Goal: Task Accomplishment & Management: Complete application form

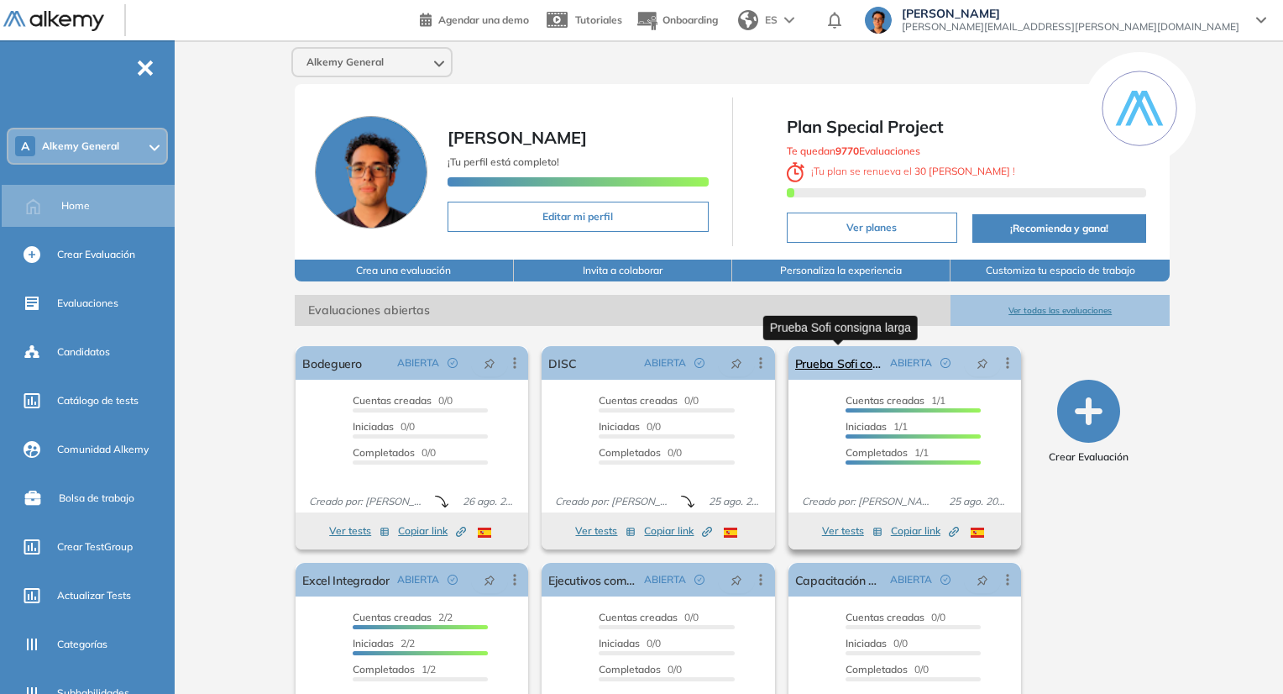
click at [869, 357] on link "Prueba Sofi consigna larga" at bounding box center [839, 363] width 88 height 34
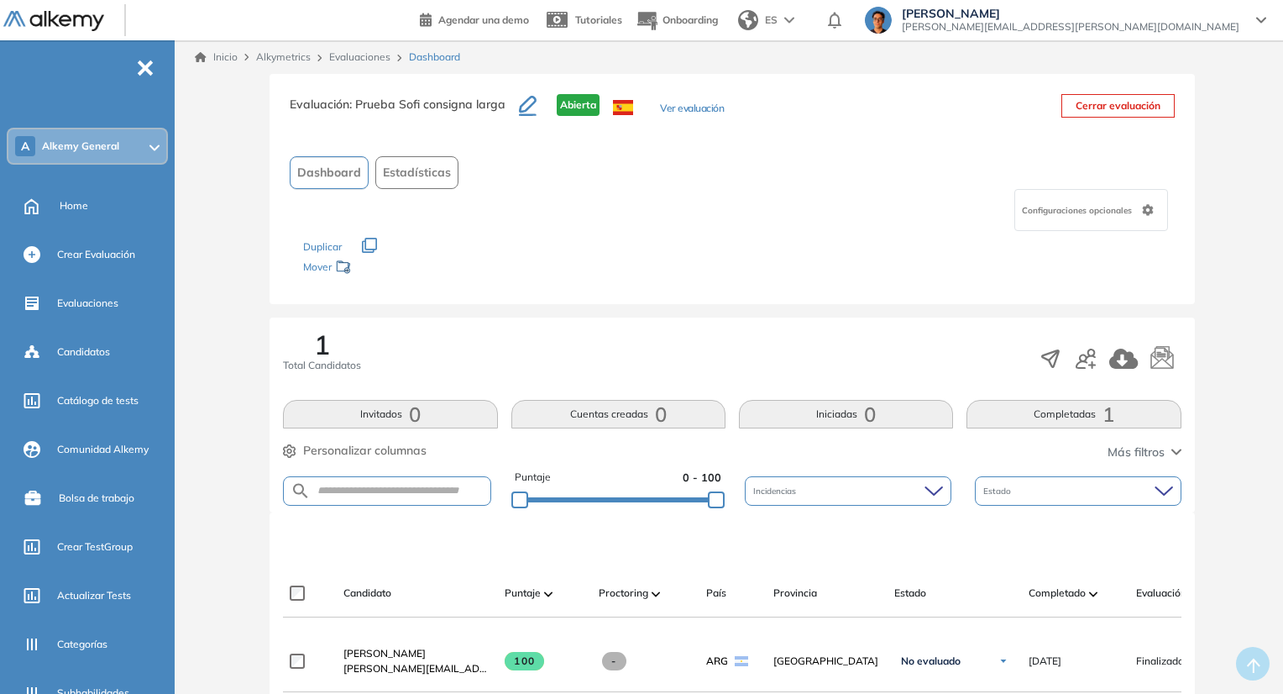
click at [678, 108] on button "Ver evaluación" at bounding box center [692, 110] width 64 height 18
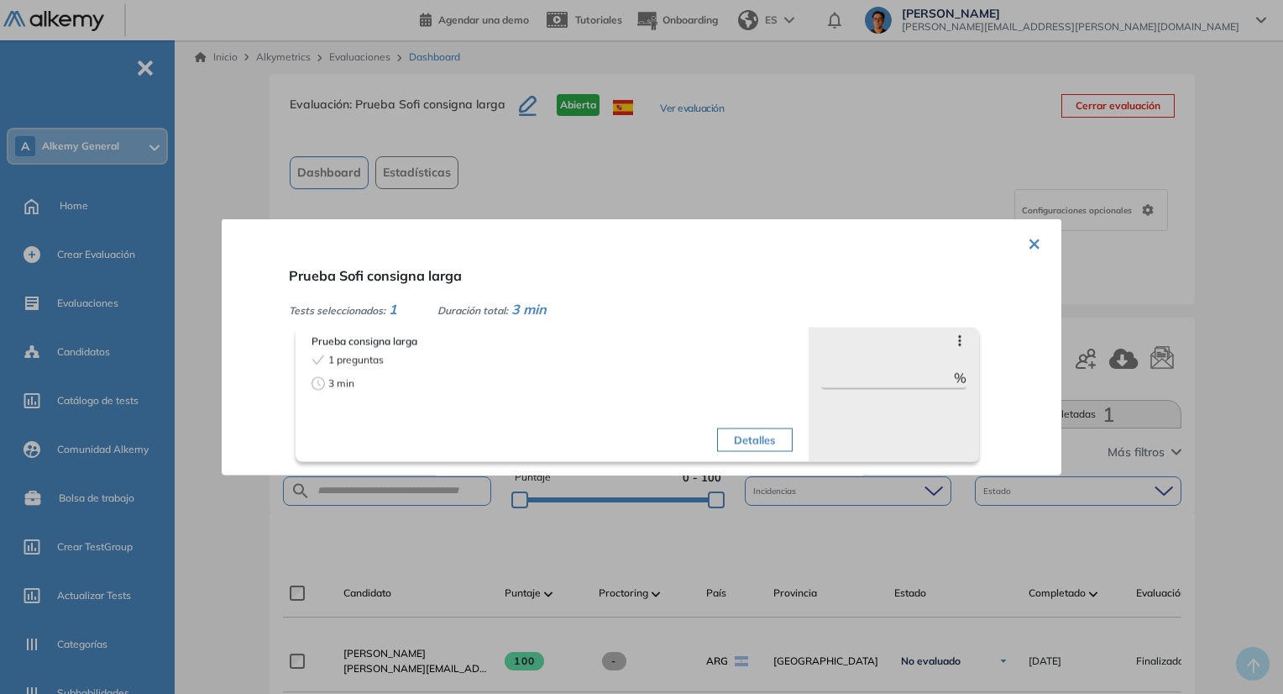
click at [388, 362] on div "1 preguntas" at bounding box center [430, 360] width 236 height 15
click at [757, 434] on button "Detalles" at bounding box center [754, 440] width 75 height 24
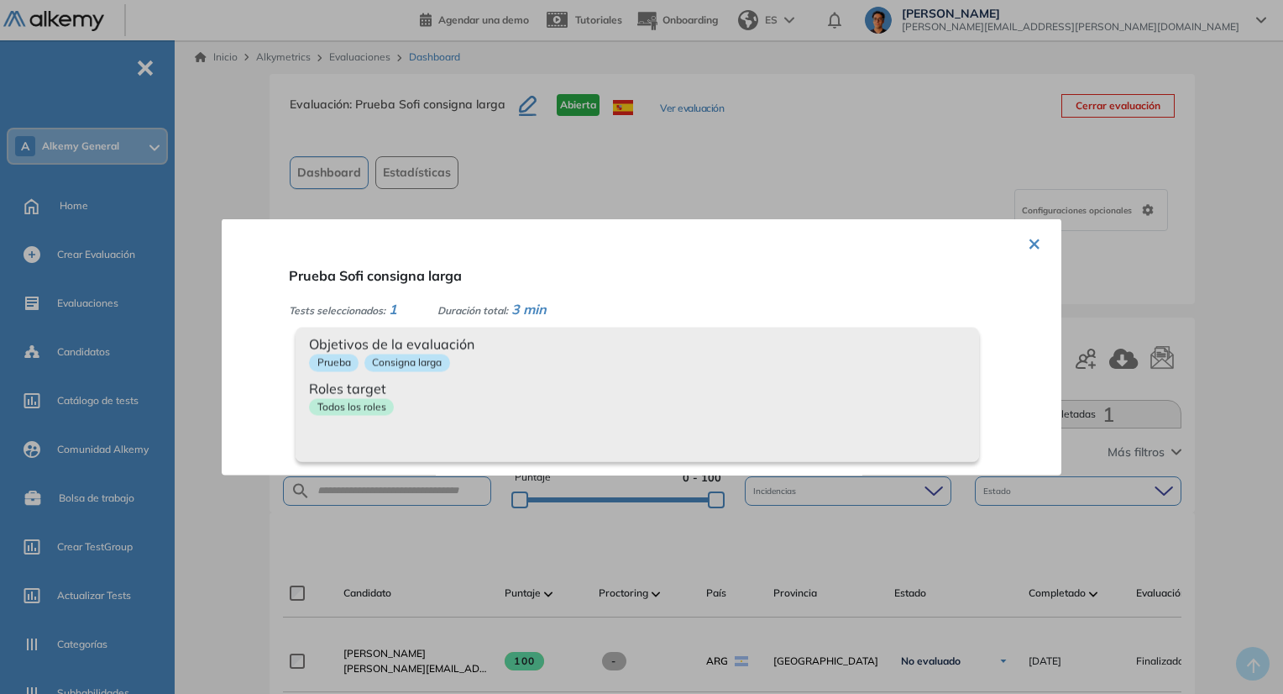
click at [739, 253] on div "× Prueba Sofi consigna larga Tests seleccionados: 1 Duración total: 3 min Prueb…" at bounding box center [642, 347] width 840 height 256
click at [730, 202] on div at bounding box center [641, 347] width 1283 height 694
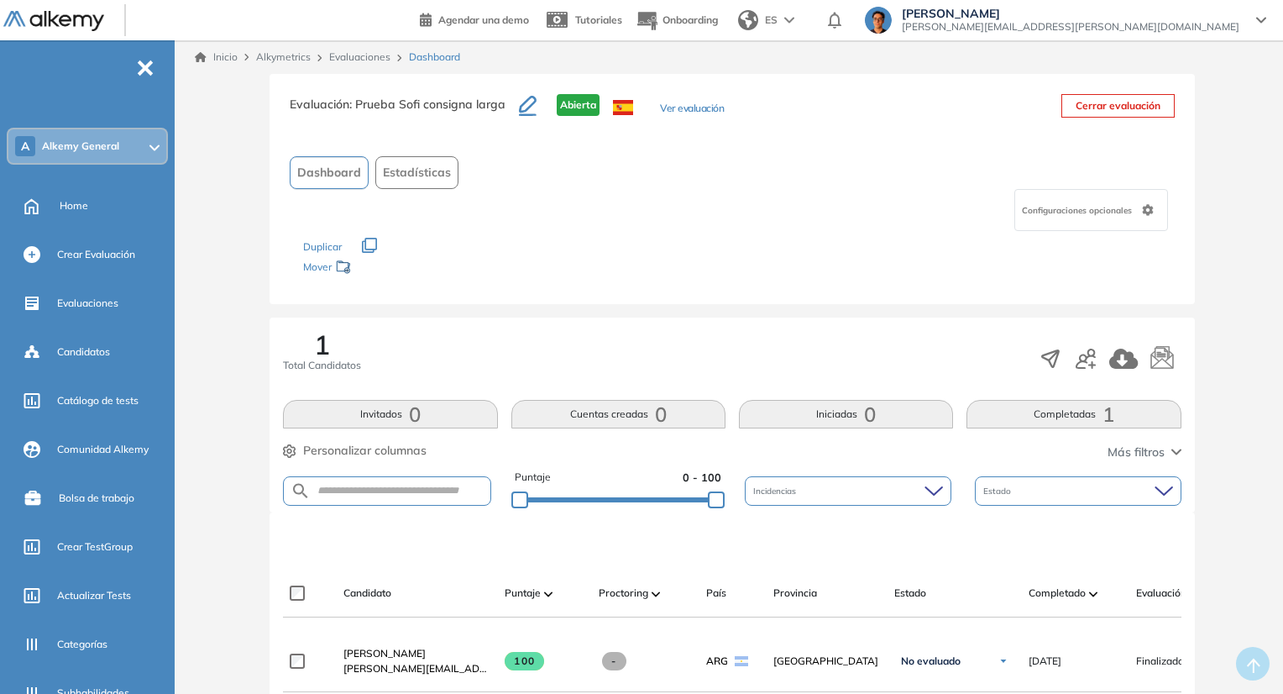
scroll to position [339, 0]
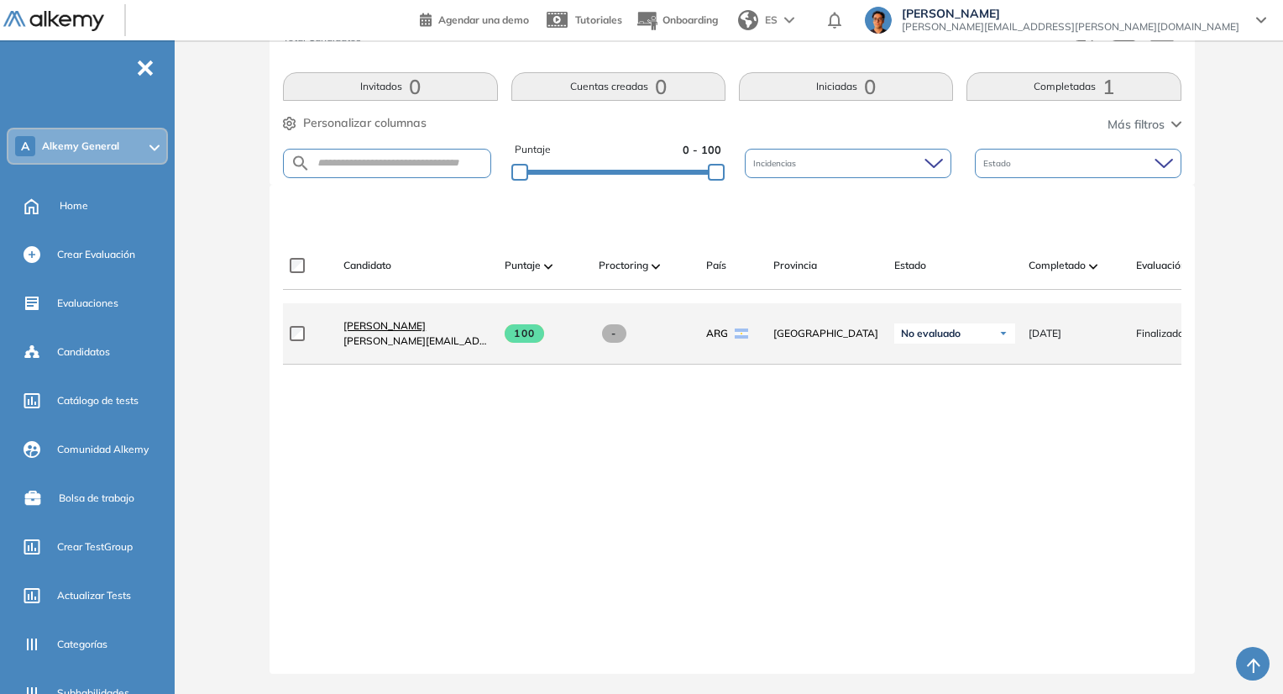
click at [395, 319] on span "Sofia Grigorjev" at bounding box center [385, 325] width 82 height 13
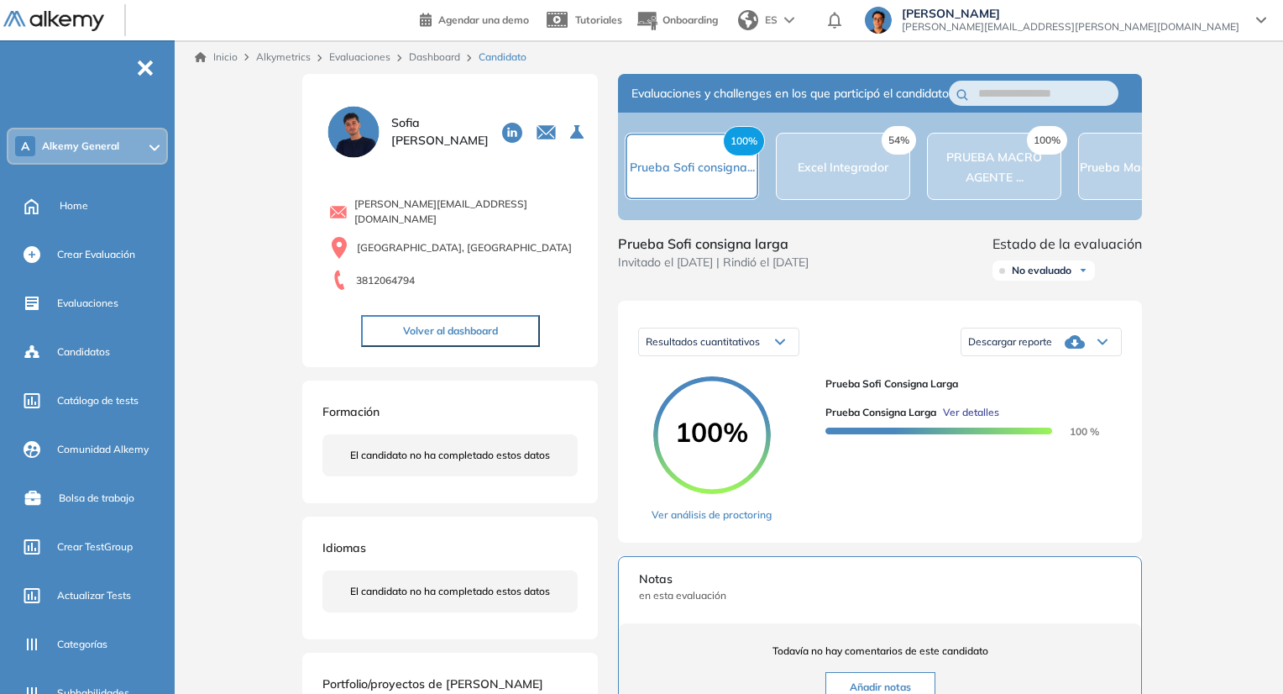
click at [988, 420] on span "Ver detalles" at bounding box center [971, 412] width 56 height 15
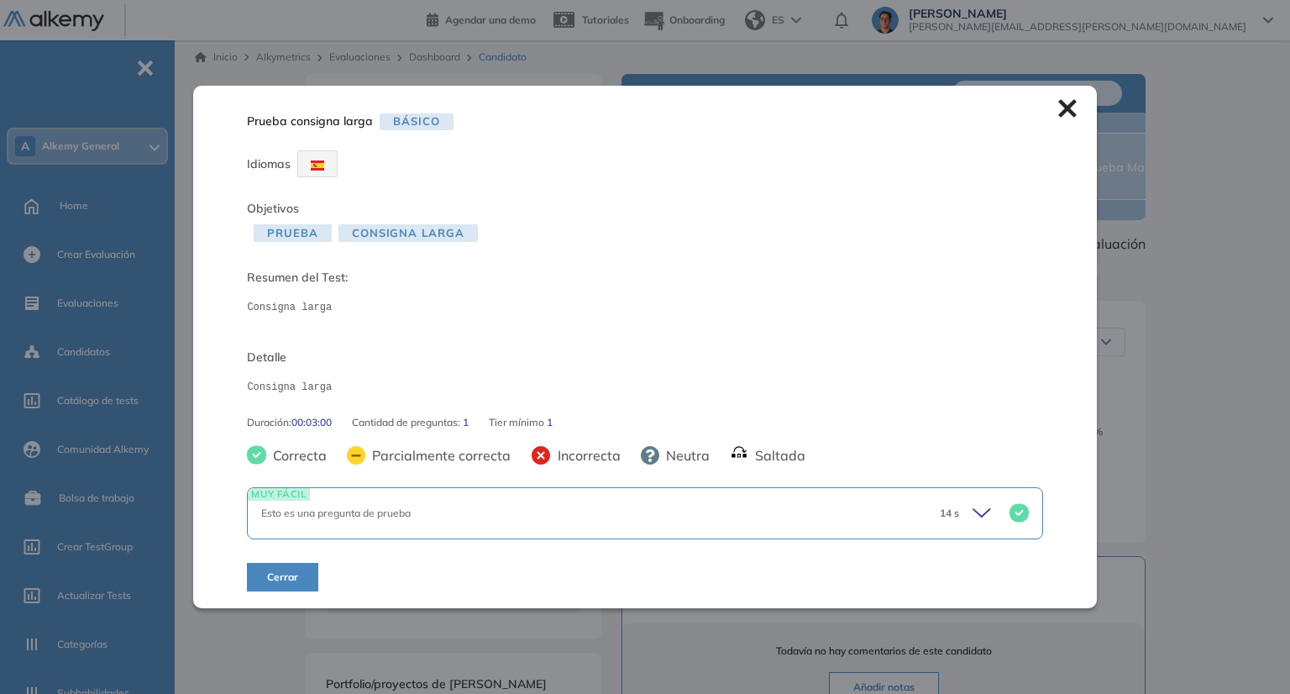
click at [953, 512] on span "14 s" at bounding box center [949, 513] width 19 height 15
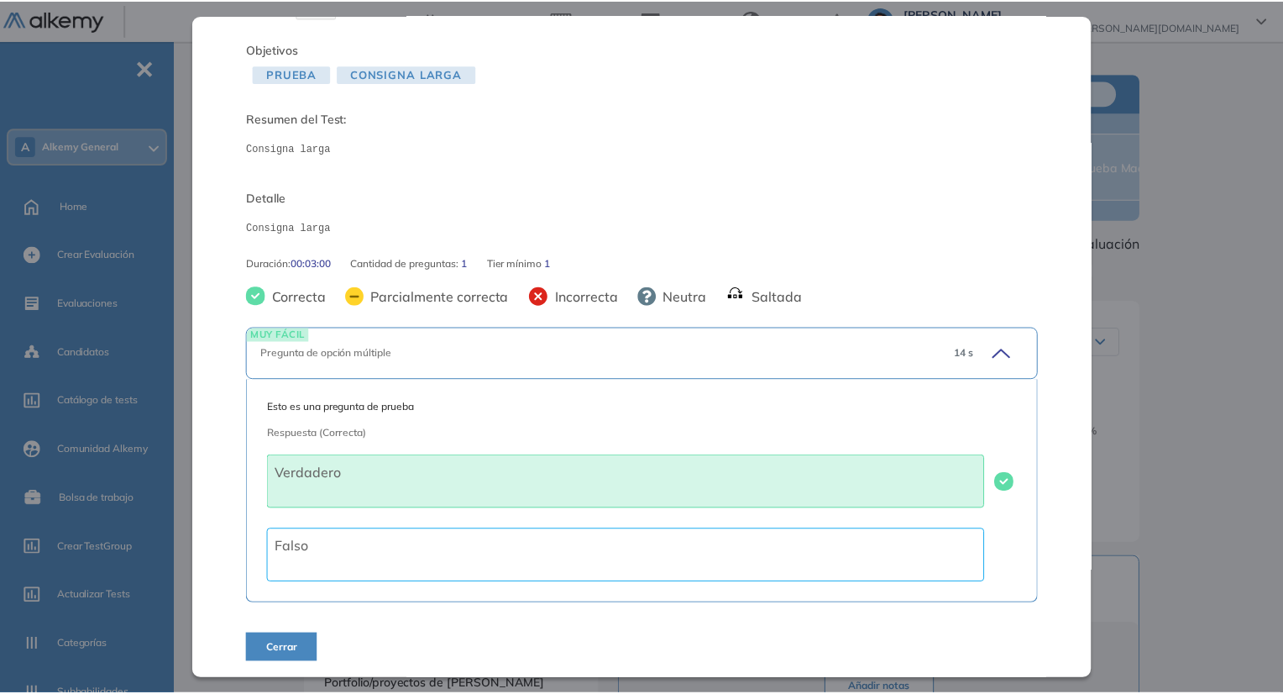
scroll to position [89, 0]
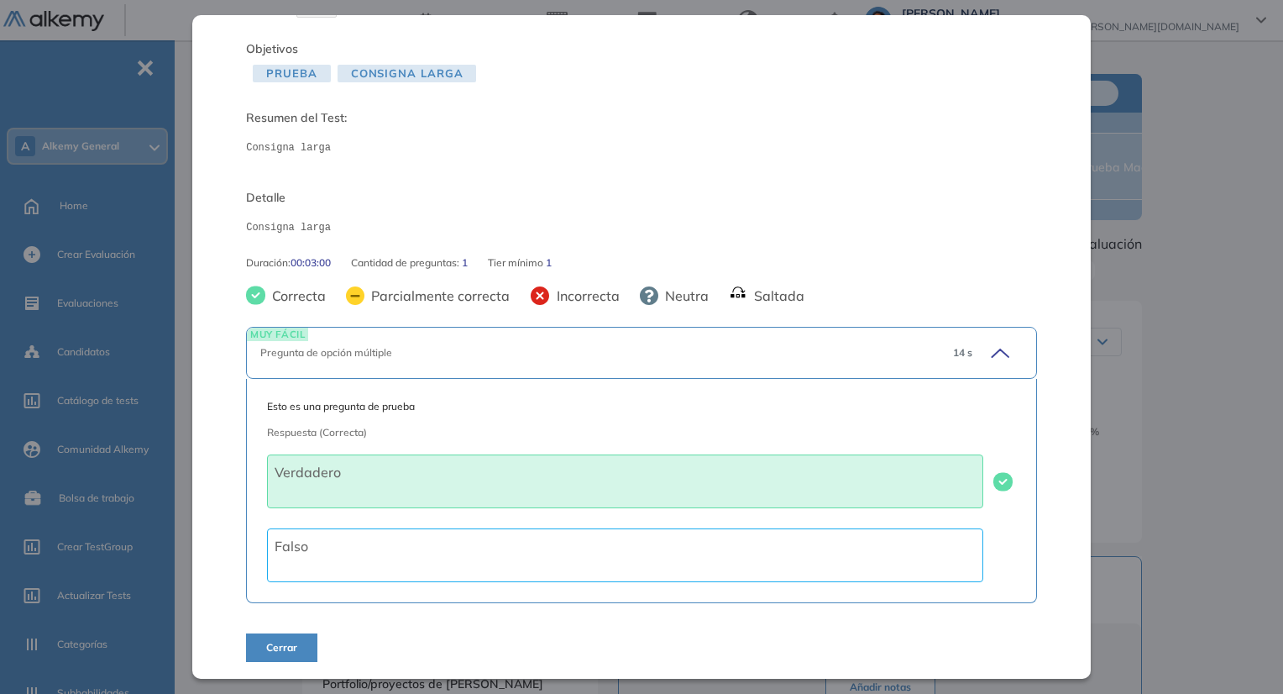
click at [1120, 451] on div "Prueba consigna larga Básico Idiomas Objetivos Prueba Consigna larga Resumen de…" at bounding box center [733, 531] width 874 height 915
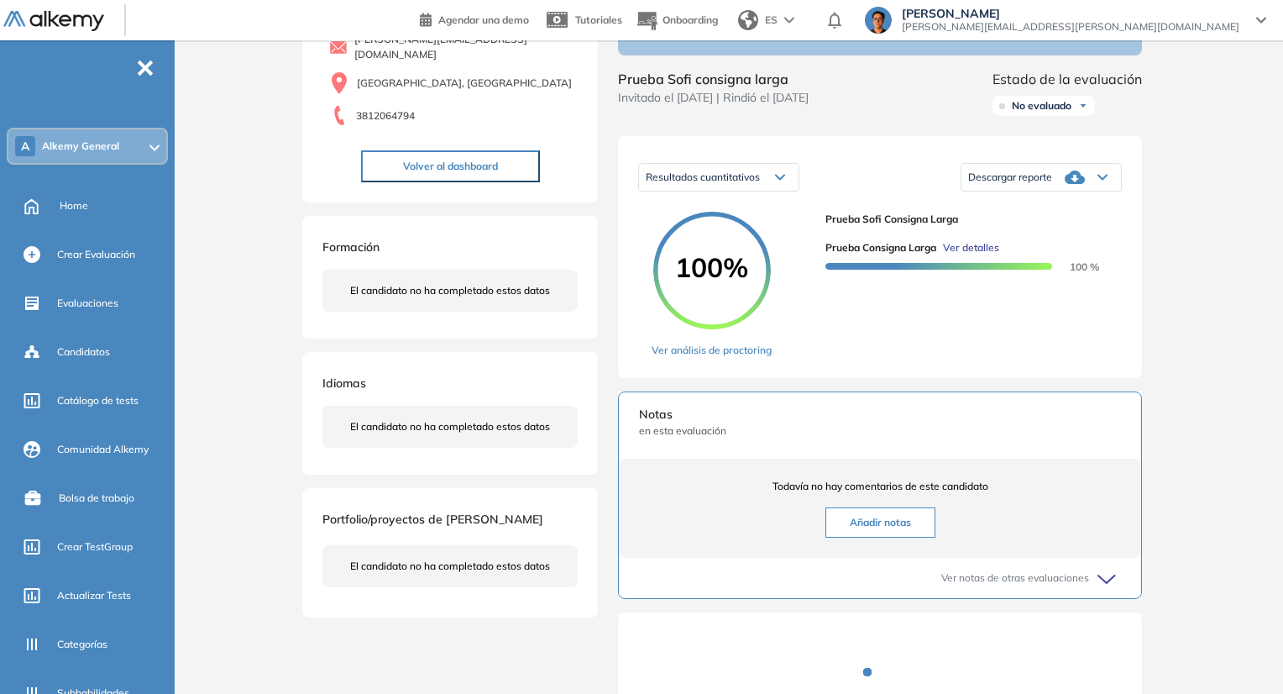
scroll to position [0, 0]
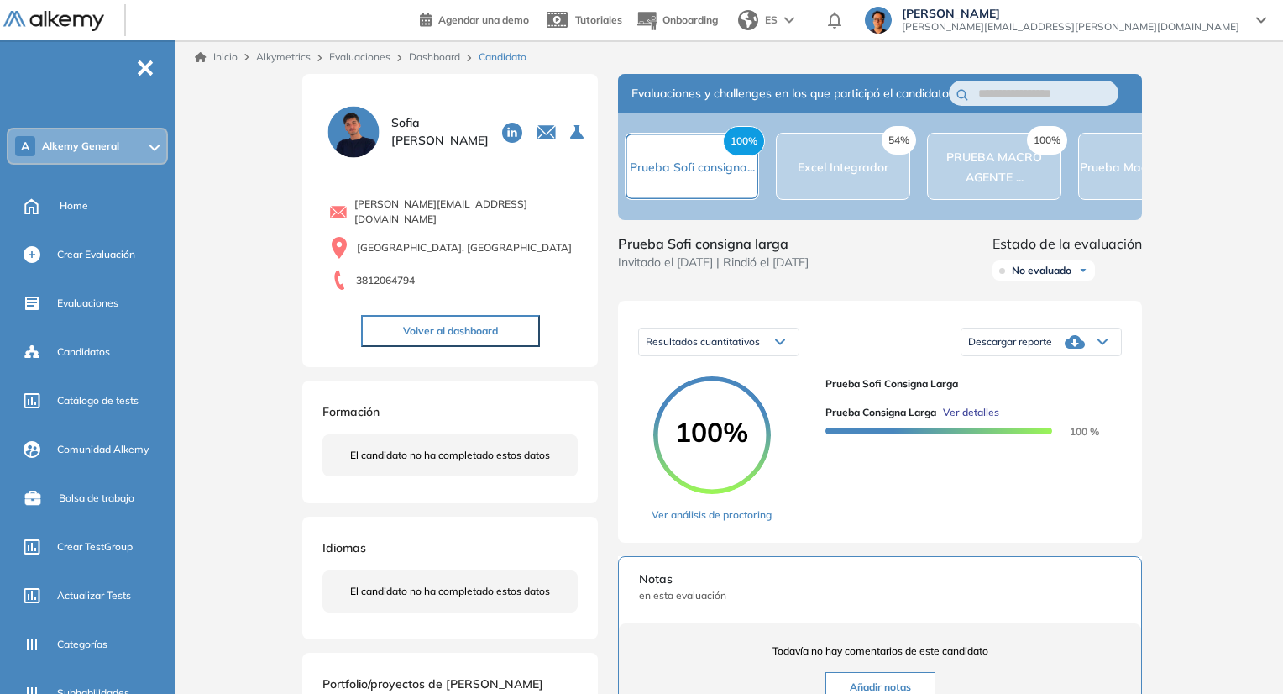
click at [224, 55] on link "Inicio" at bounding box center [216, 57] width 43 height 15
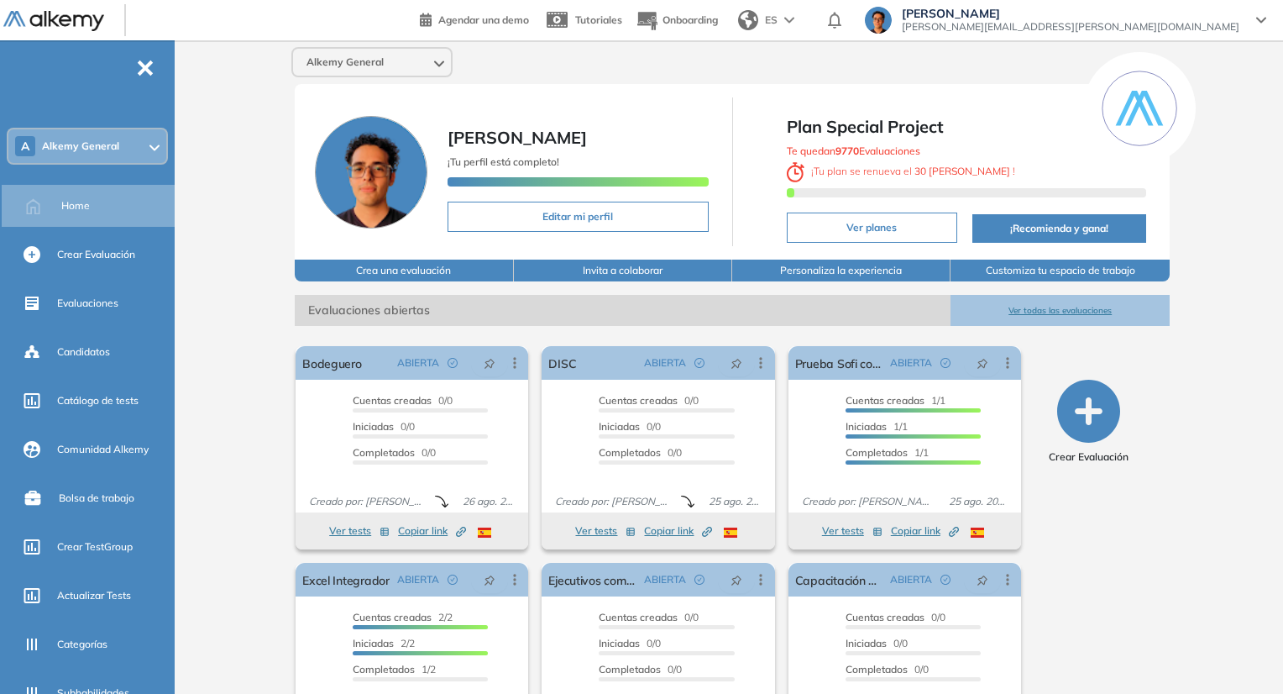
click at [347, 76] on div "Alkemy General" at bounding box center [371, 62] width 161 height 30
click at [347, 64] on span "Alkemy General" at bounding box center [345, 61] width 77 height 13
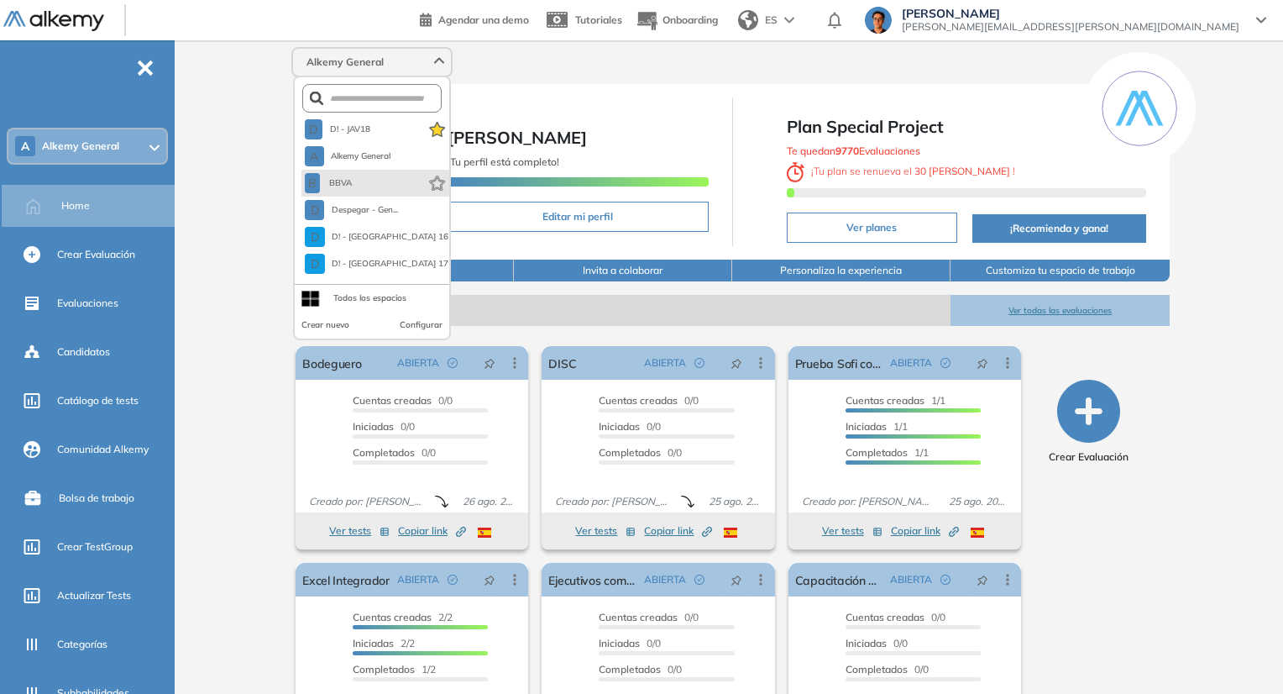
click at [356, 174] on li "B BBVA" at bounding box center [376, 183] width 148 height 27
click at [344, 186] on span "BBVA" at bounding box center [341, 182] width 28 height 13
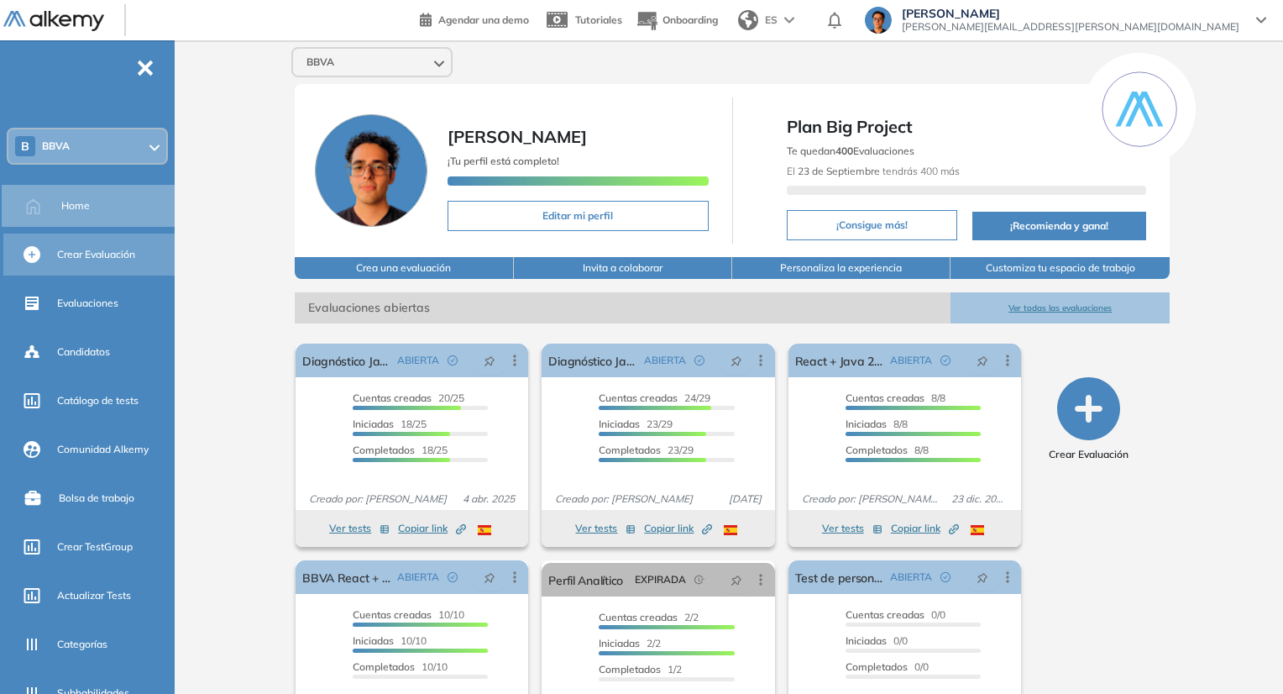
click at [98, 266] on div "Crear Evaluación" at bounding box center [114, 254] width 114 height 29
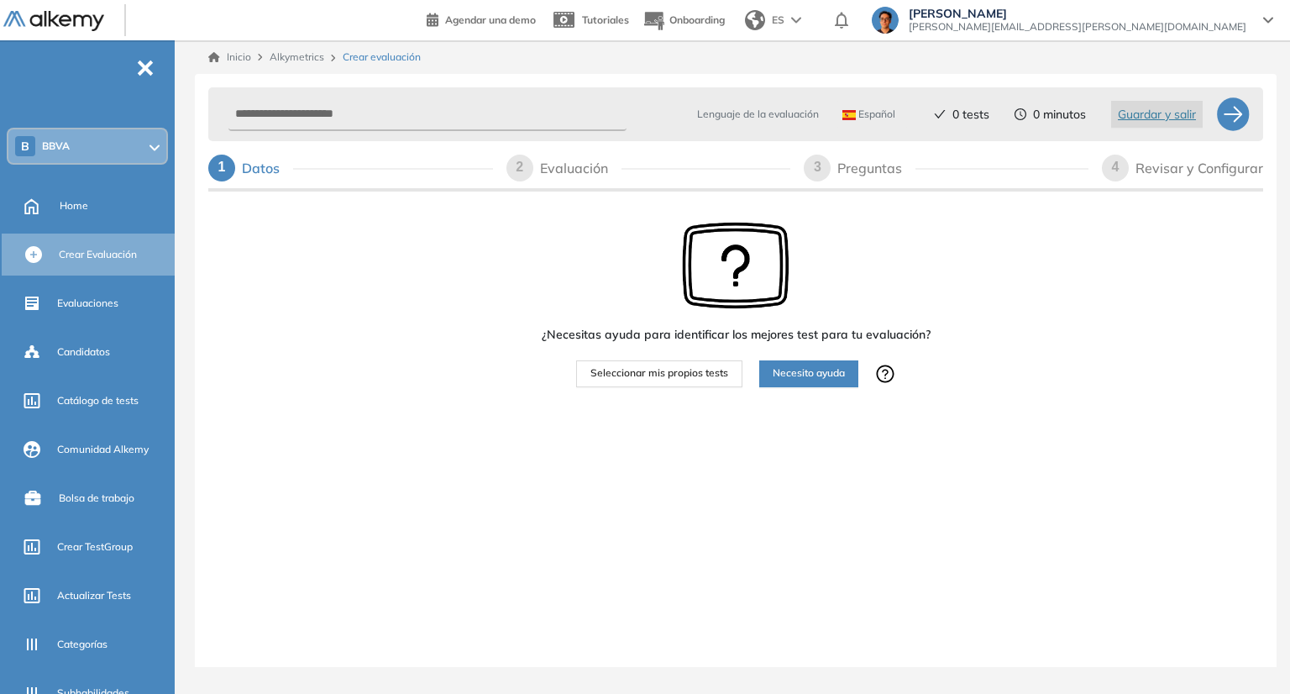
click at [725, 368] on span "Seleccionar mis propios tests" at bounding box center [659, 373] width 138 height 16
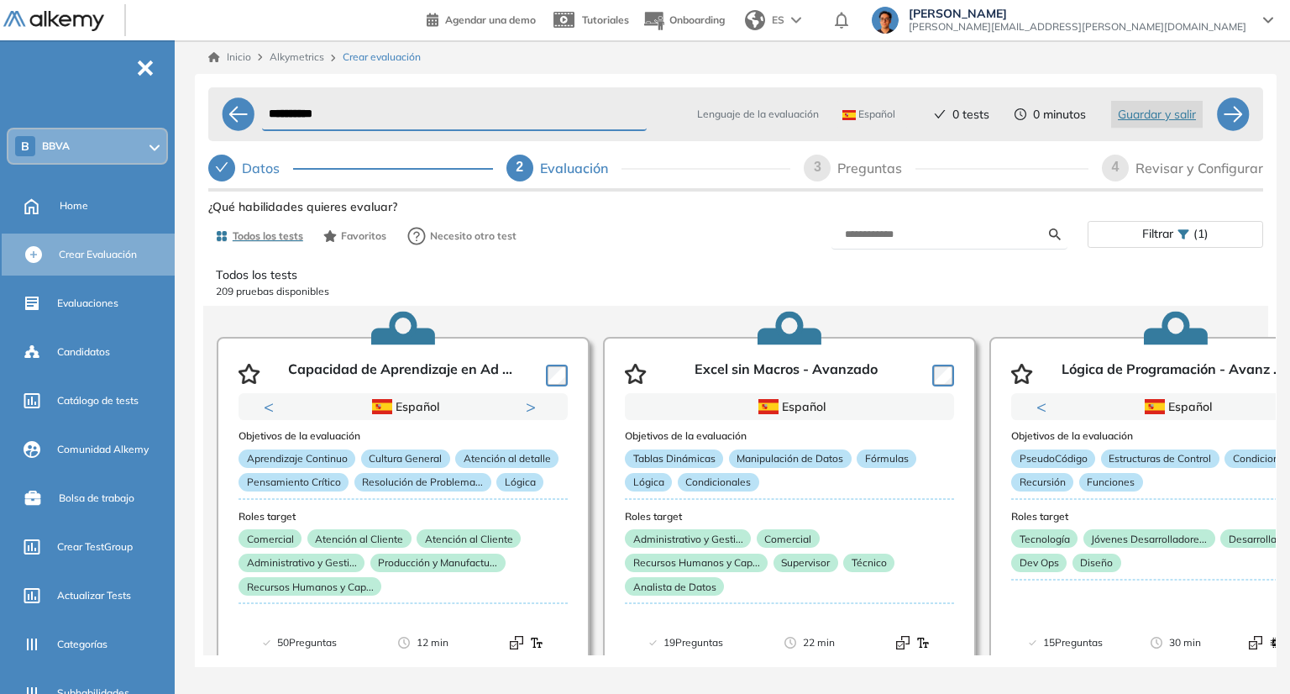
click at [813, 158] on div "3" at bounding box center [817, 168] width 27 height 27
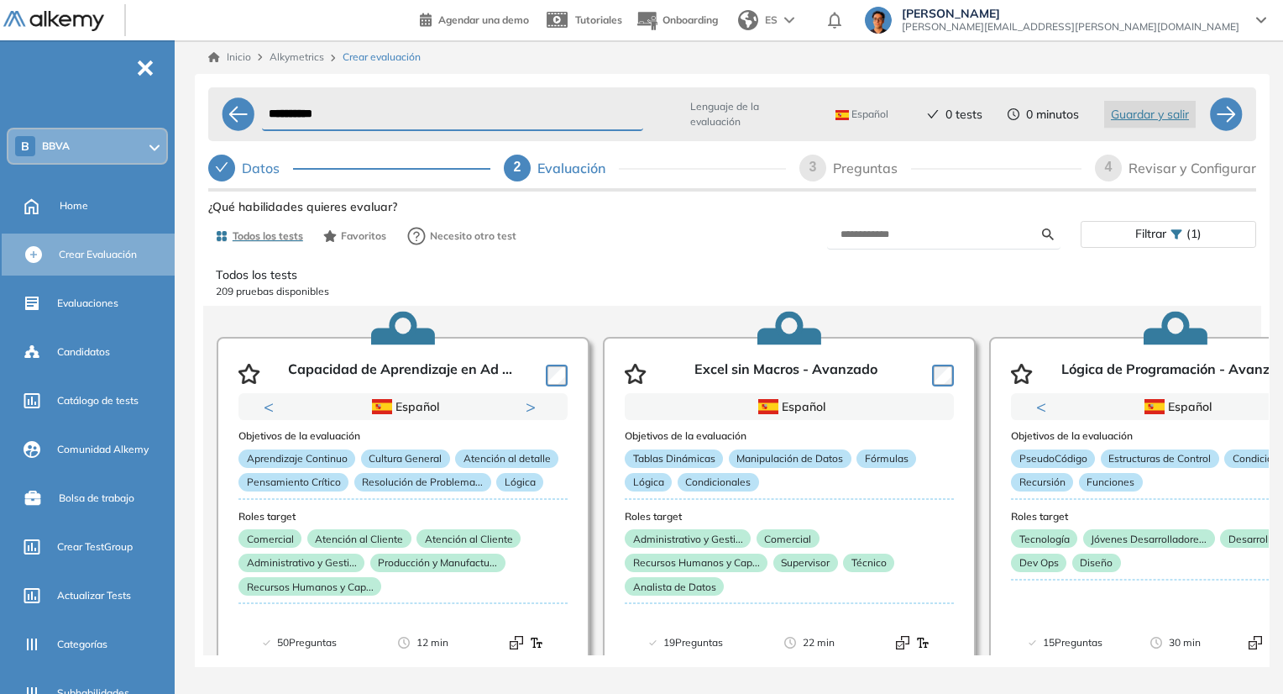
select select "*****"
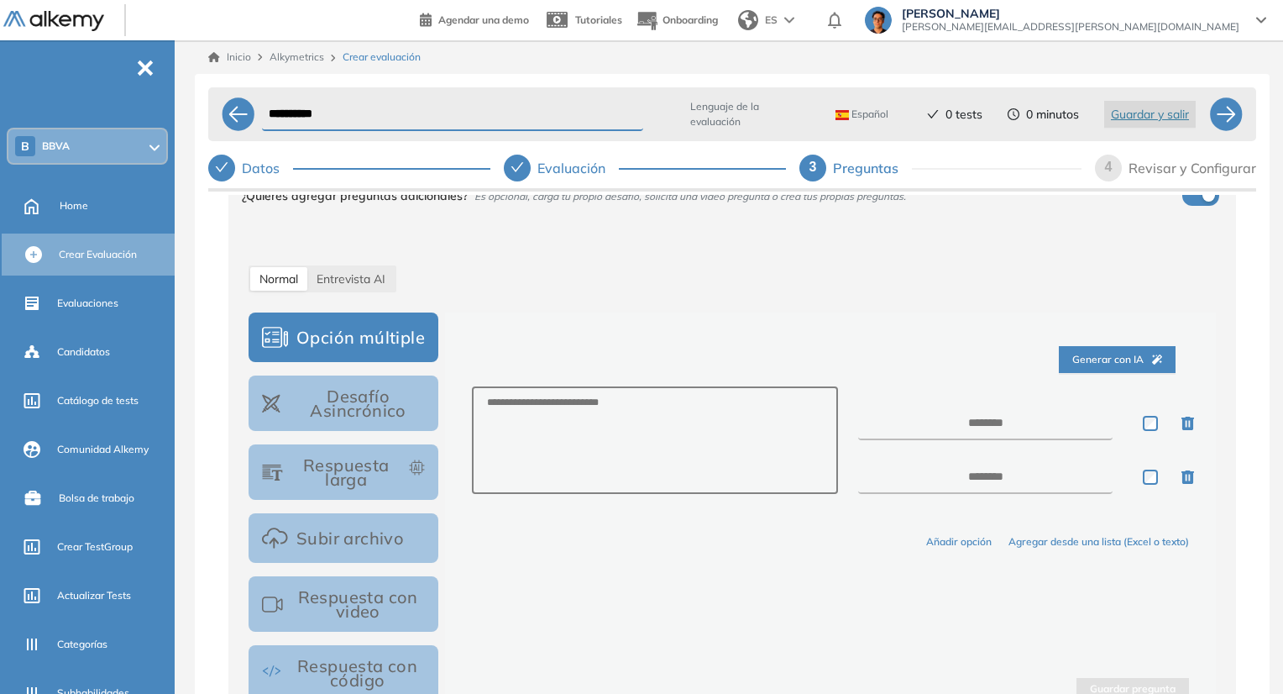
scroll to position [168, 0]
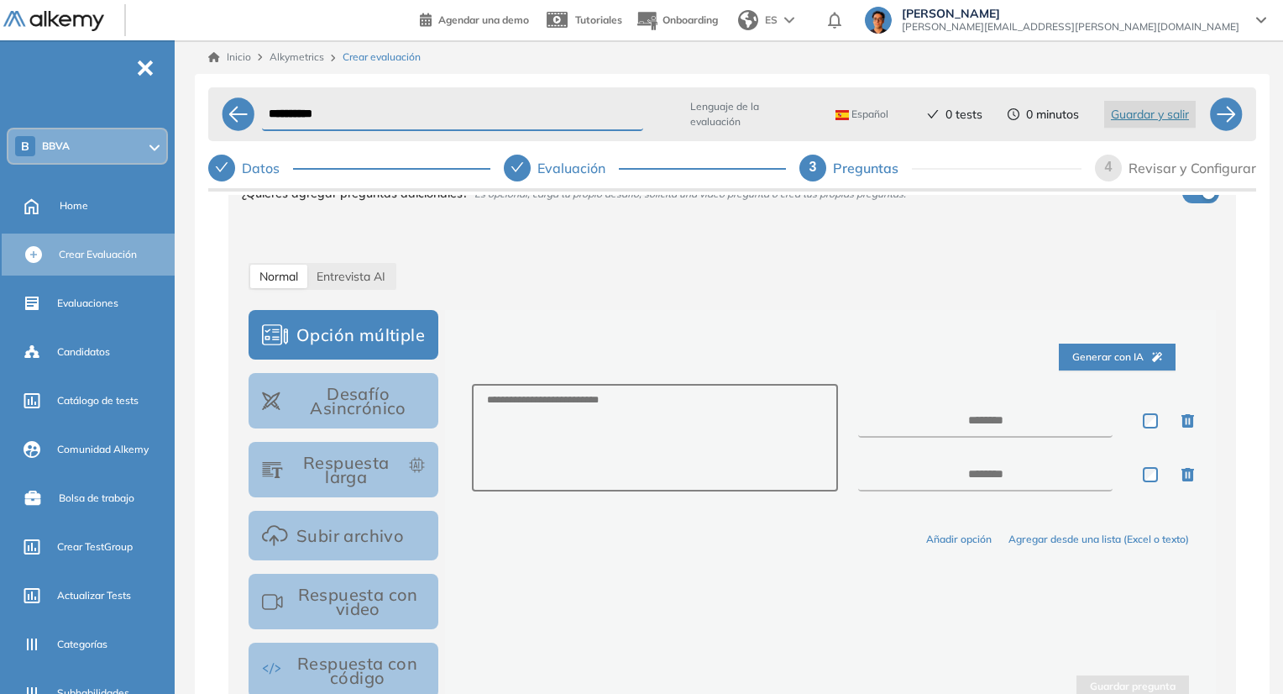
click at [364, 412] on button "Desafío Asincrónico" at bounding box center [344, 400] width 190 height 55
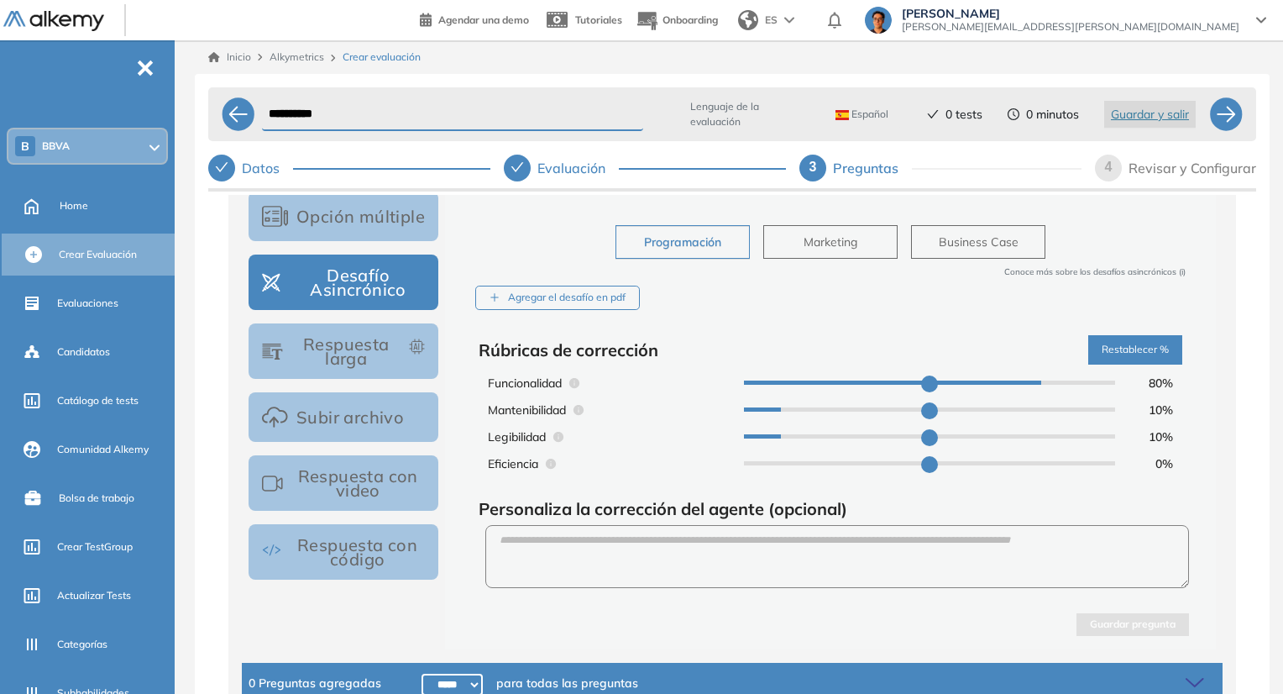
scroll to position [319, 0]
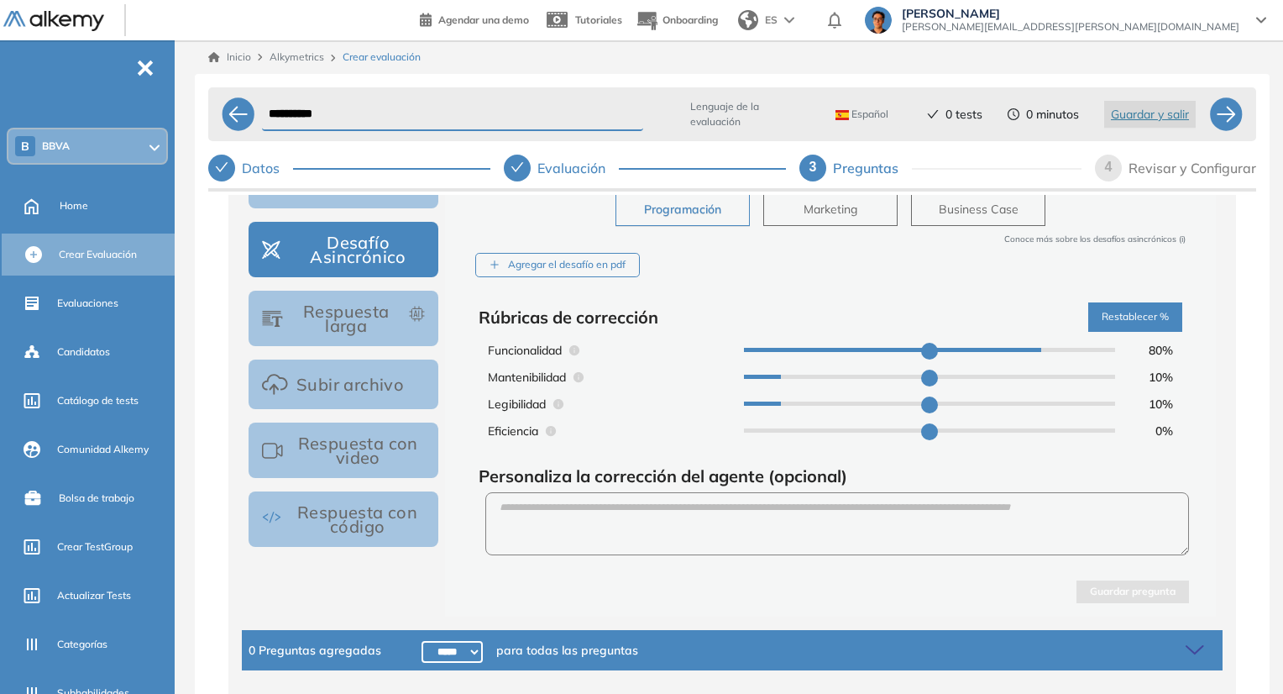
click at [587, 270] on div "Agregar el desafío en pdf" at bounding box center [557, 265] width 165 height 24
click at [0, 0] on input "Agregar el desafío en pdf" at bounding box center [0, 0] width 0 height 0
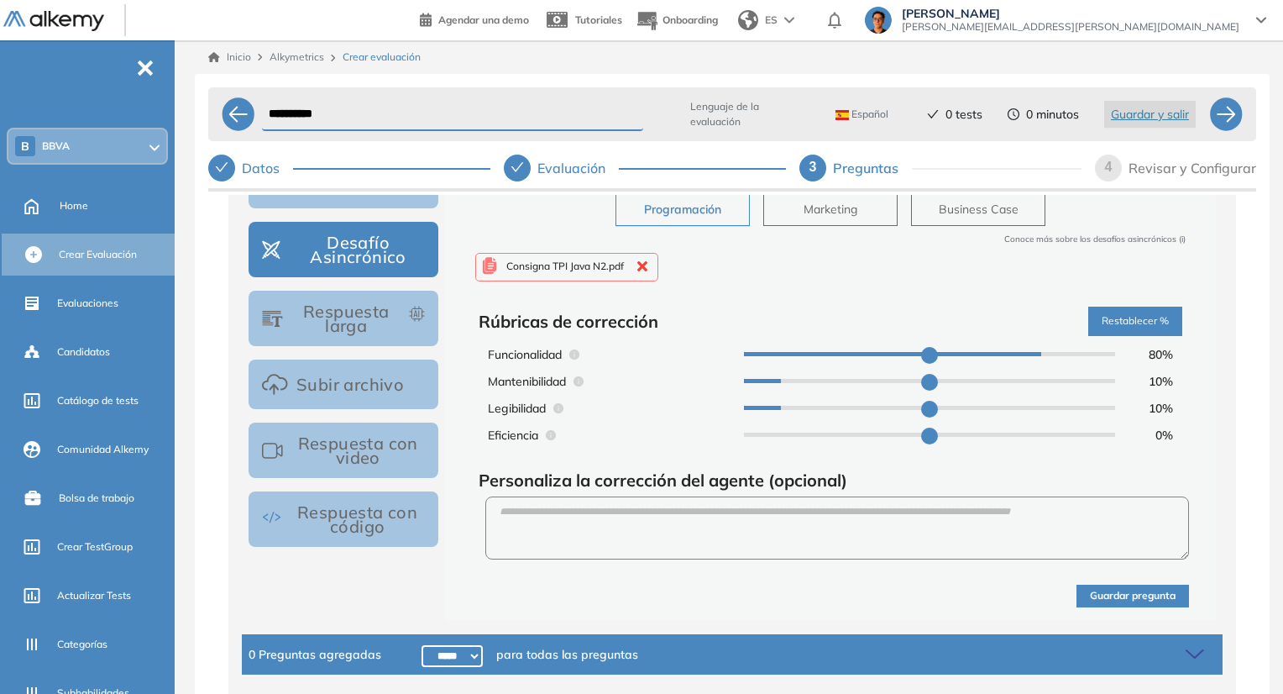
scroll to position [316, 0]
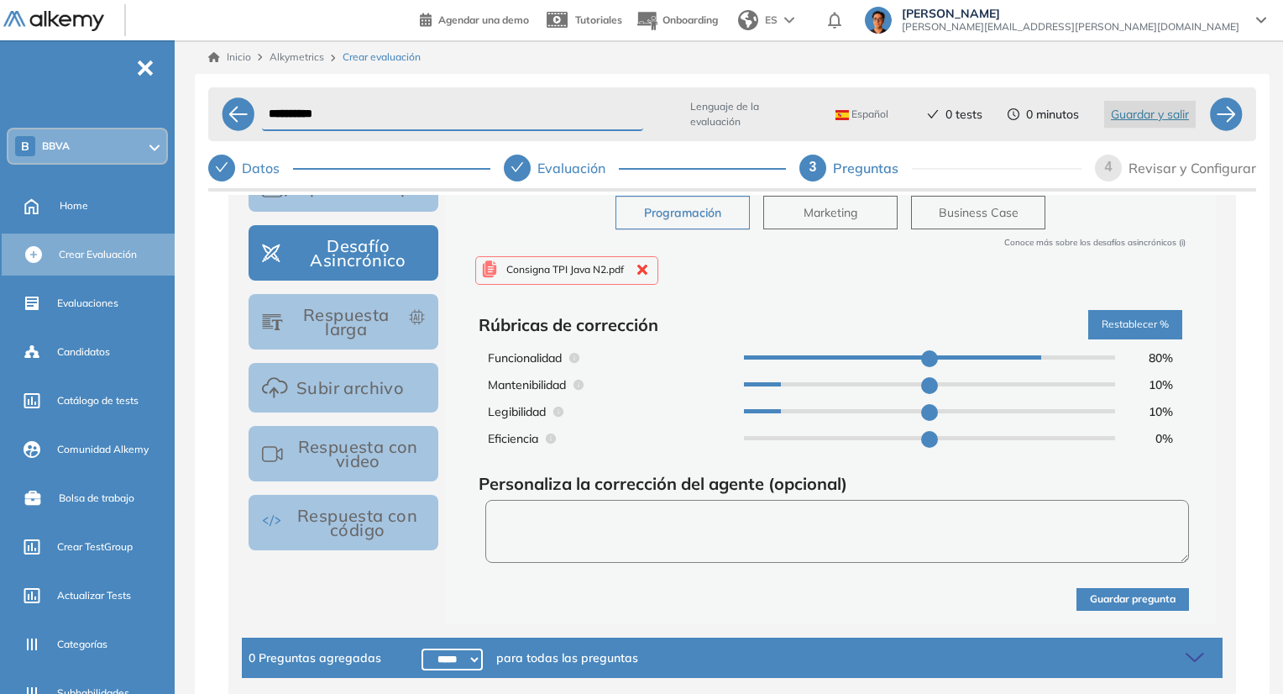
click at [739, 538] on textarea at bounding box center [837, 531] width 704 height 63
paste textarea "**********"
type textarea "**********"
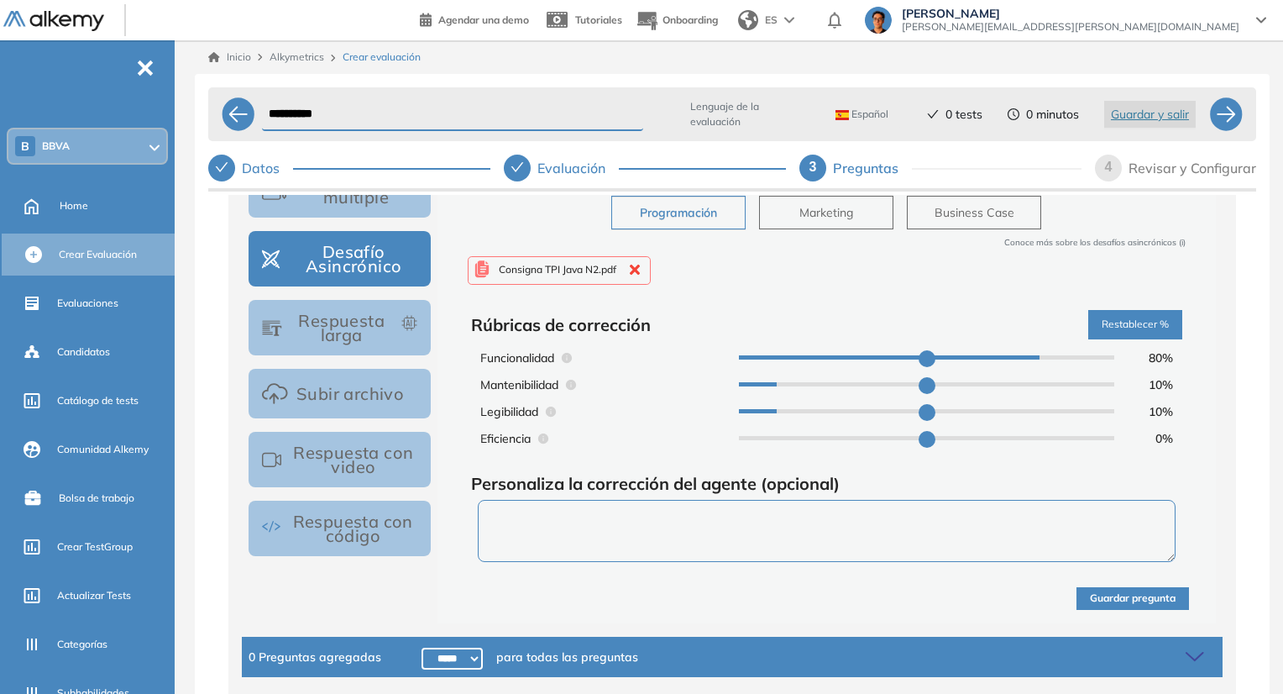
scroll to position [313, 0]
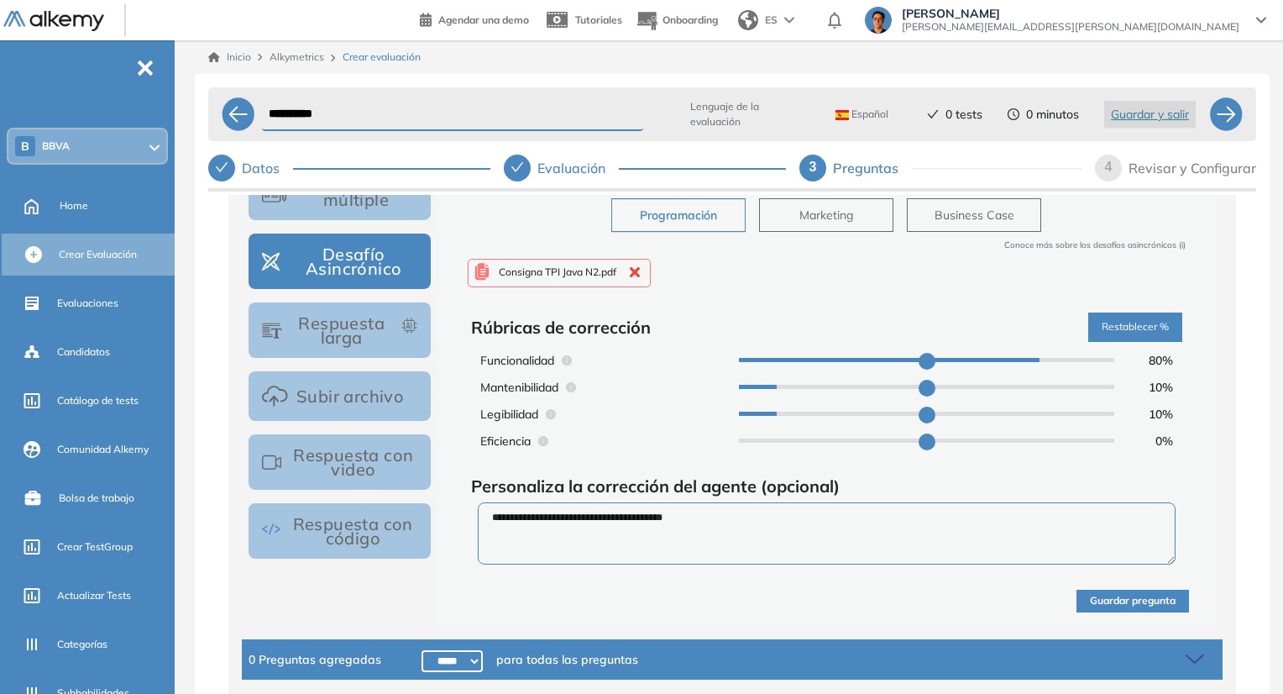
paste textarea "**********"
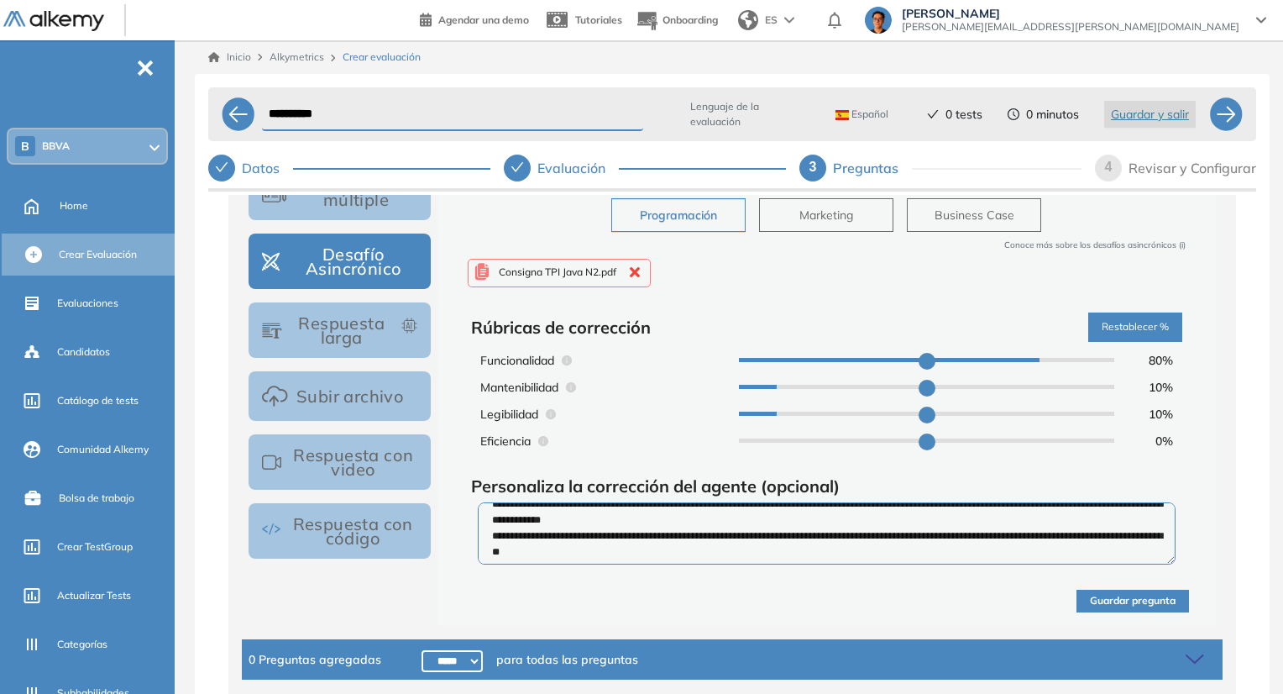
scroll to position [0, 0]
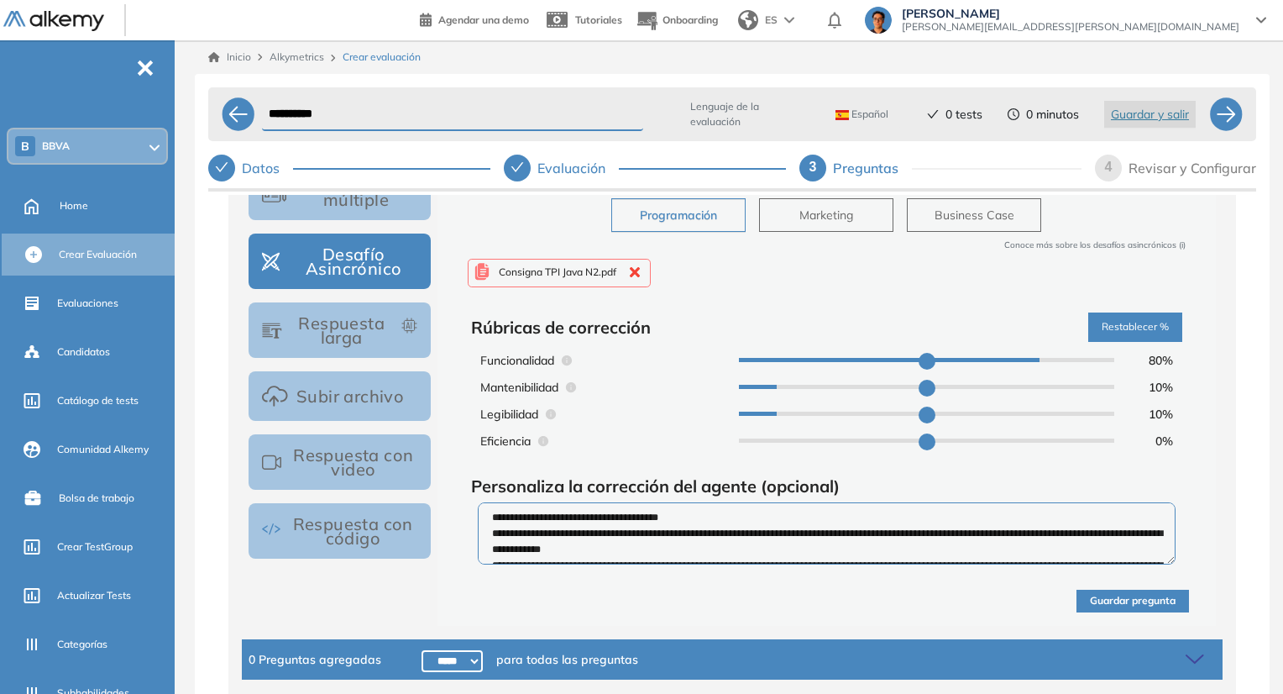
click at [683, 508] on textarea "**********" at bounding box center [827, 533] width 699 height 62
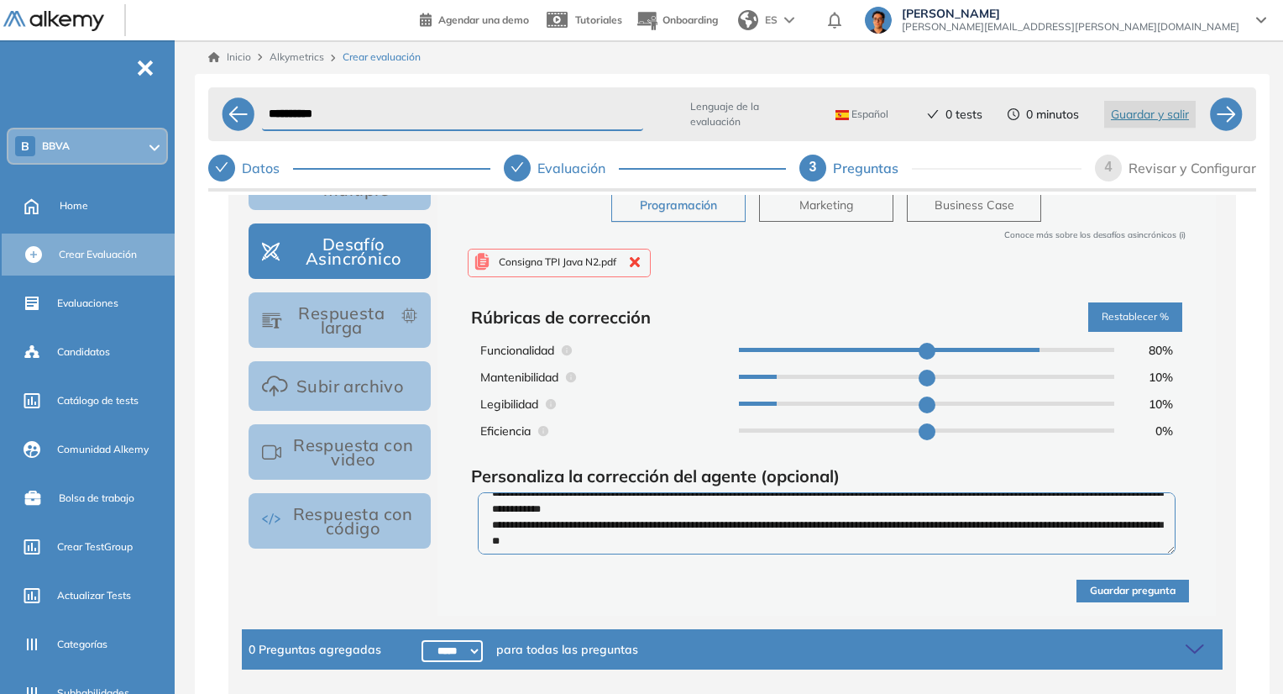
scroll to position [47, 0]
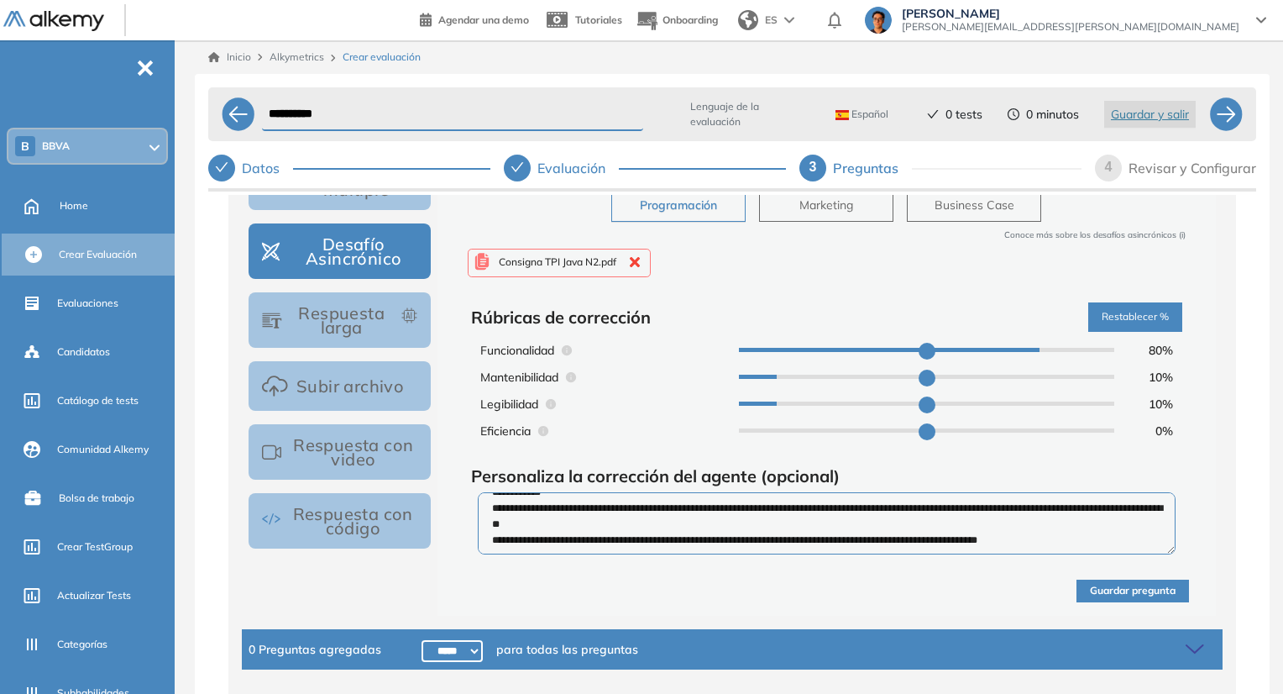
click at [1089, 537] on textarea "**********" at bounding box center [827, 523] width 699 height 62
paste textarea "**********"
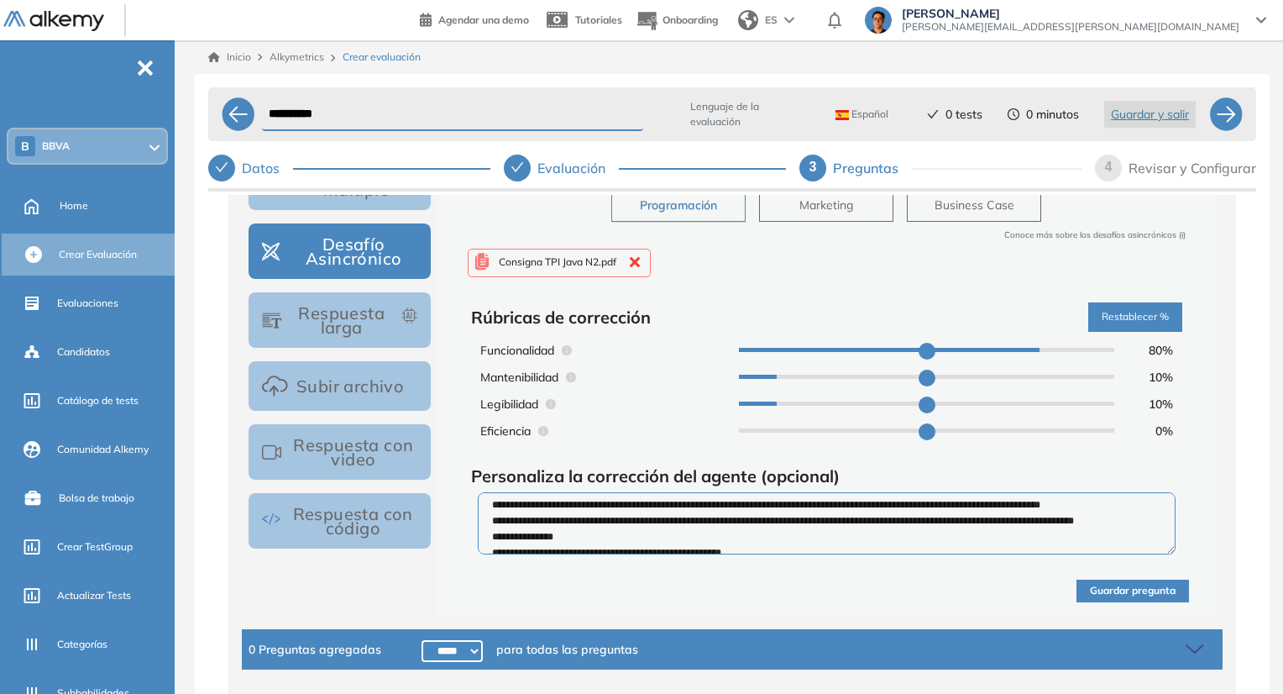
scroll to position [0, 0]
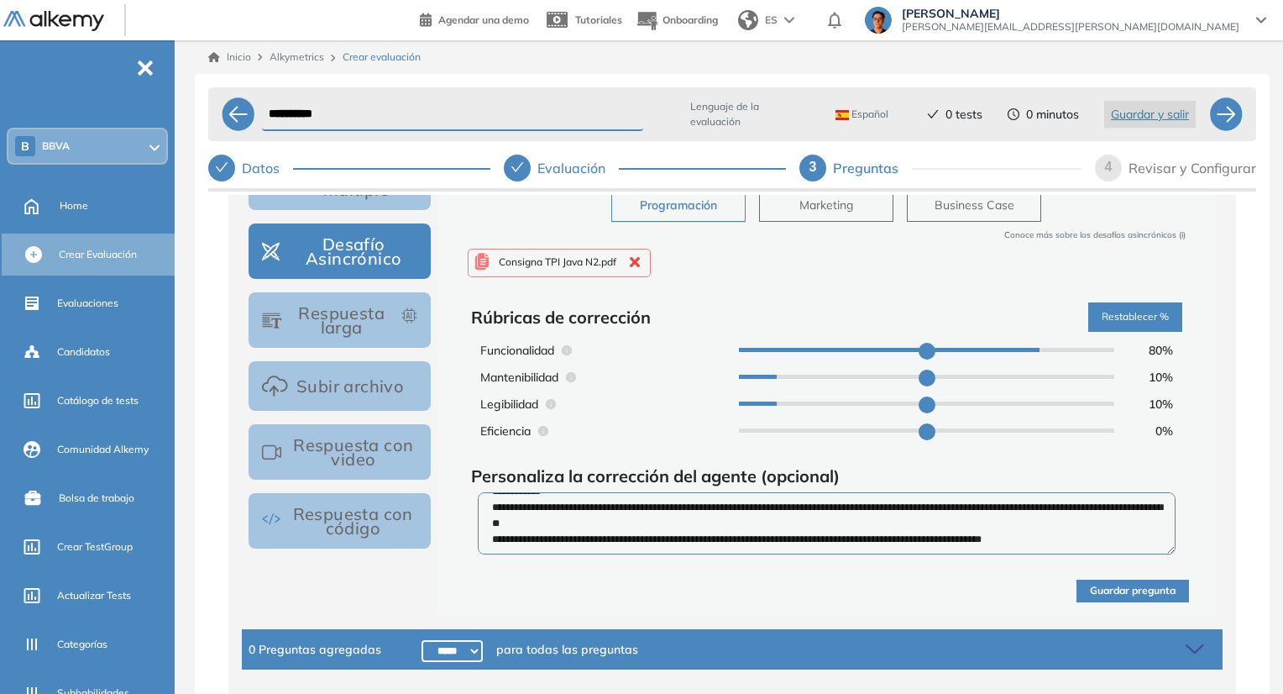
paste textarea "**********"
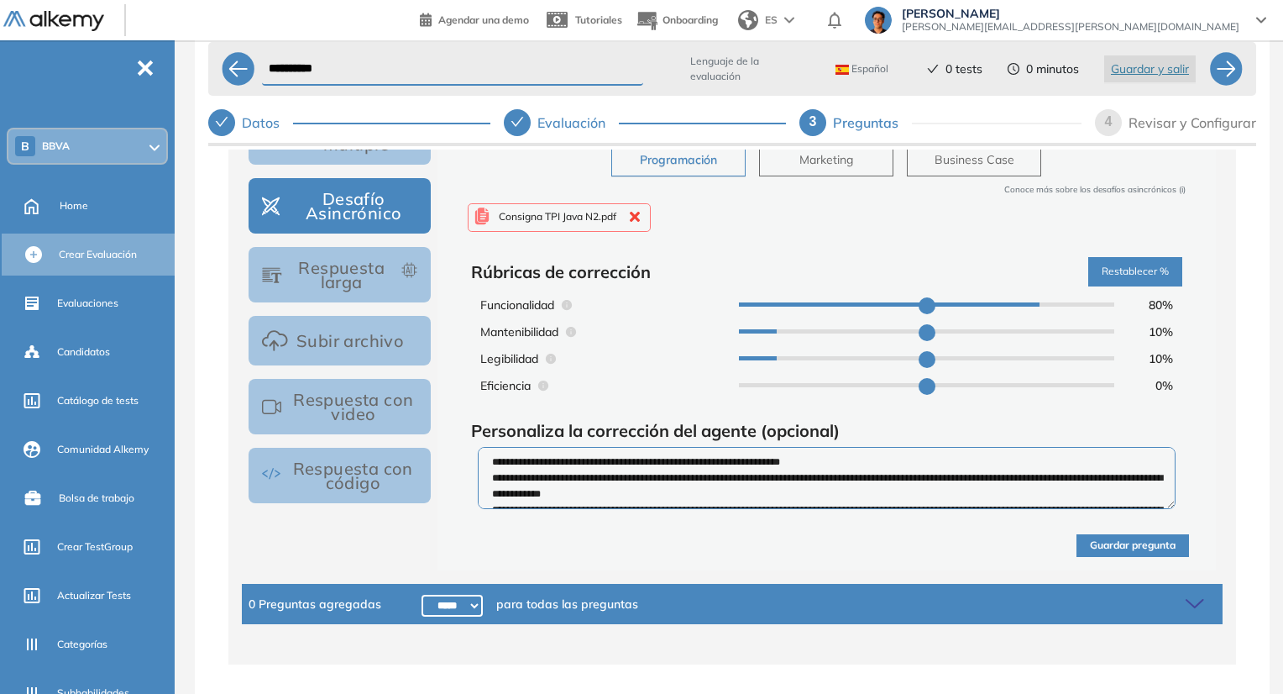
type textarea "**********"
click at [1095, 551] on button "Guardar pregunta" at bounding box center [1133, 545] width 113 height 23
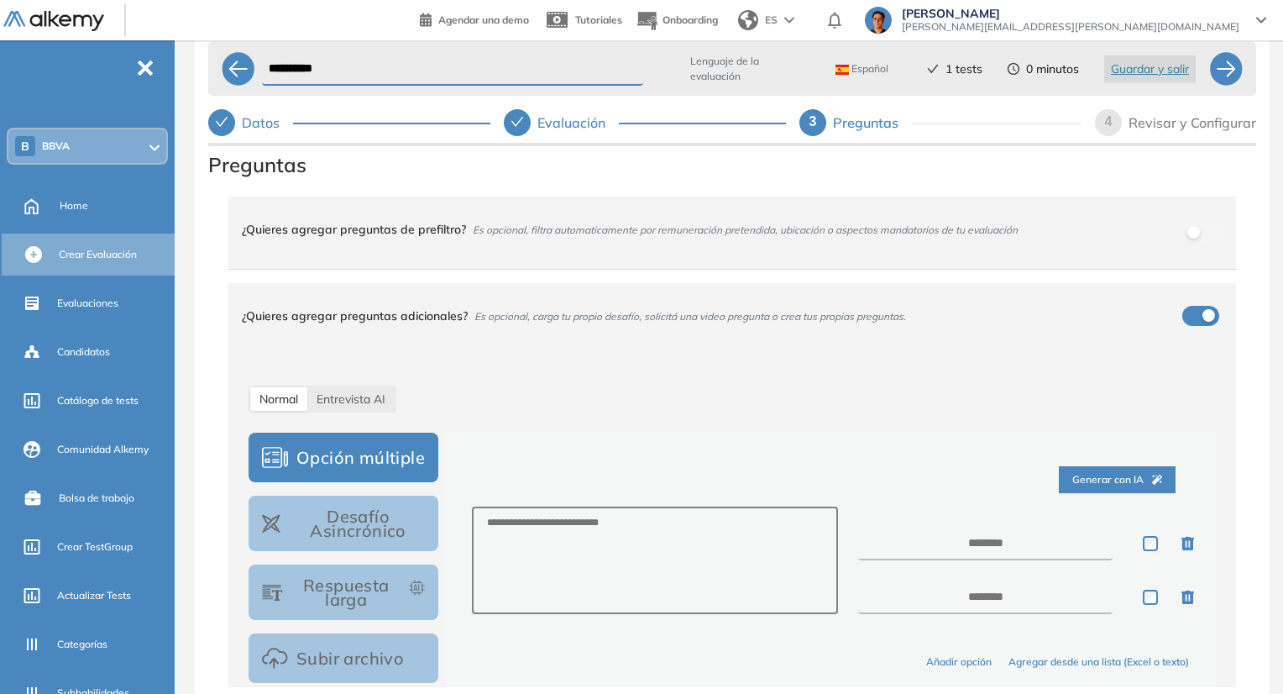
click at [1136, 127] on div "Revisar y Configurar" at bounding box center [1193, 122] width 128 height 27
click at [1105, 123] on div "4" at bounding box center [1108, 122] width 27 height 27
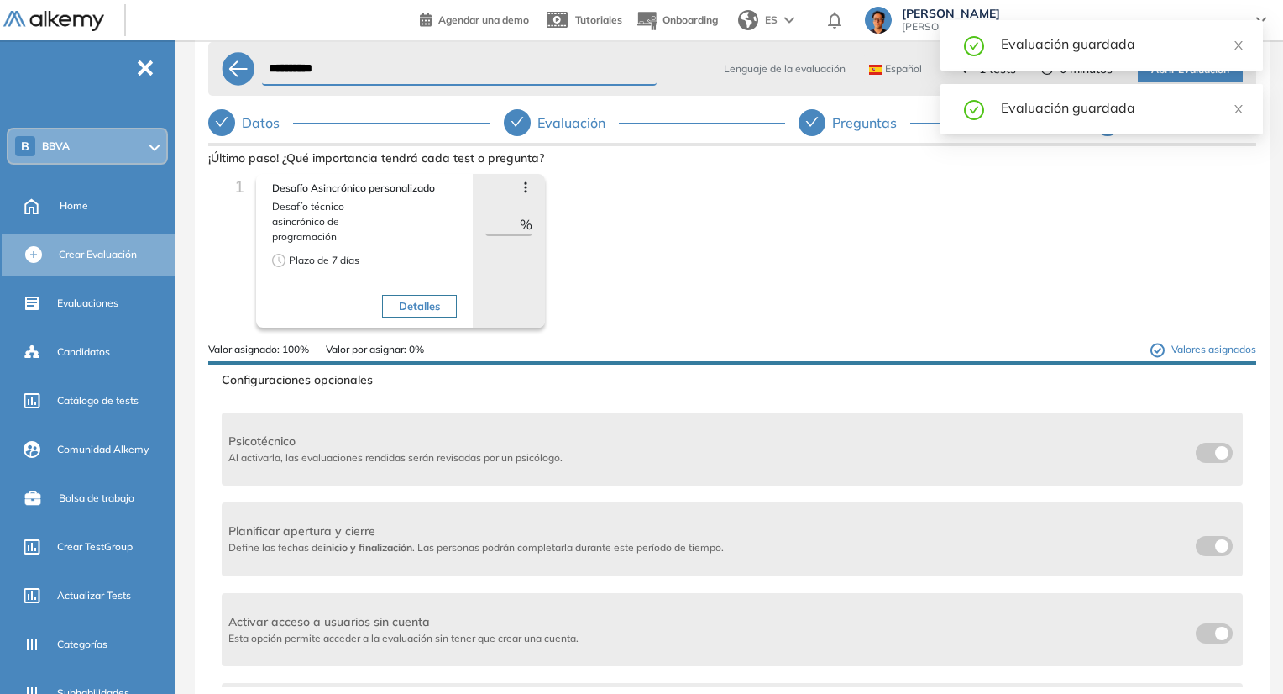
click at [533, 187] on div "Avanzar posición Retroceder posición Saltar preguntas Eliminar *** %" at bounding box center [509, 251] width 72 height 154
click at [524, 185] on icon at bounding box center [525, 187] width 13 height 13
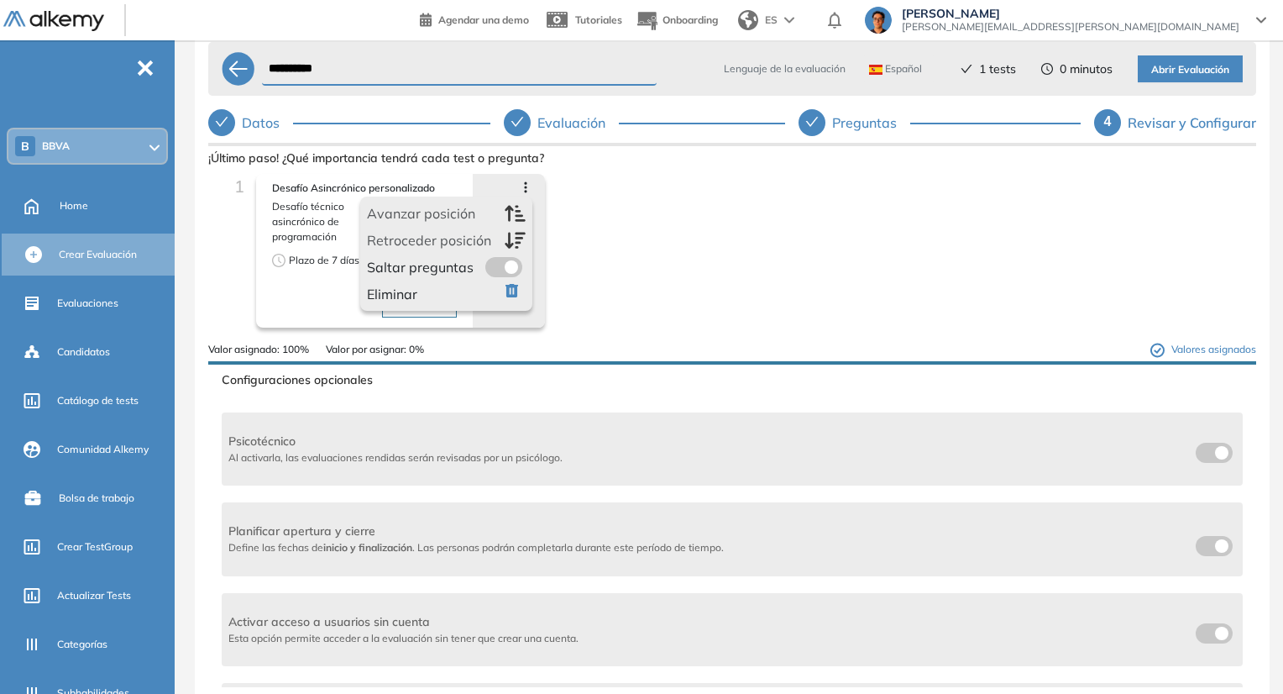
click at [521, 260] on div at bounding box center [504, 267] width 44 height 20
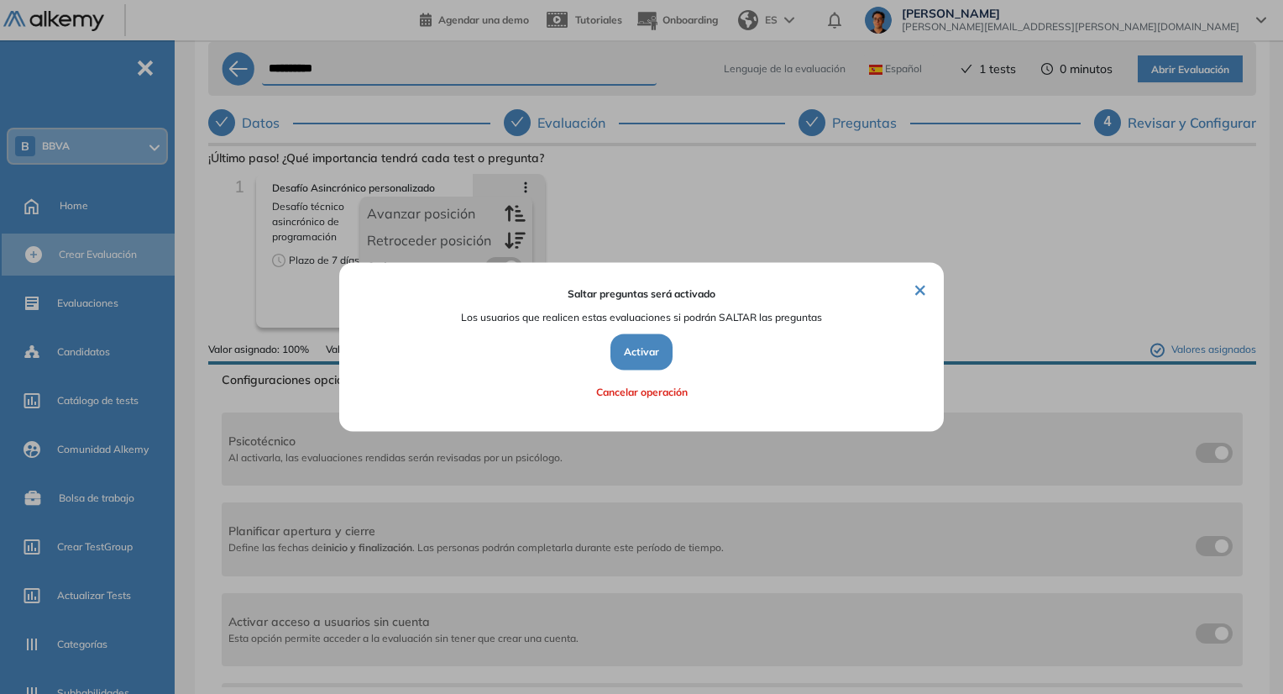
click at [918, 287] on button "×" at bounding box center [920, 289] width 13 height 20
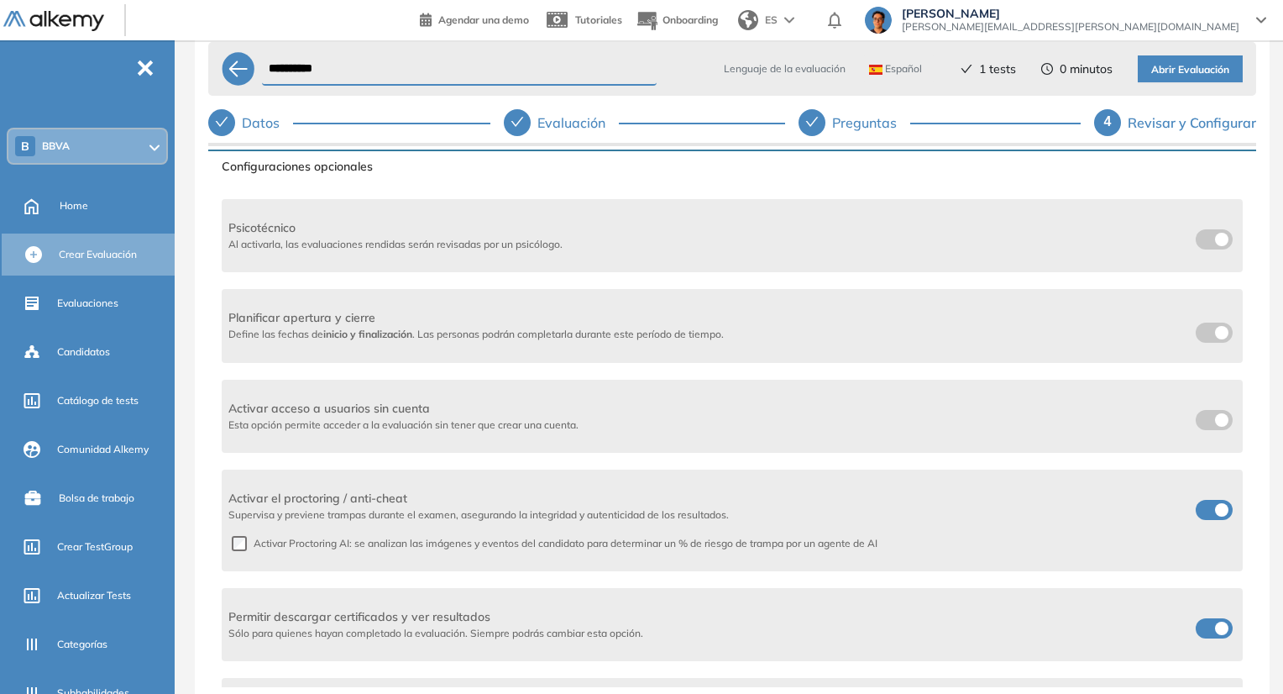
scroll to position [252, 0]
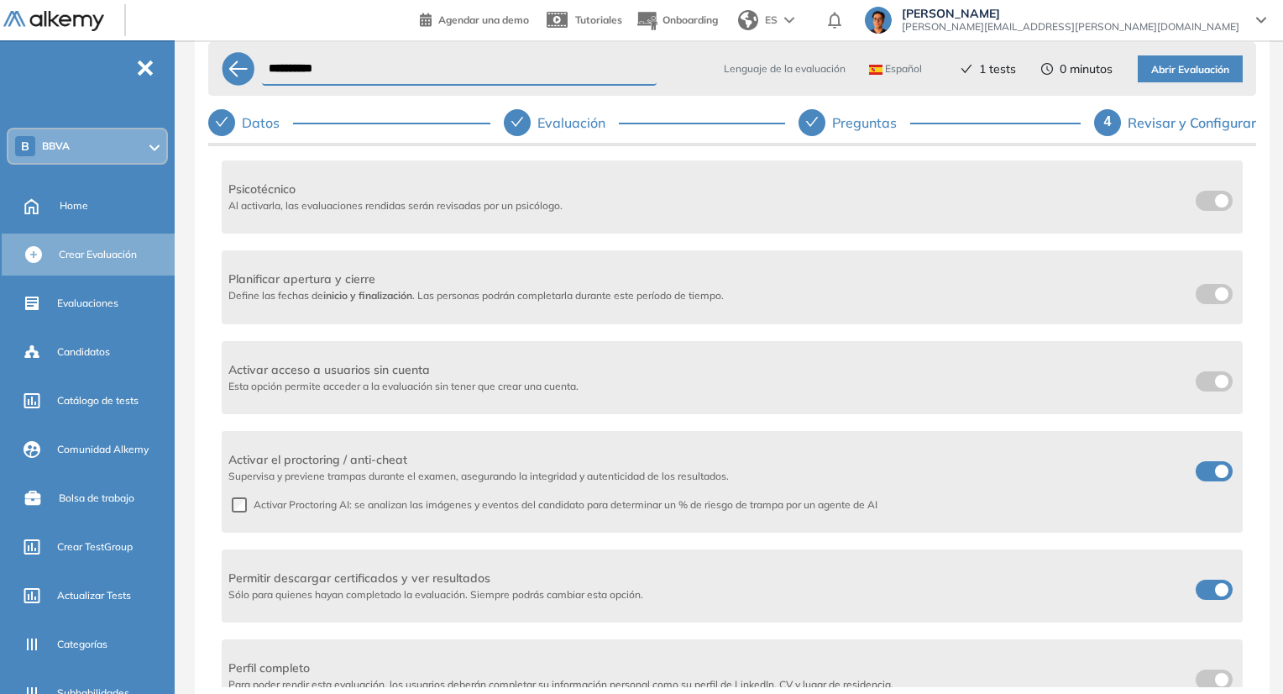
click at [1196, 467] on span at bounding box center [1202, 467] width 13 height 13
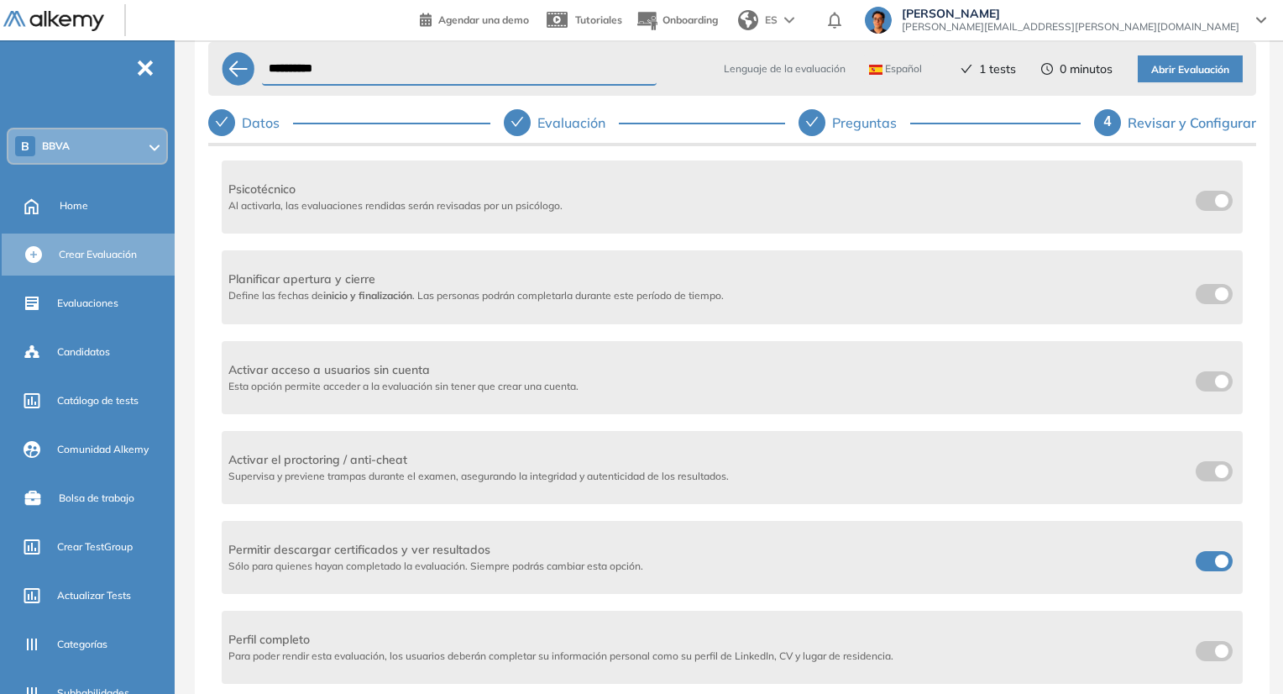
click at [1204, 387] on label at bounding box center [1214, 381] width 37 height 20
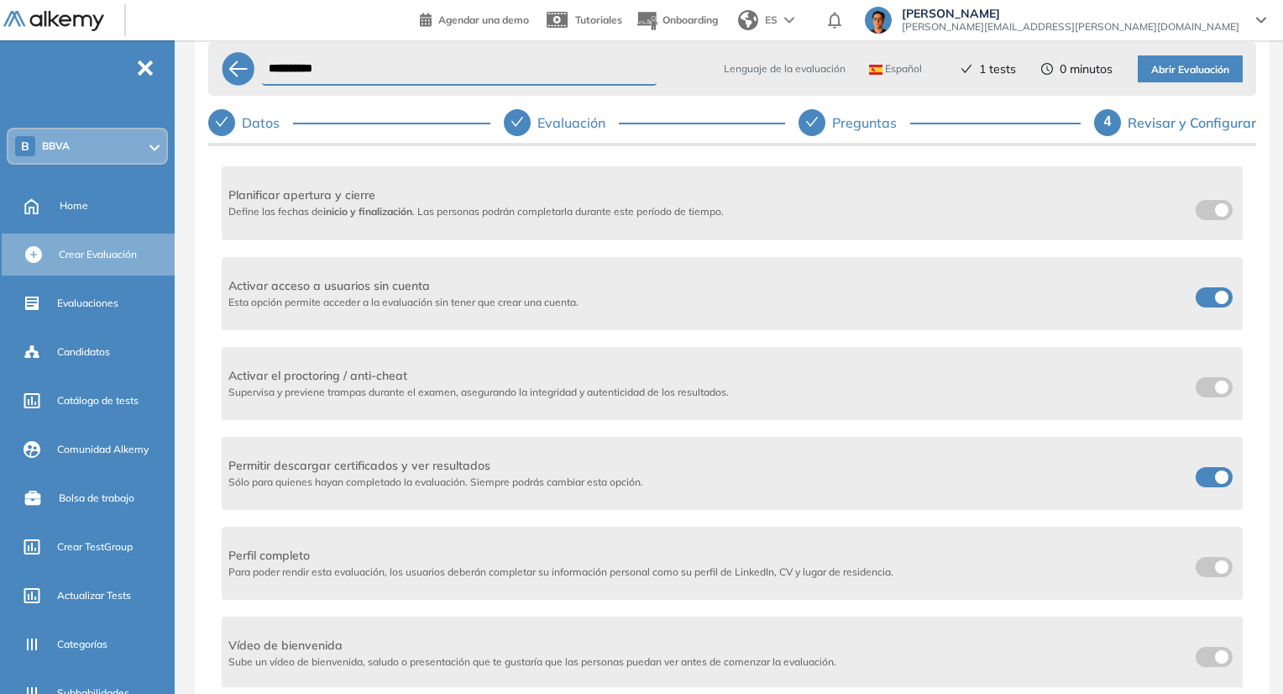
scroll to position [420, 0]
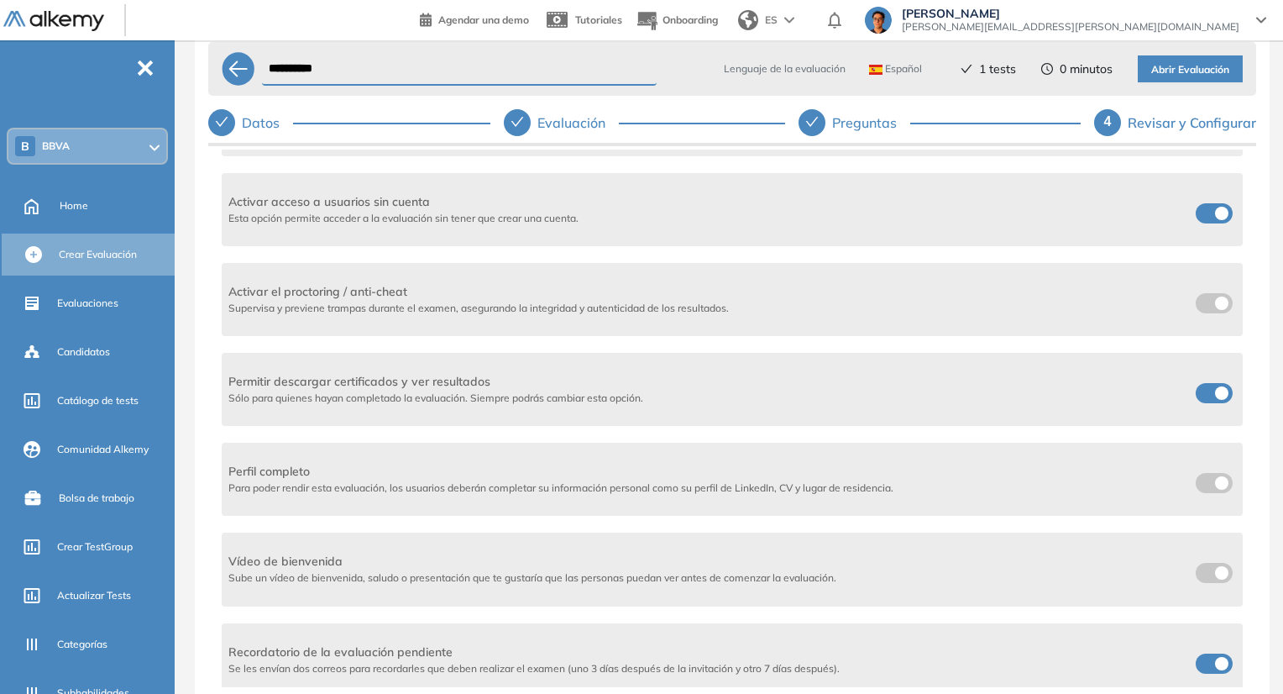
click at [1206, 398] on label at bounding box center [1214, 393] width 37 height 20
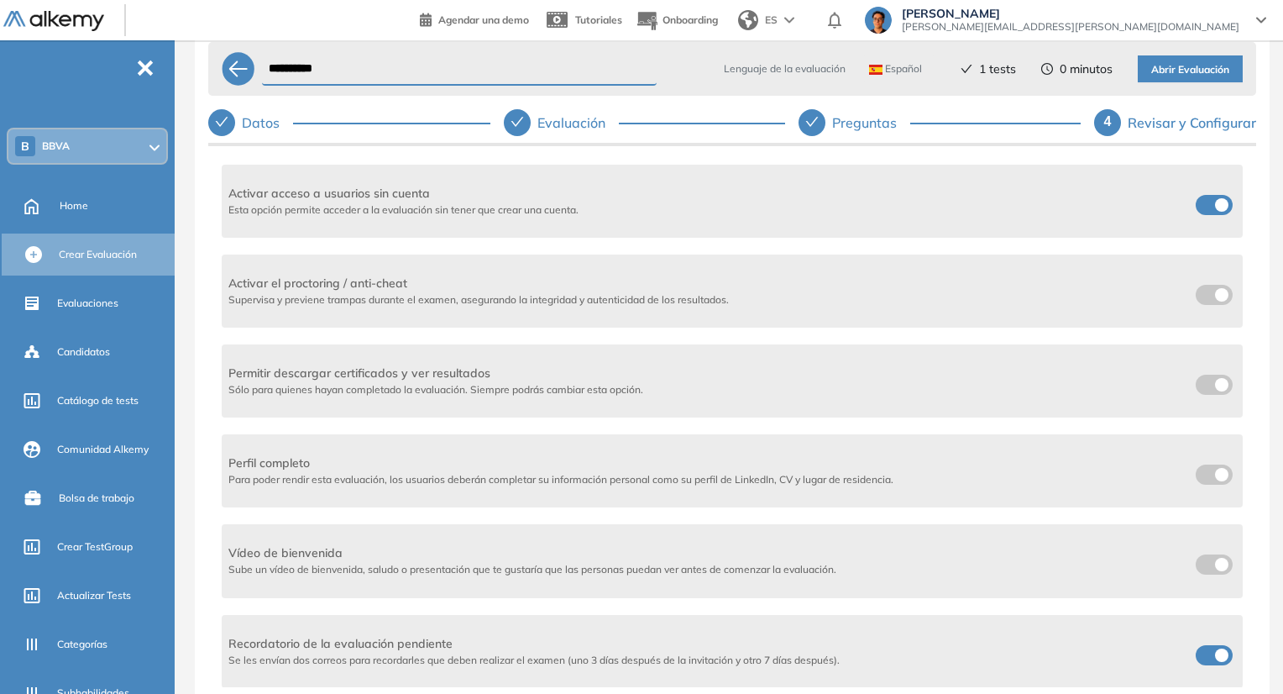
click at [1218, 659] on label at bounding box center [1214, 655] width 37 height 20
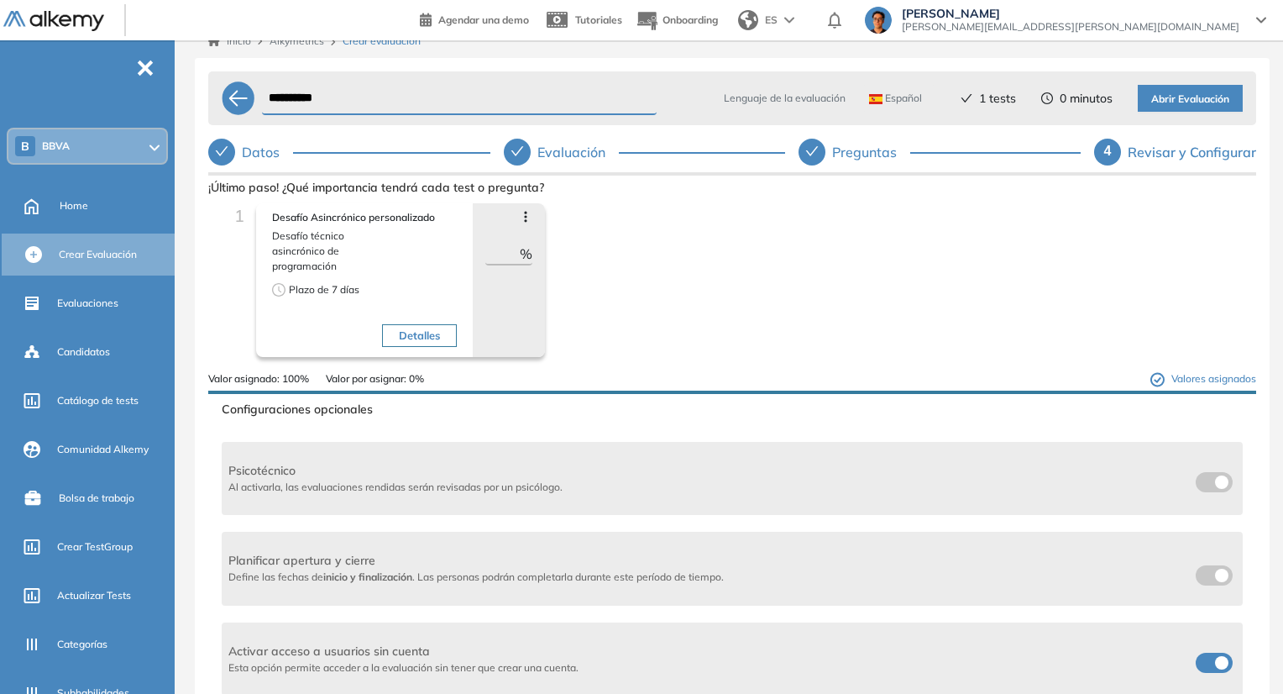
scroll to position [0, 0]
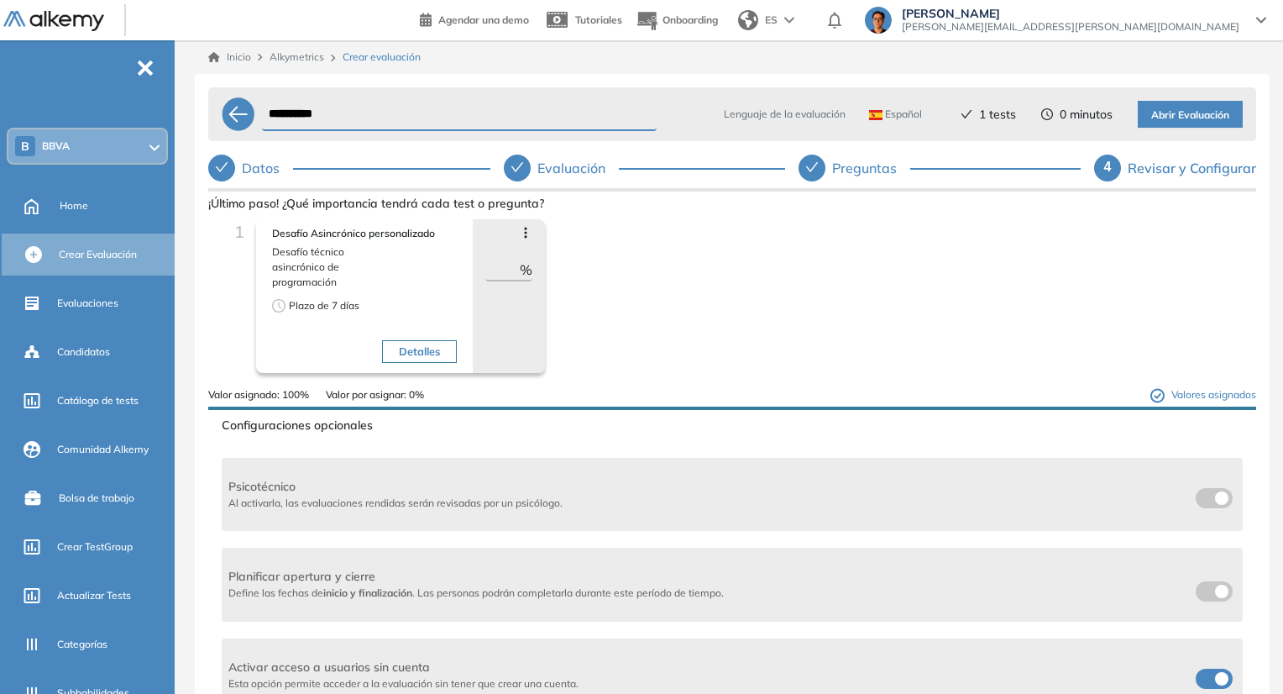
click at [427, 112] on input "**********" at bounding box center [459, 114] width 395 height 33
type input "**********"
click at [1175, 122] on span "Abrir Evaluación" at bounding box center [1191, 116] width 78 height 16
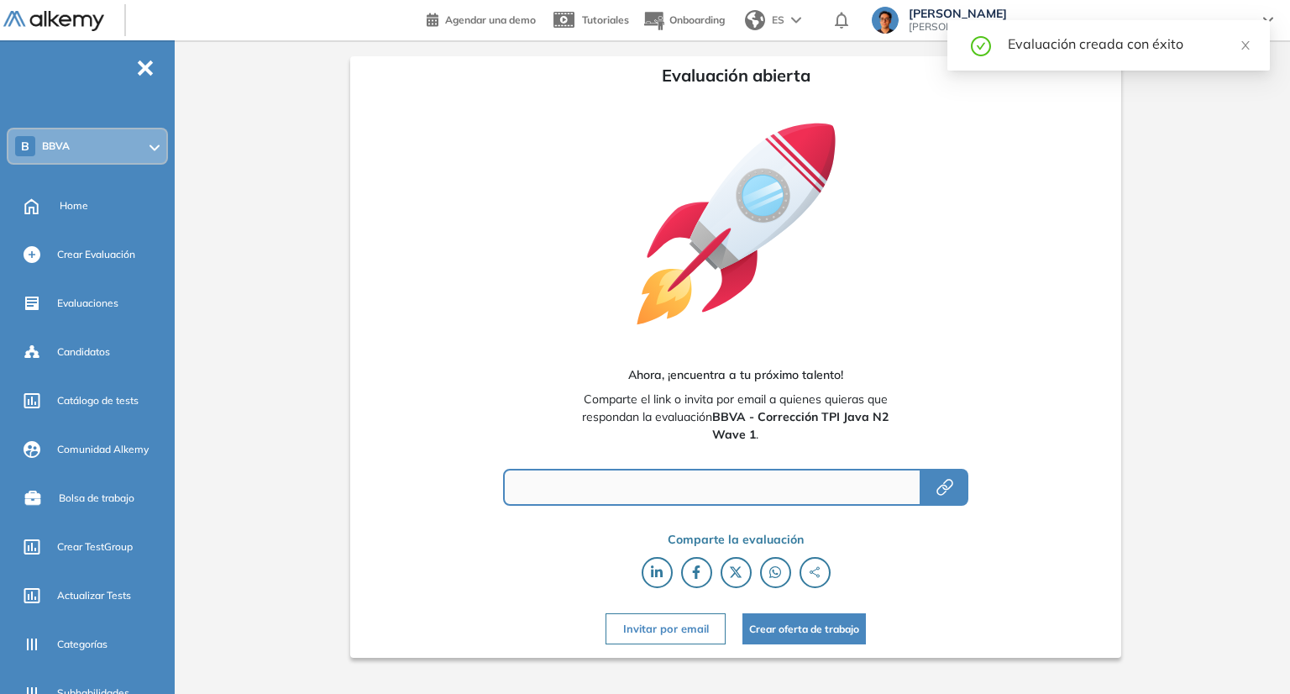
type input "**********"
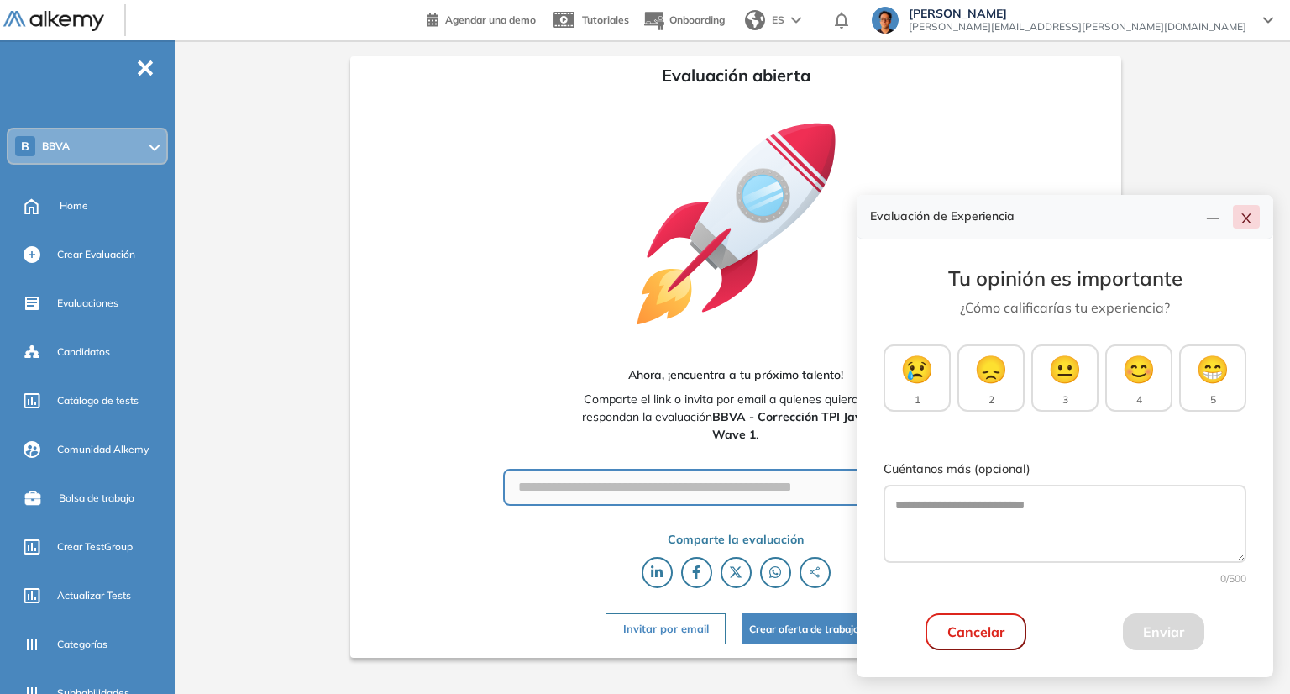
click at [1250, 218] on icon "close" at bounding box center [1246, 218] width 13 height 13
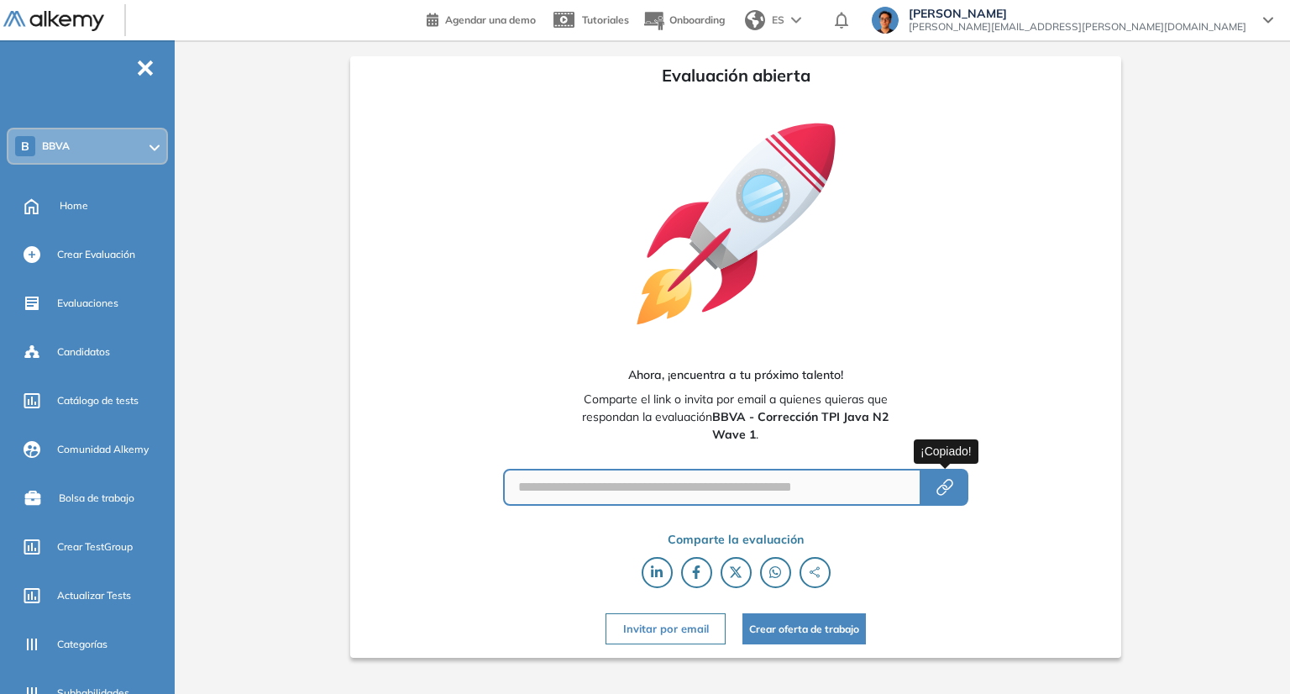
click at [954, 487] on icon "button" at bounding box center [945, 487] width 20 height 20
click at [83, 213] on div "Home" at bounding box center [116, 206] width 112 height 29
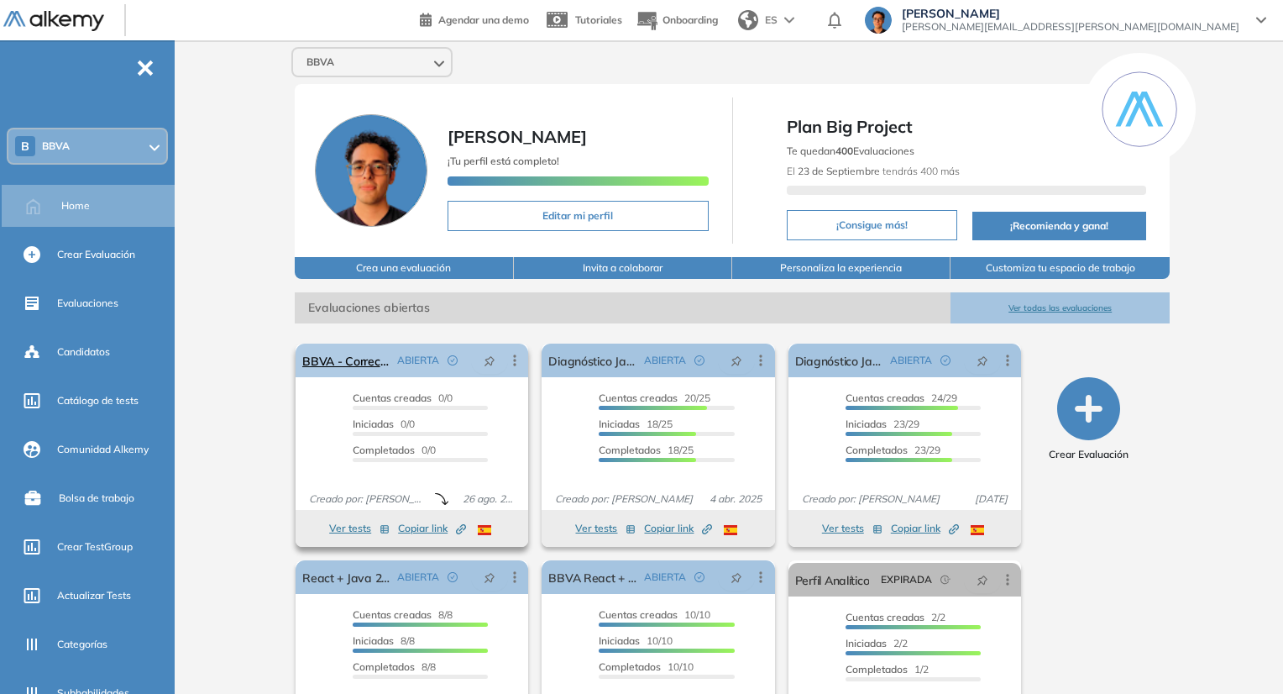
click at [514, 365] on icon at bounding box center [514, 360] width 17 height 17
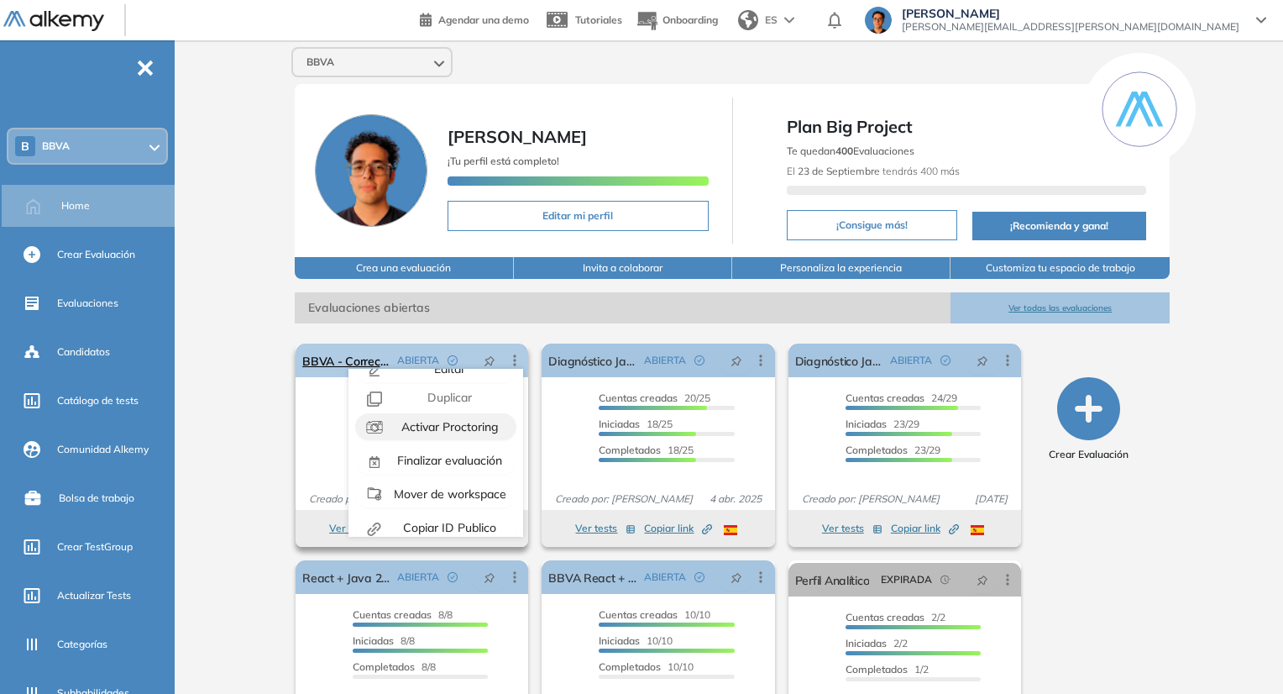
scroll to position [37, 0]
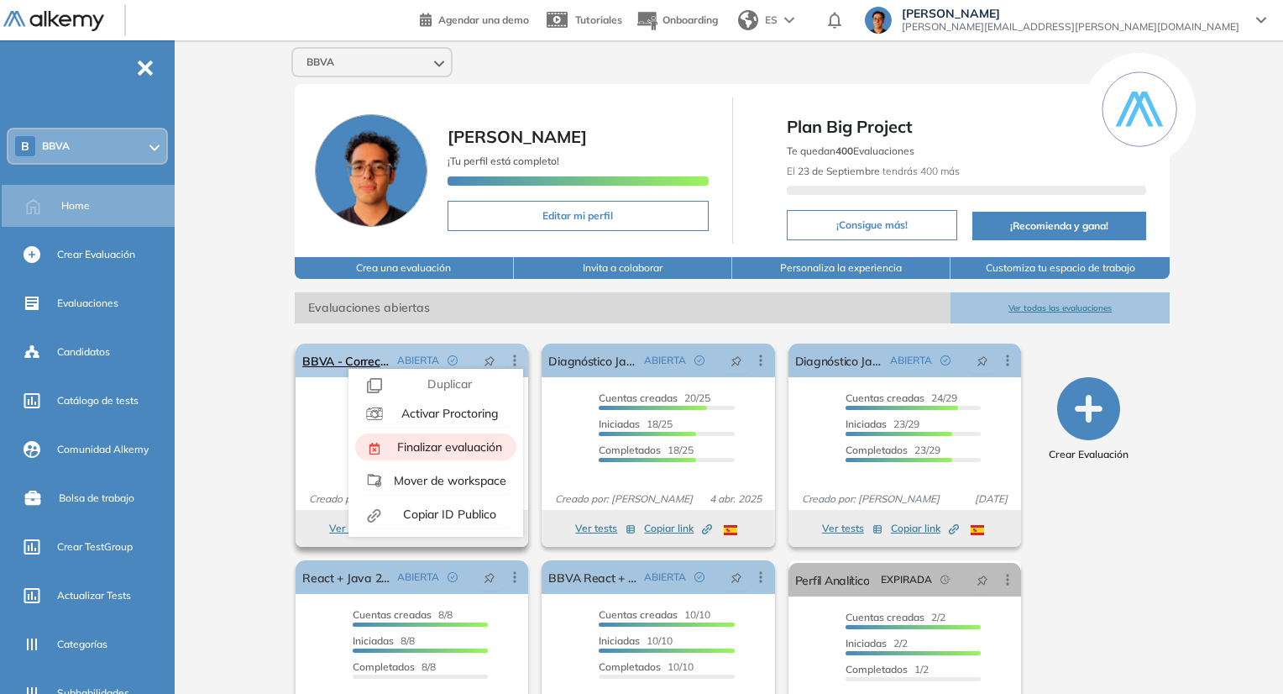
click at [456, 454] on div "Finalizar evaluación" at bounding box center [447, 447] width 123 height 18
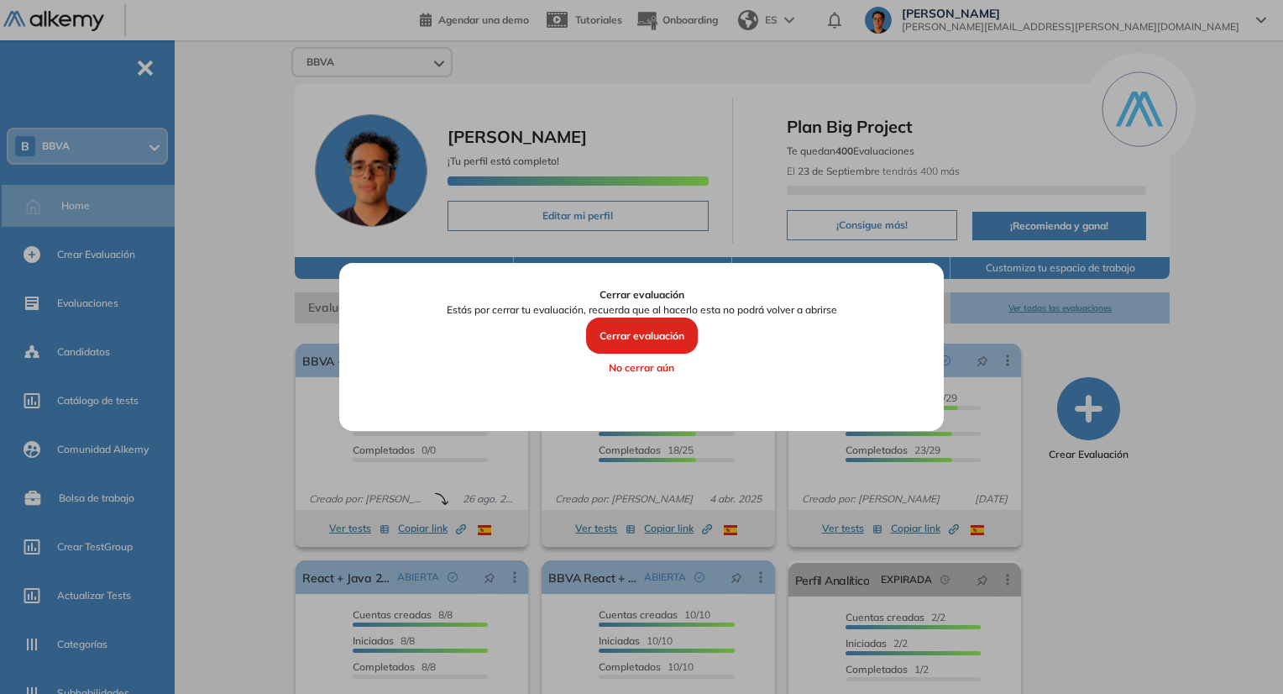
click at [644, 371] on button "No cerrar aún" at bounding box center [642, 368] width 556 height 29
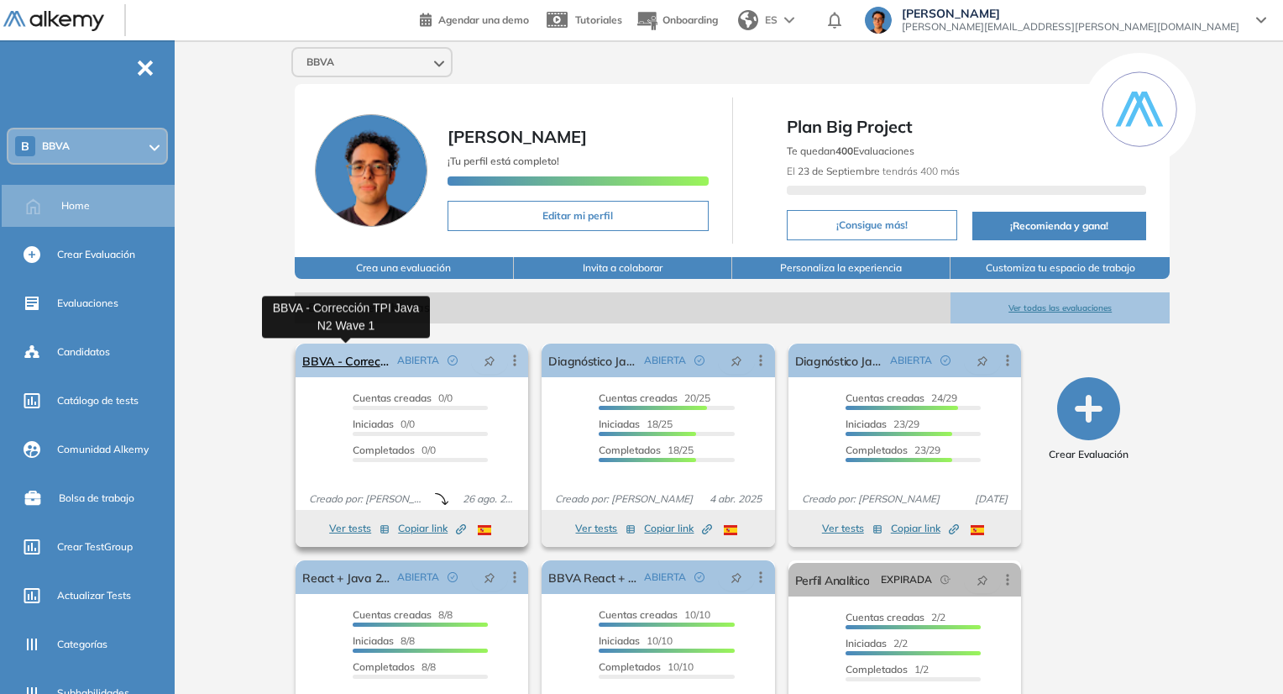
click at [324, 364] on link "BBVA - Corrección TPI Java N2 Wave 1" at bounding box center [346, 361] width 88 height 34
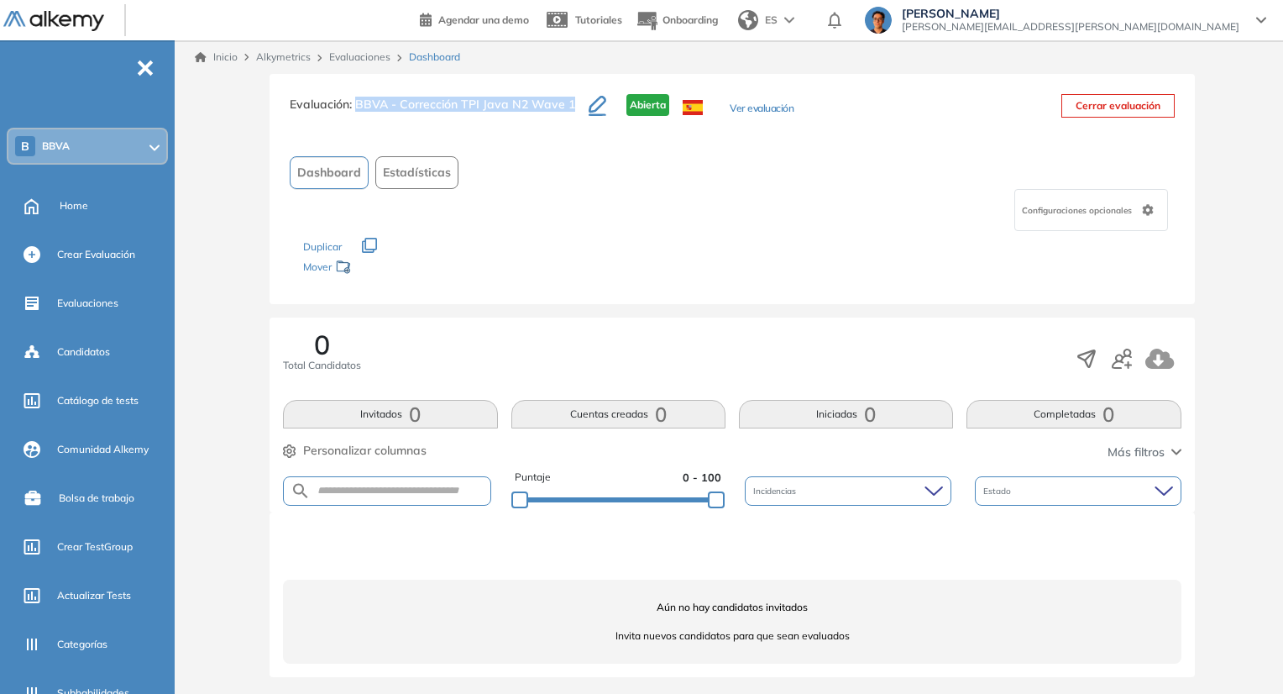
drag, startPoint x: 575, startPoint y: 106, endPoint x: 359, endPoint y: 112, distance: 215.9
click at [359, 112] on h3 "Evaluación : BBVA - Corrección TPI Java N2 Wave 1" at bounding box center [439, 111] width 299 height 35
copy span "BBVA - Corrección TPI Java N2 Wave 1"
click at [104, 242] on div "Crear Evaluación" at bounding box center [114, 254] width 114 height 29
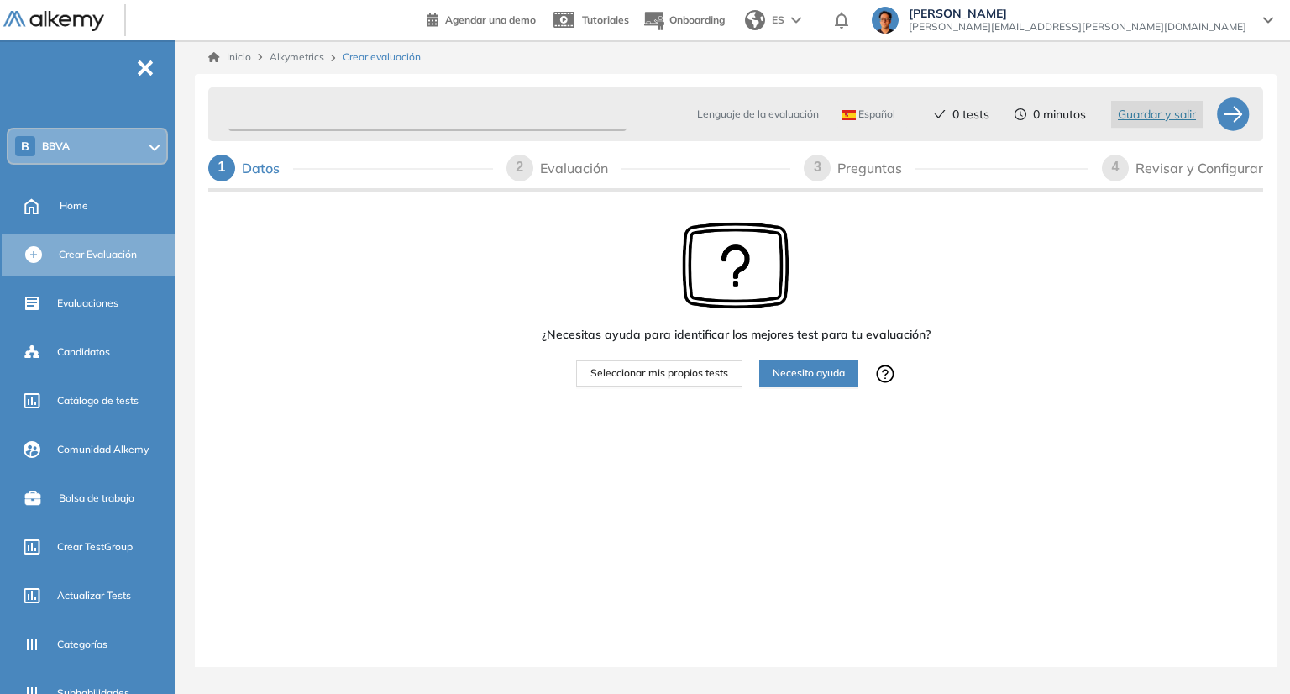
click at [351, 108] on input "text" at bounding box center [427, 114] width 398 height 33
paste input "**********"
click at [413, 116] on input "**********" at bounding box center [427, 114] width 398 height 33
click at [412, 118] on input "**********" at bounding box center [427, 114] width 398 height 33
type input "**********"
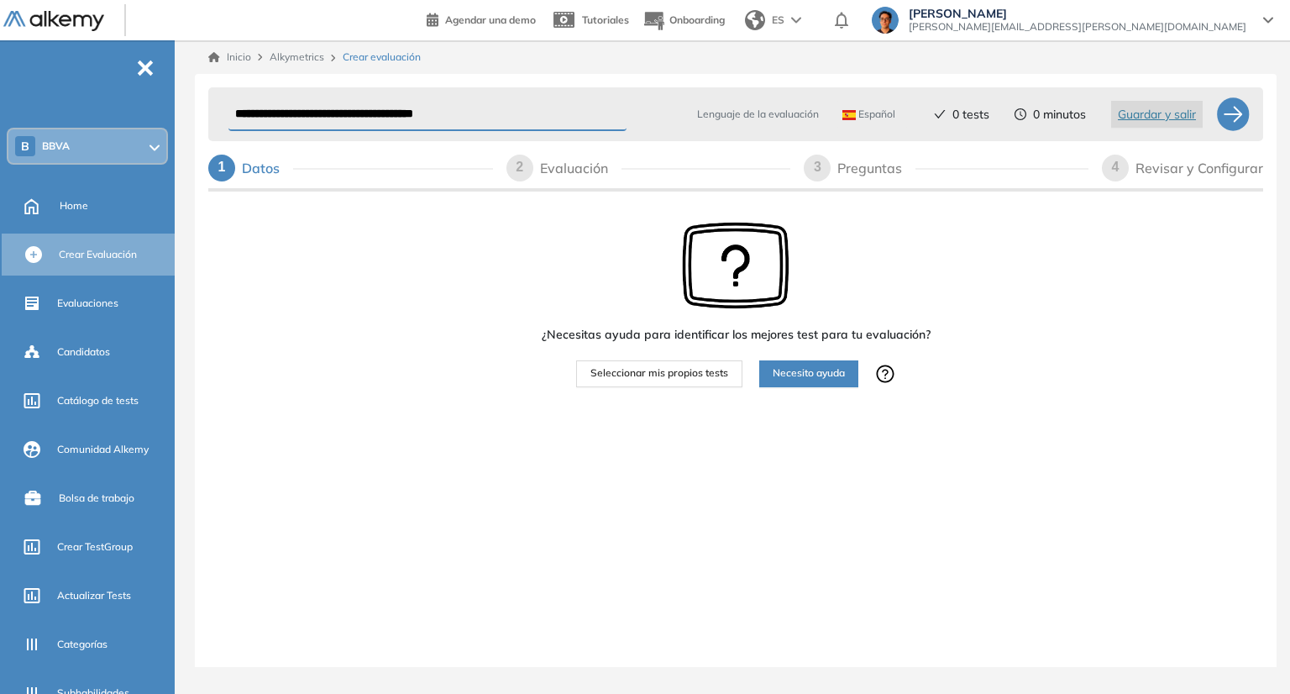
click at [712, 365] on span "Seleccionar mis propios tests" at bounding box center [659, 373] width 138 height 16
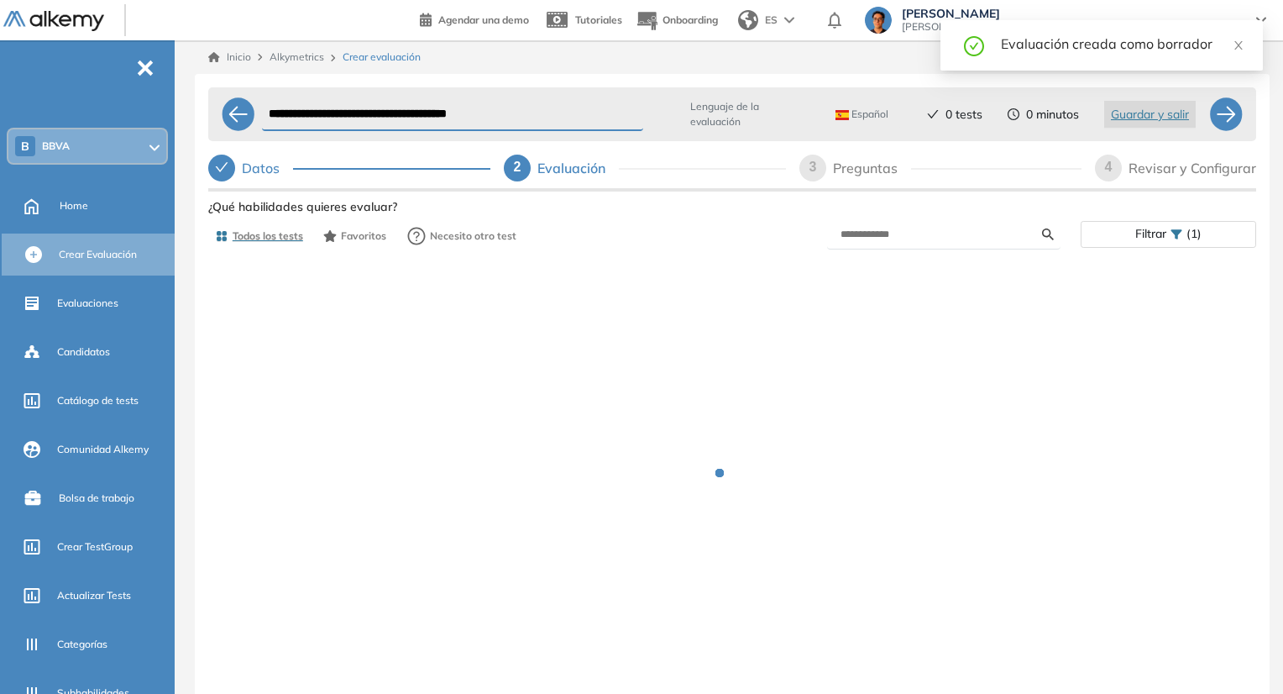
click at [863, 179] on div "Preguntas" at bounding box center [872, 168] width 78 height 27
select select "*****"
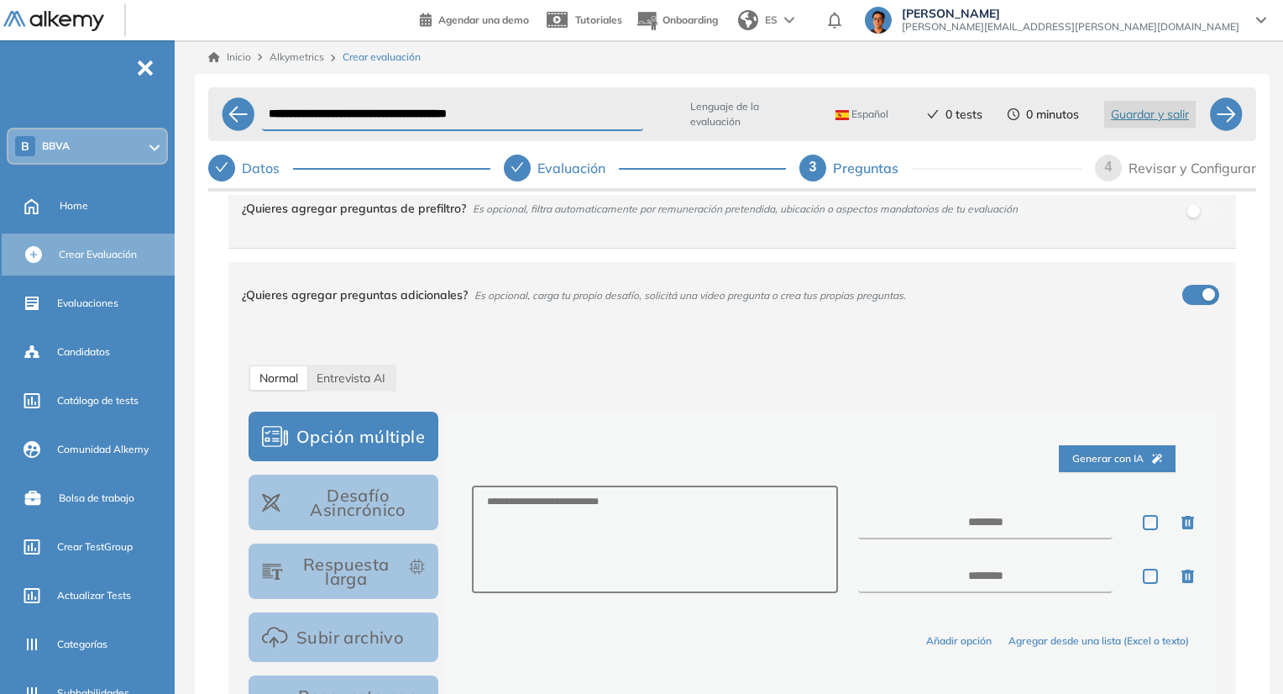
scroll to position [168, 0]
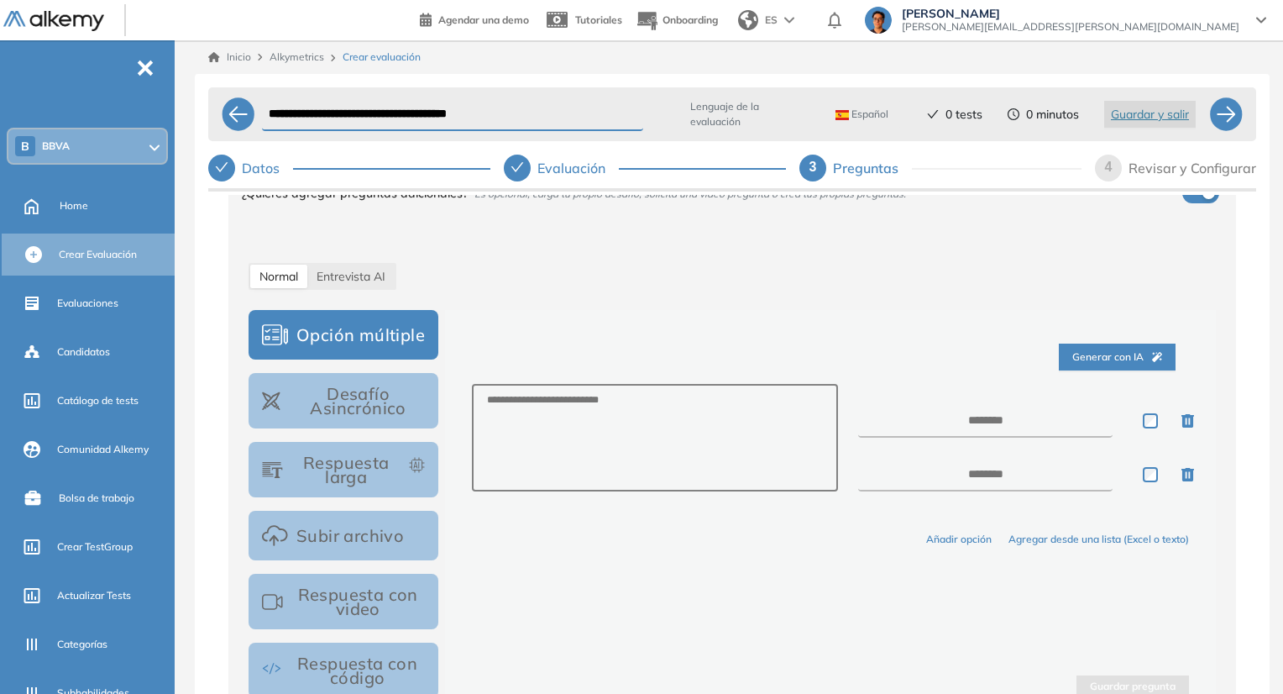
click at [380, 392] on button "Desafío Asincrónico" at bounding box center [344, 400] width 190 height 55
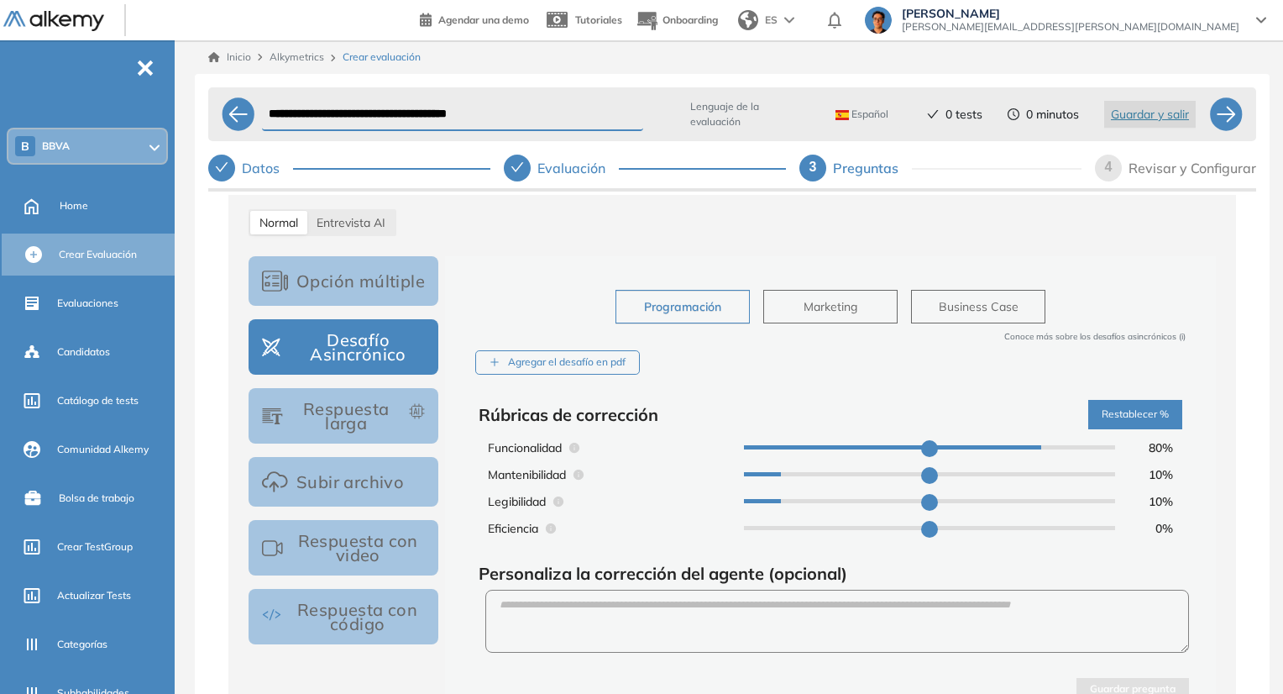
scroll to position [252, 0]
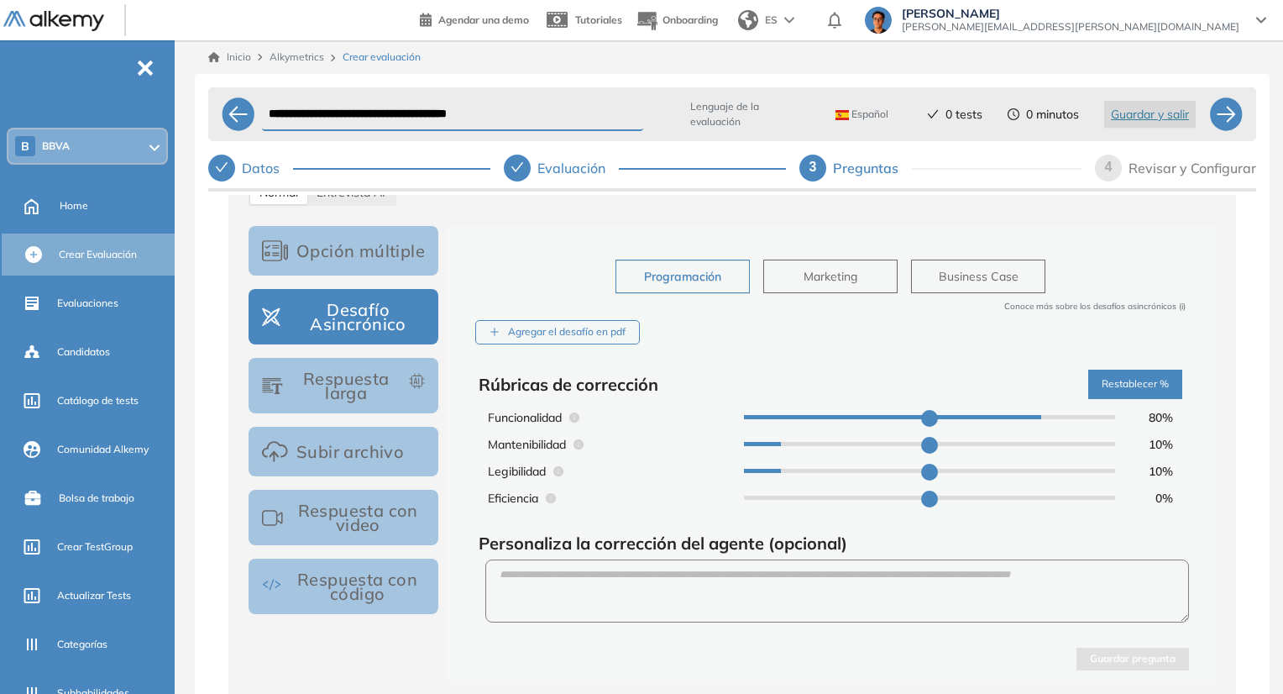
click at [563, 330] on div "Agregar el desafío en pdf" at bounding box center [557, 332] width 165 height 24
click at [0, 0] on input "Agregar el desafío en pdf" at bounding box center [0, 0] width 0 height 0
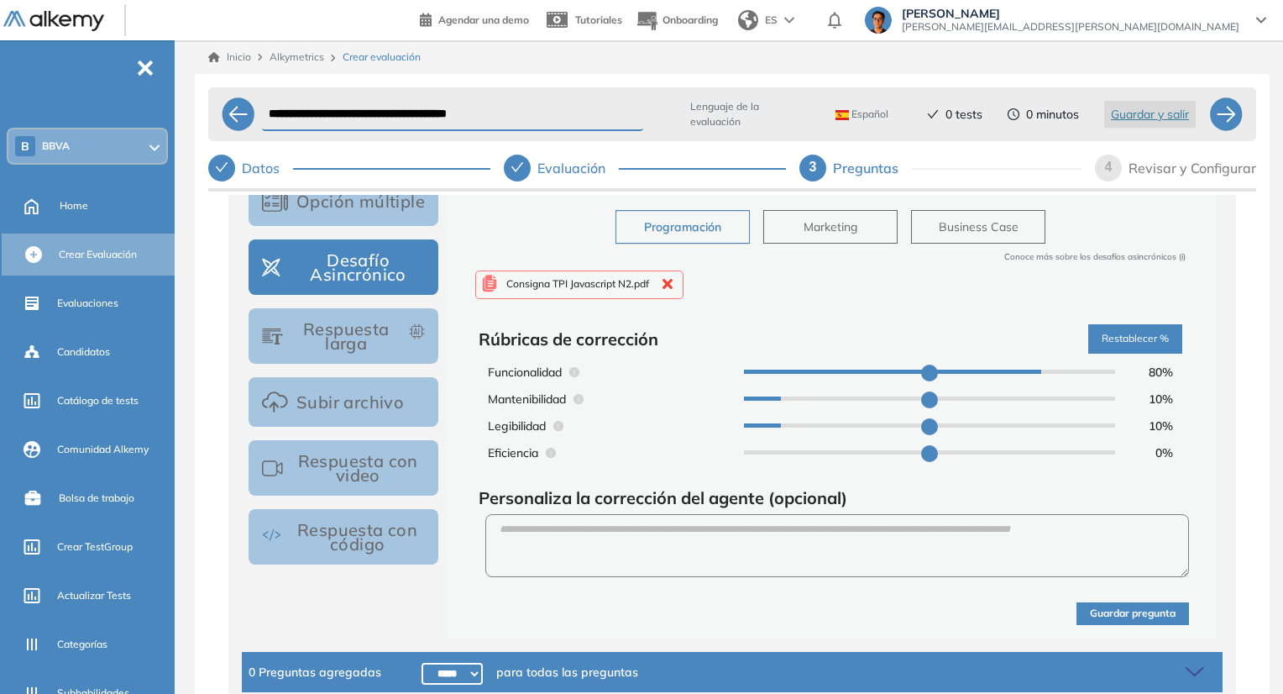
scroll to position [323, 0]
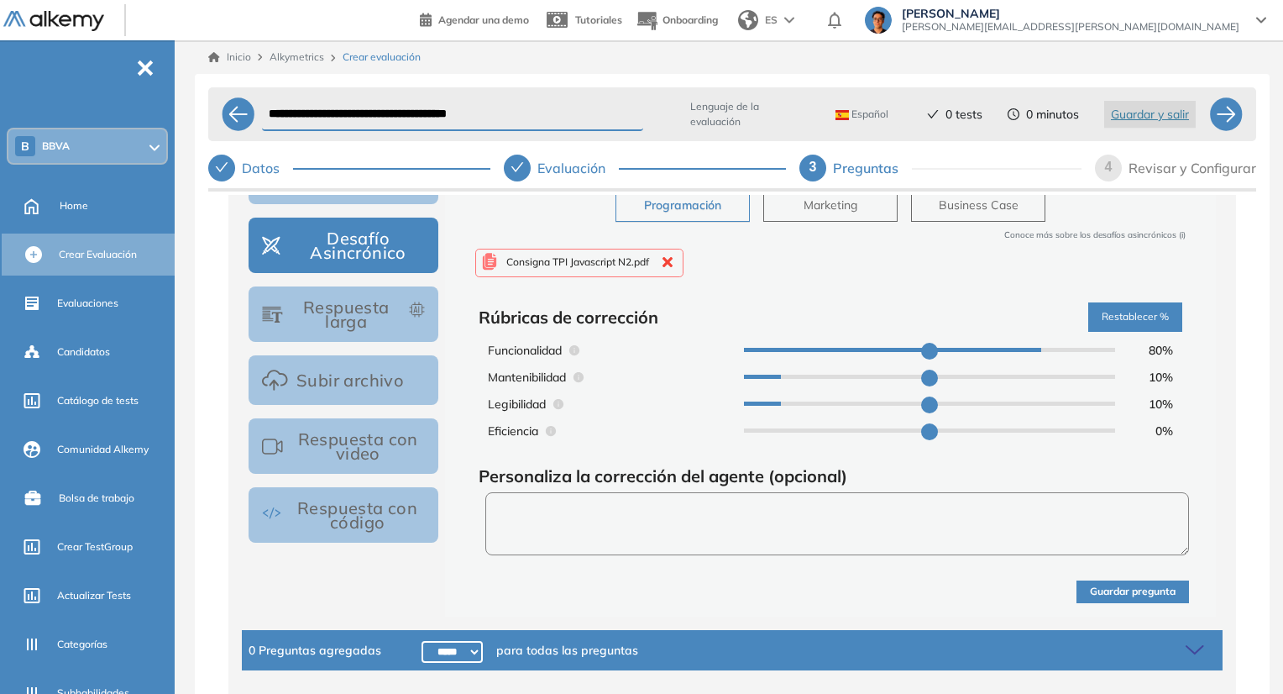
click at [664, 511] on textarea at bounding box center [837, 523] width 704 height 63
paste textarea "**********"
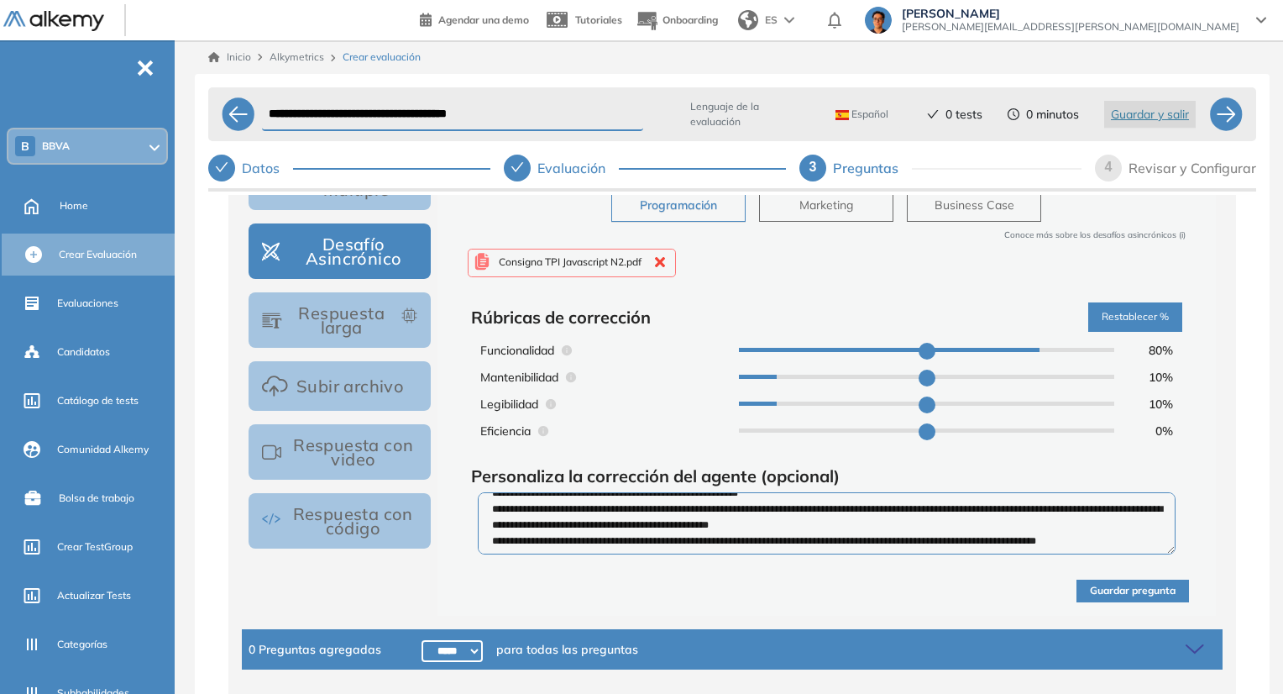
scroll to position [111, 0]
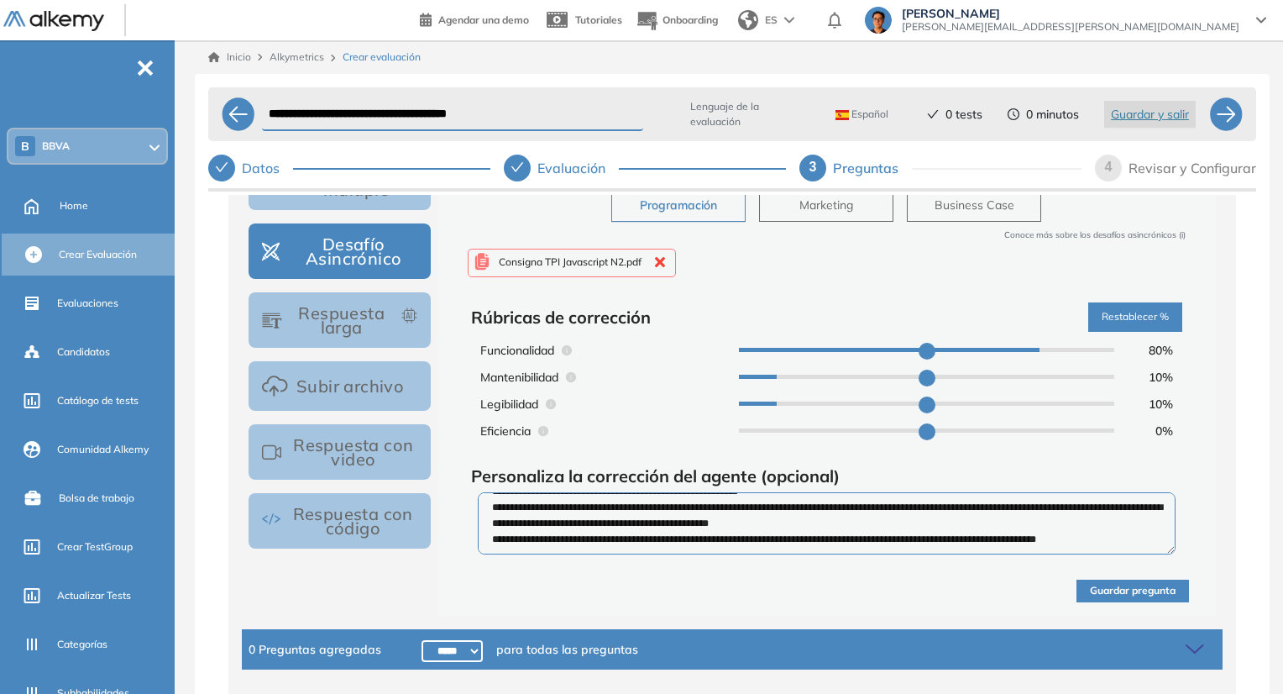
type textarea "**********"
click at [1128, 596] on button "Guardar pregunta" at bounding box center [1133, 591] width 113 height 23
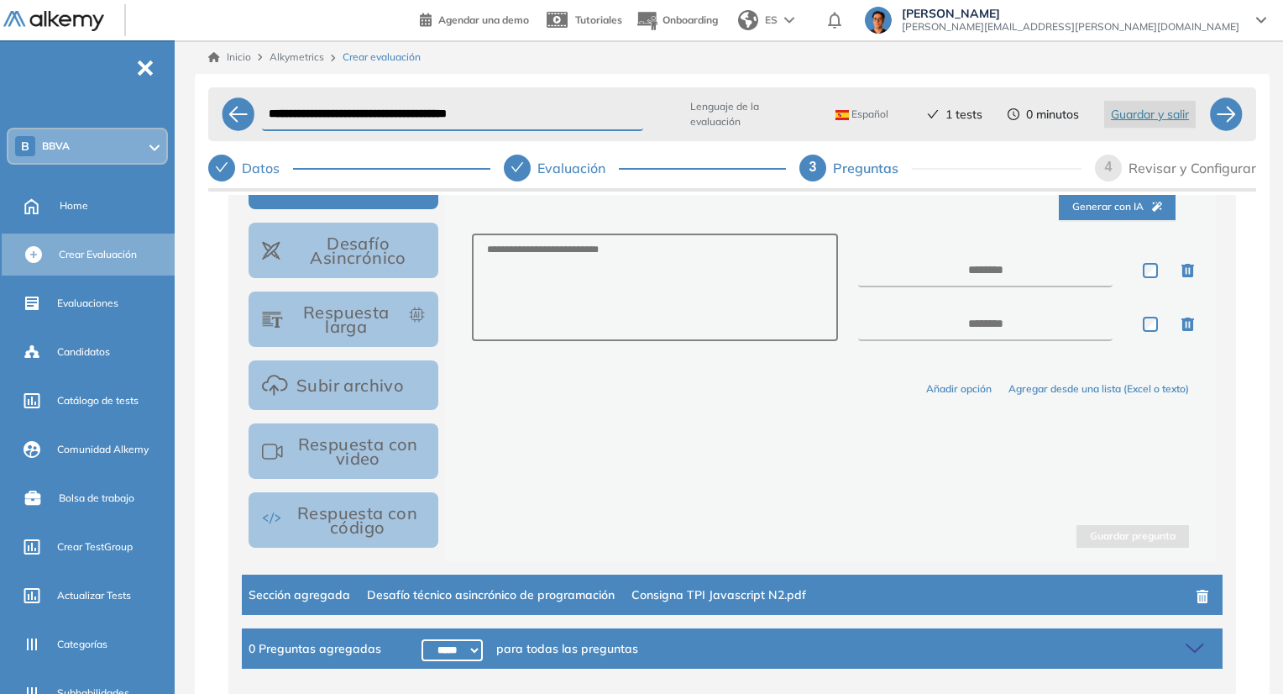
scroll to position [318, 0]
click at [1116, 164] on div "4" at bounding box center [1108, 168] width 27 height 27
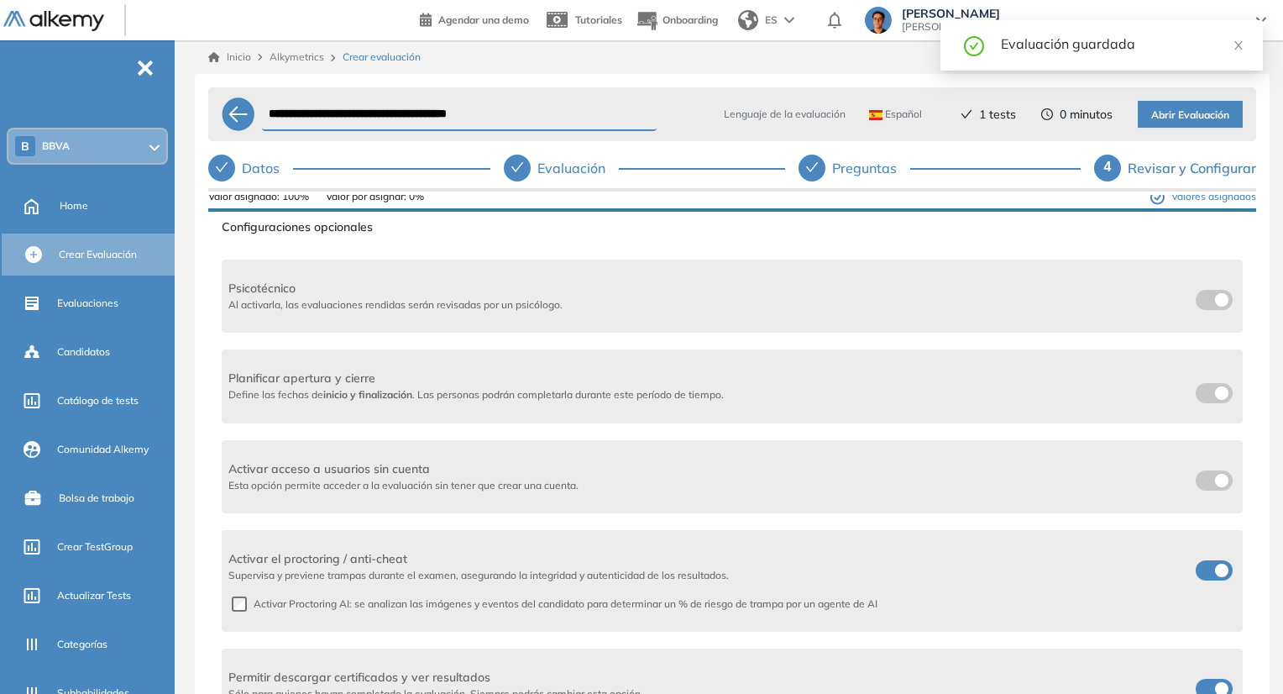
scroll to position [336, 0]
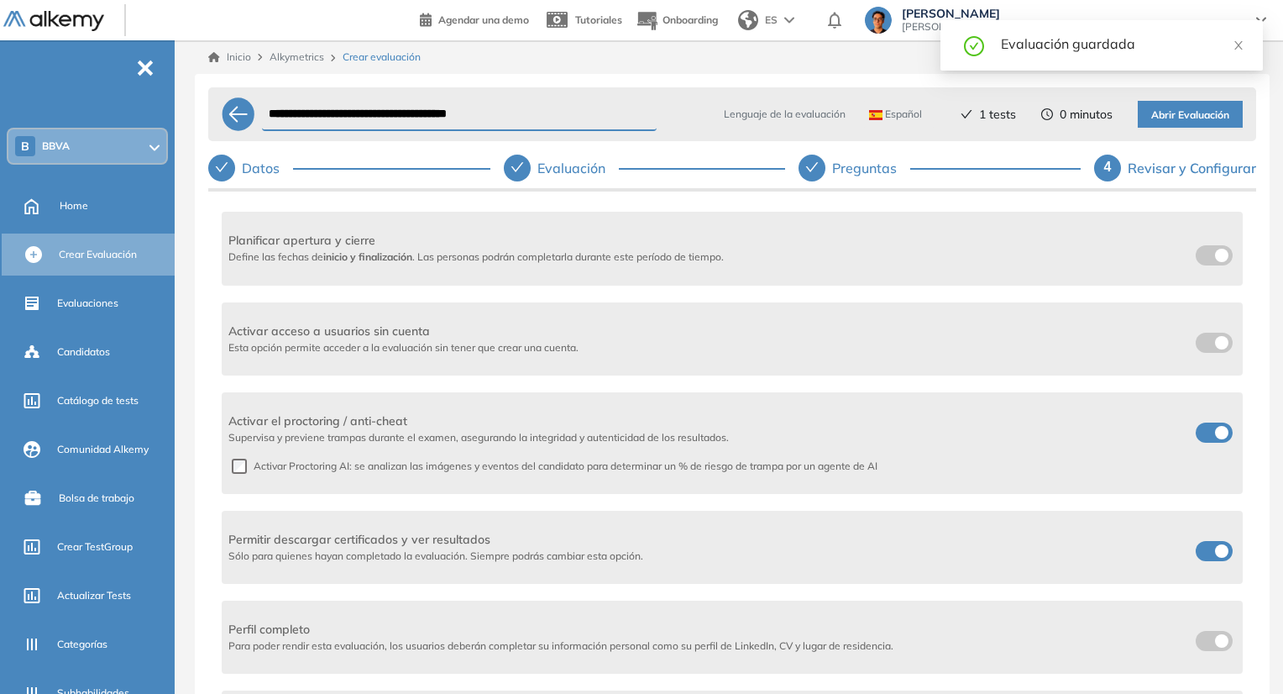
click at [1210, 425] on span at bounding box center [1202, 428] width 13 height 13
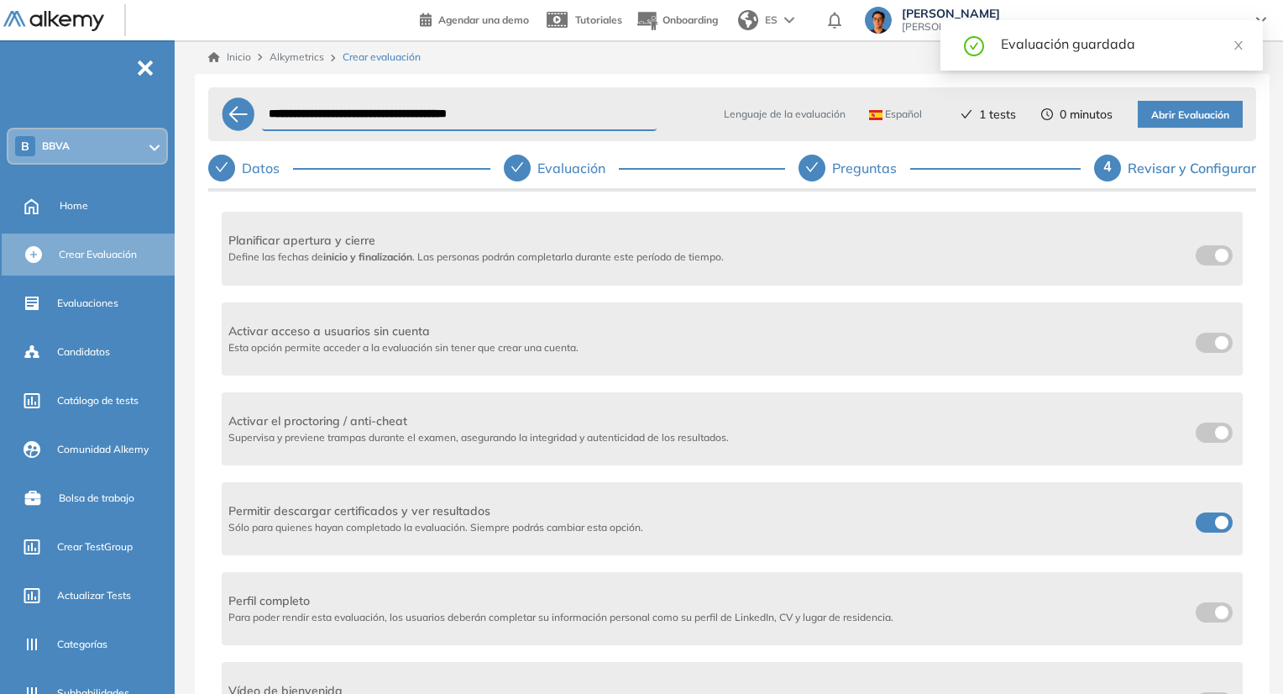
click at [1206, 339] on label at bounding box center [1214, 343] width 37 height 20
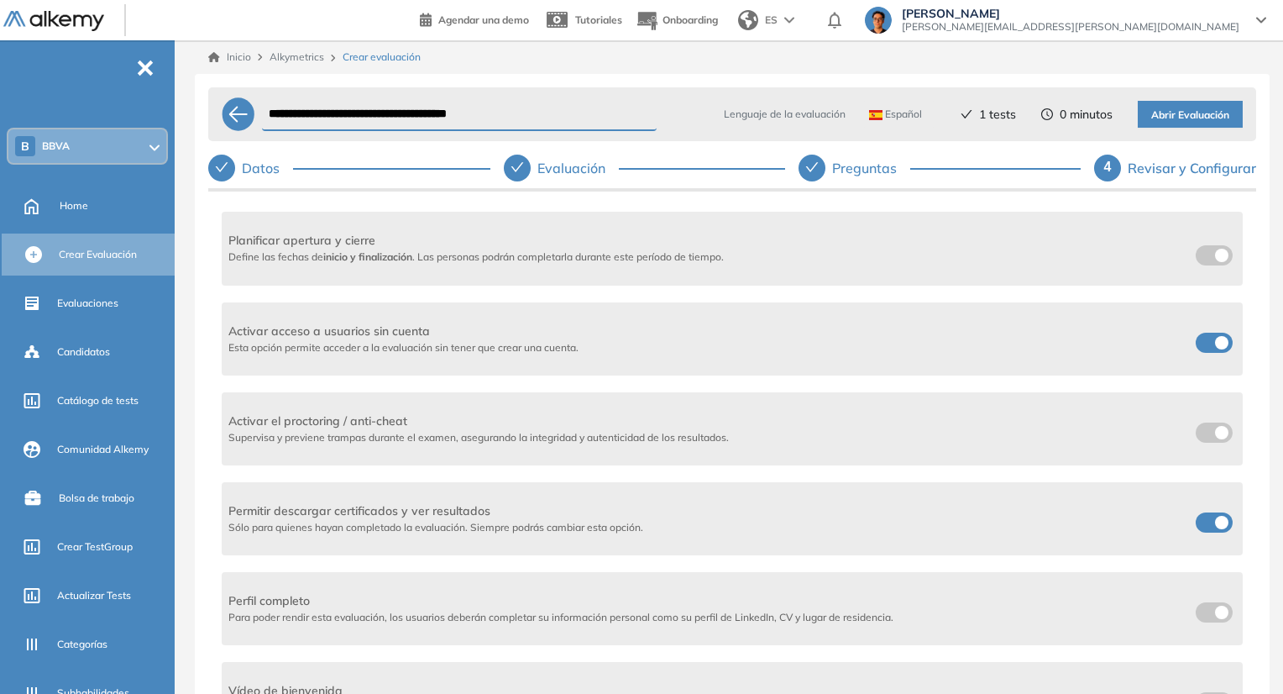
click at [1210, 526] on span at bounding box center [1202, 518] width 13 height 13
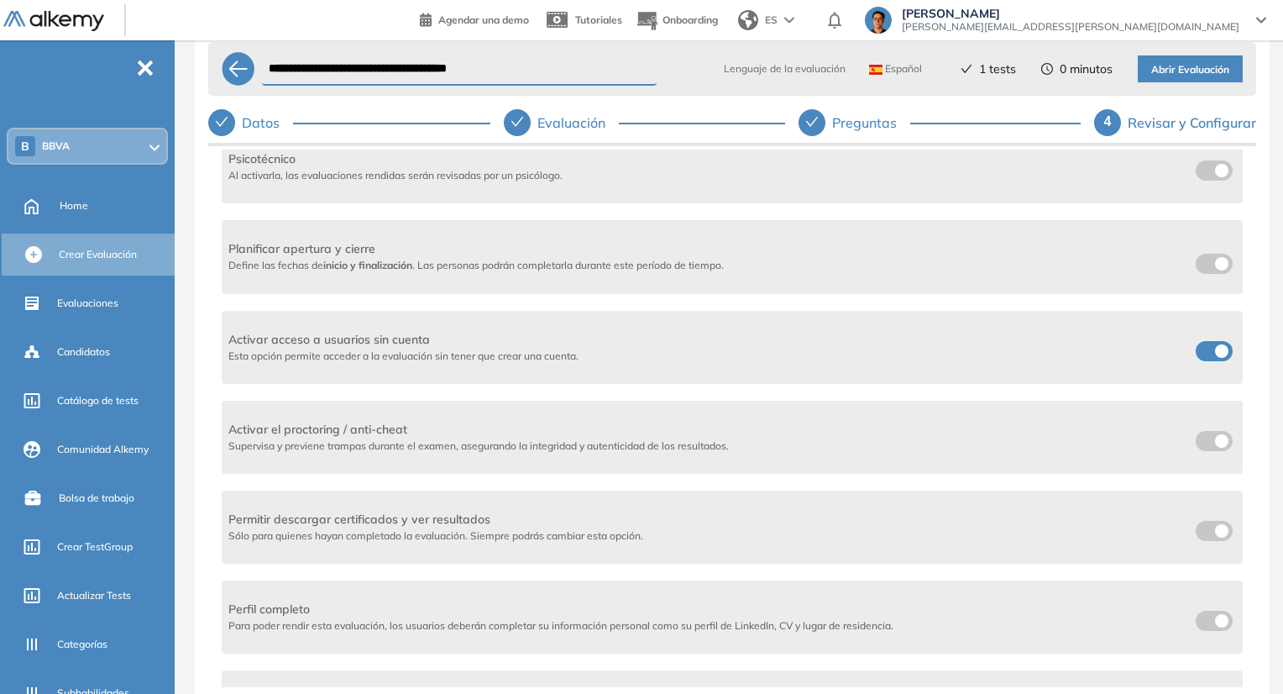
scroll to position [428, 0]
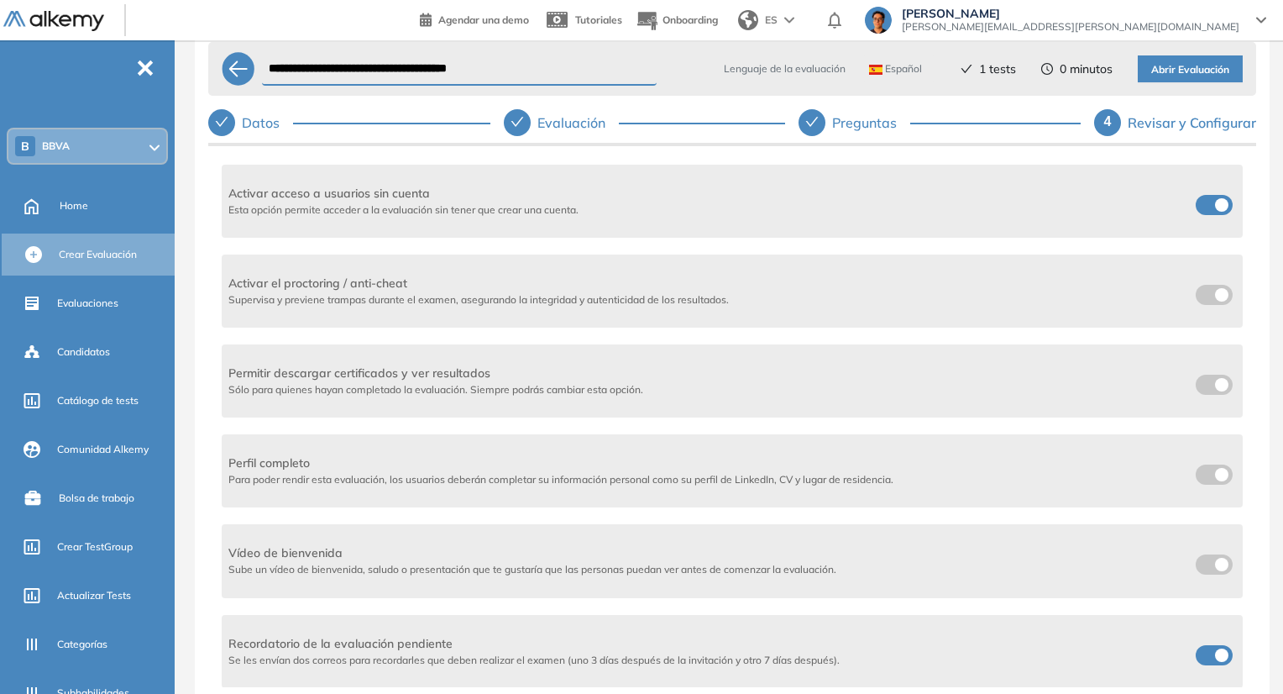
click at [1199, 646] on span at bounding box center [1202, 651] width 13 height 13
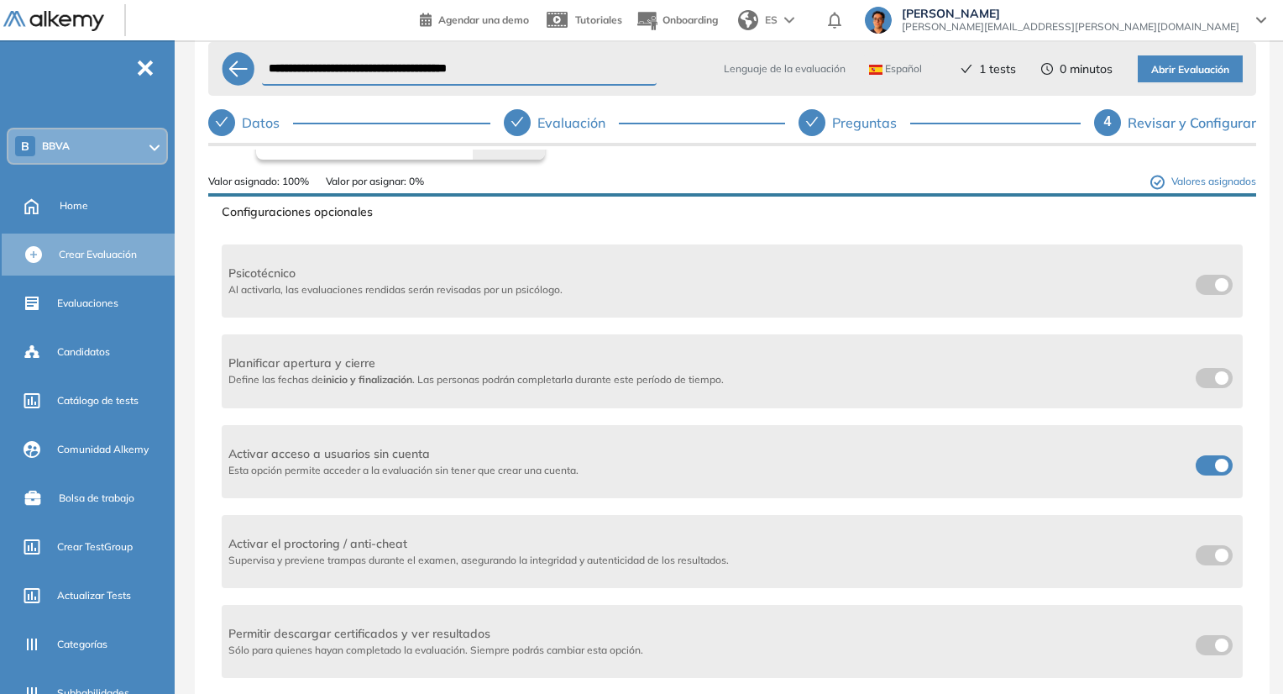
scroll to position [0, 0]
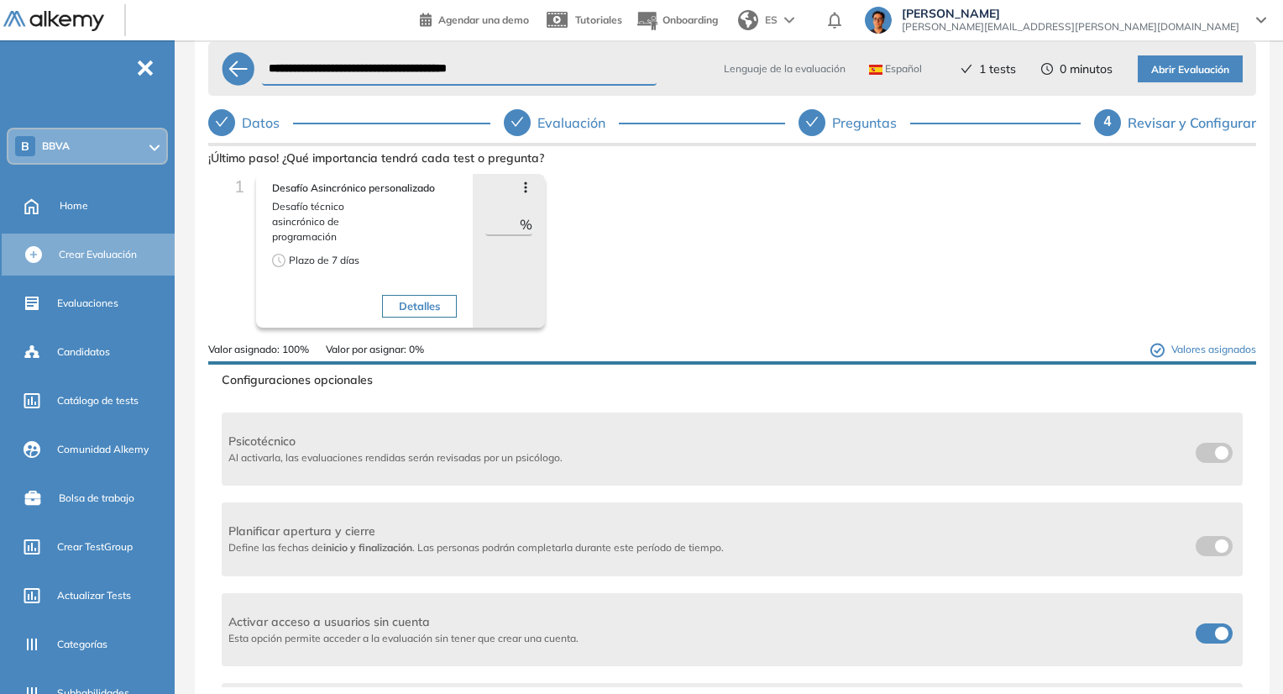
click at [1187, 76] on span "Abrir Evaluación" at bounding box center [1191, 70] width 78 height 16
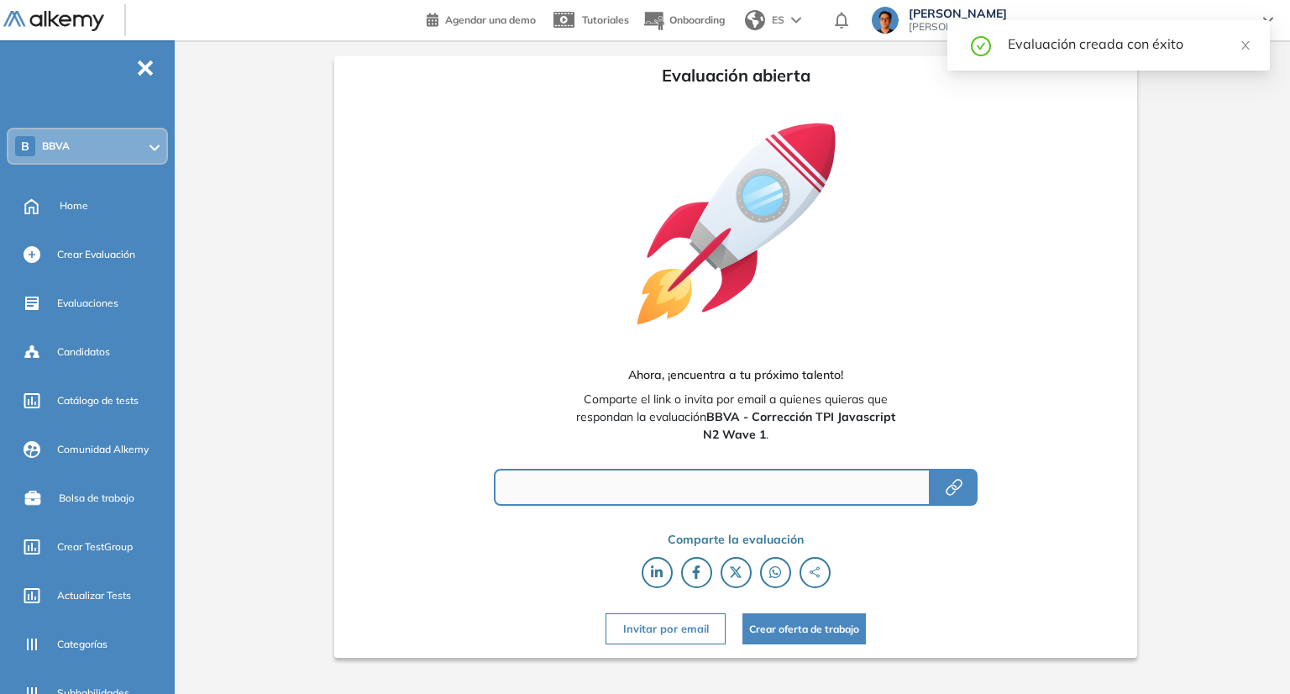
type input "**********"
click at [953, 502] on button "button" at bounding box center [954, 487] width 47 height 37
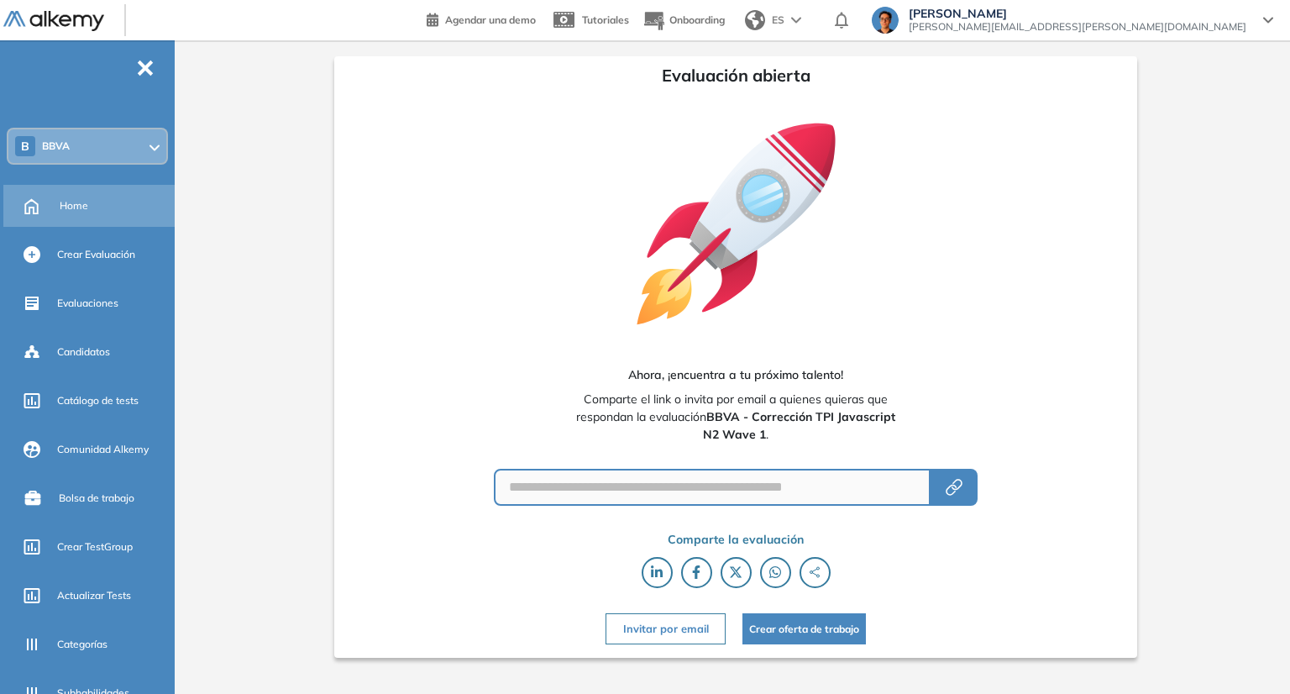
click at [78, 206] on span "Home" at bounding box center [74, 205] width 29 height 15
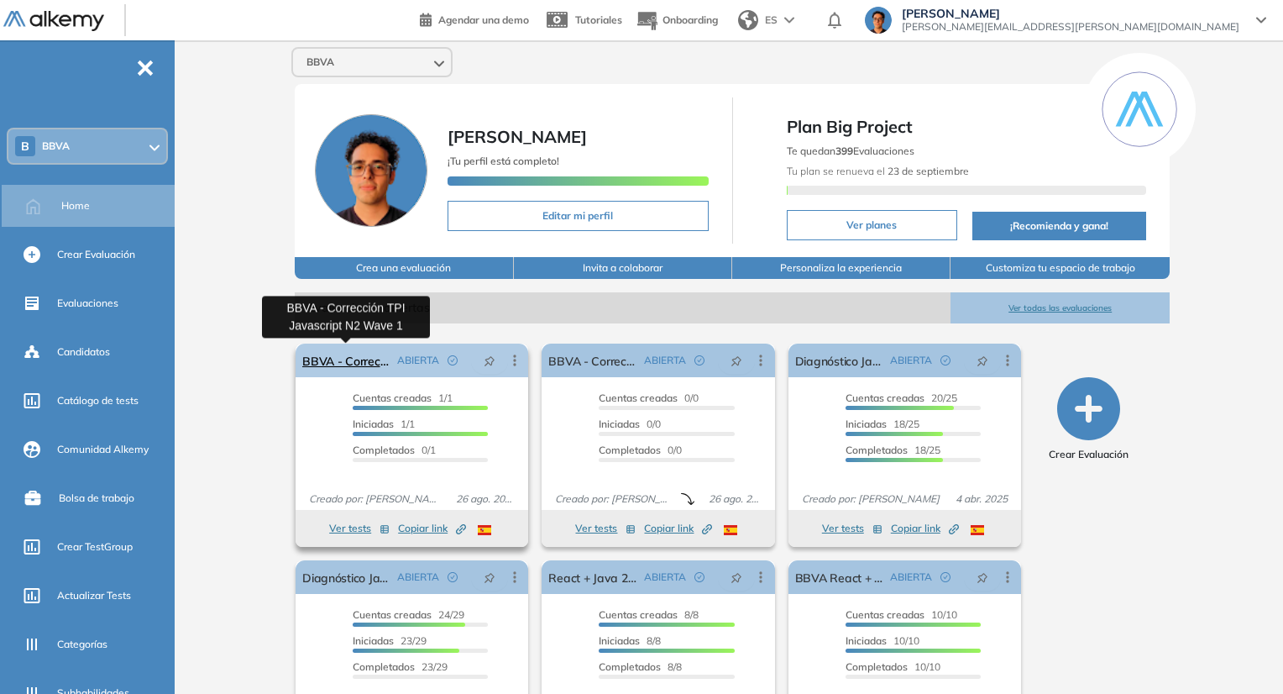
click at [320, 370] on link "BBVA - Corrección TPI Javascript N2 Wave 1" at bounding box center [346, 361] width 88 height 34
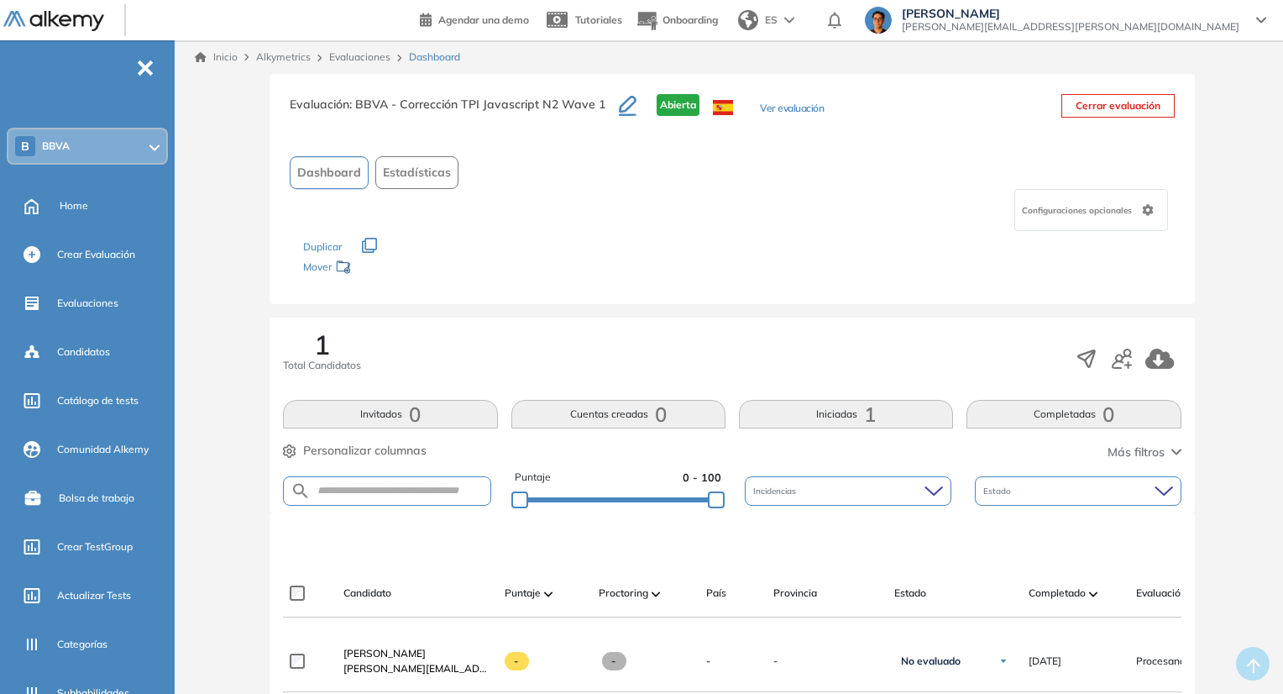
click at [840, 405] on button "Iniciadas 1" at bounding box center [846, 414] width 214 height 29
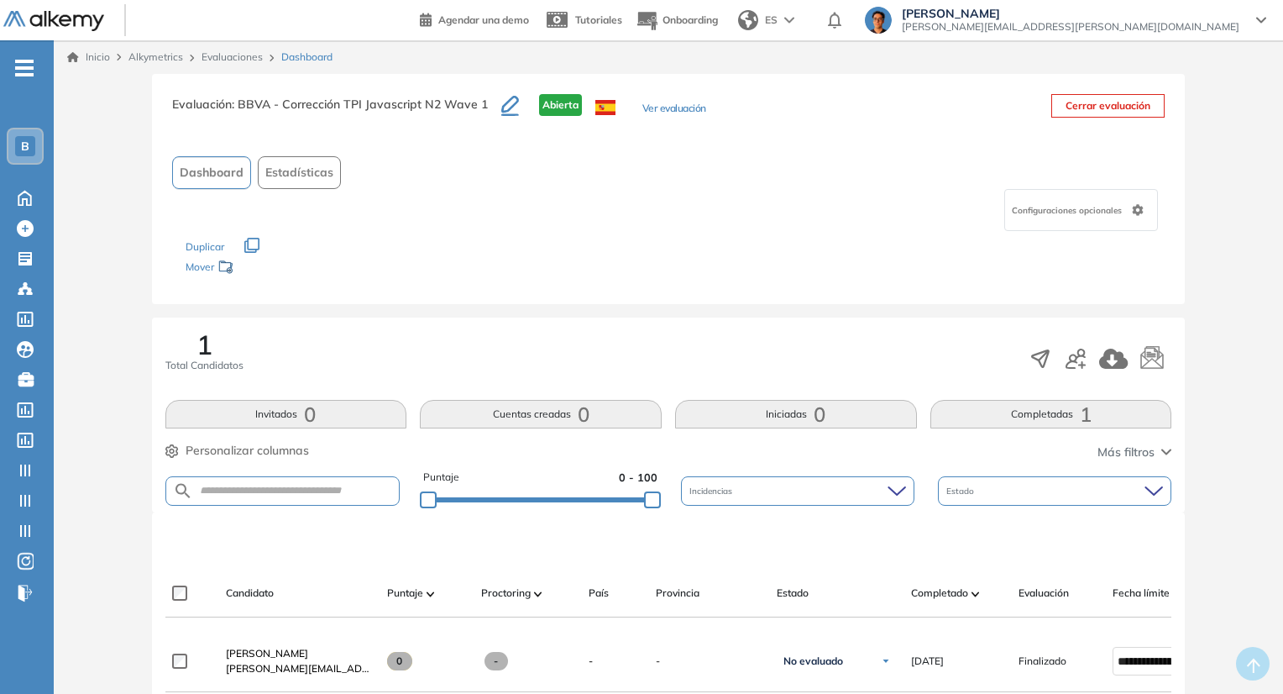
click at [976, 404] on button "Completadas 1" at bounding box center [1052, 414] width 242 height 29
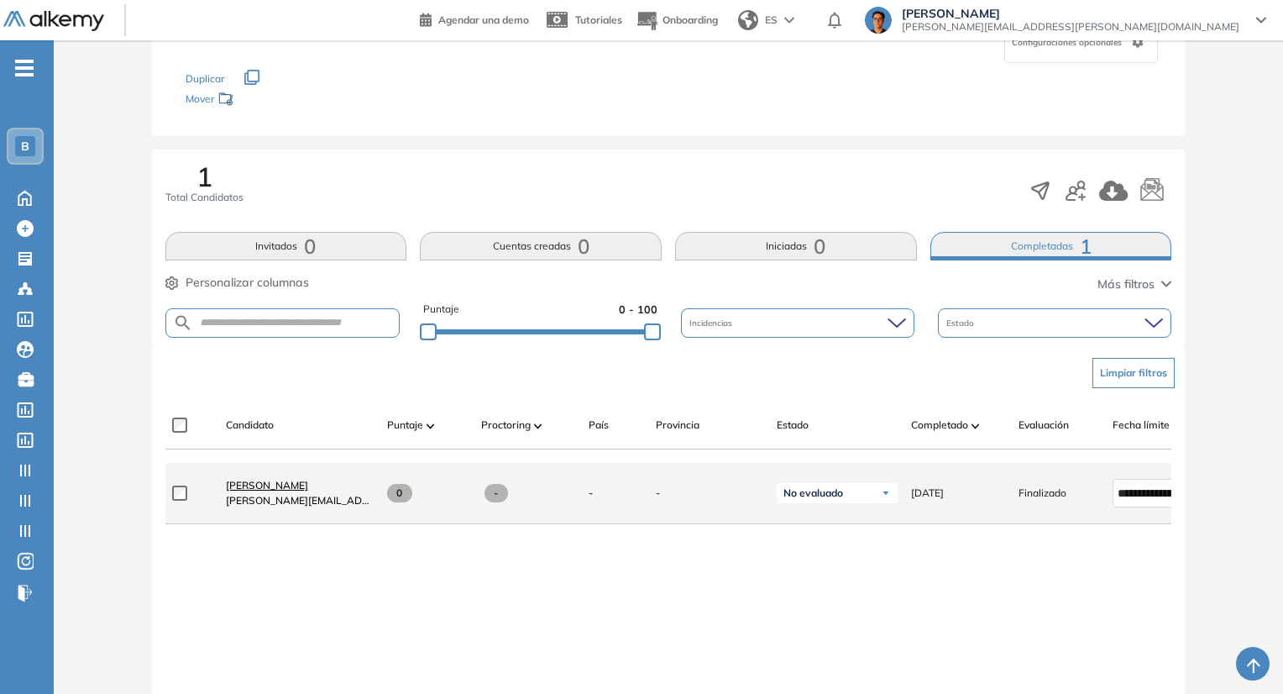
click at [277, 488] on span "[PERSON_NAME]" at bounding box center [267, 485] width 82 height 13
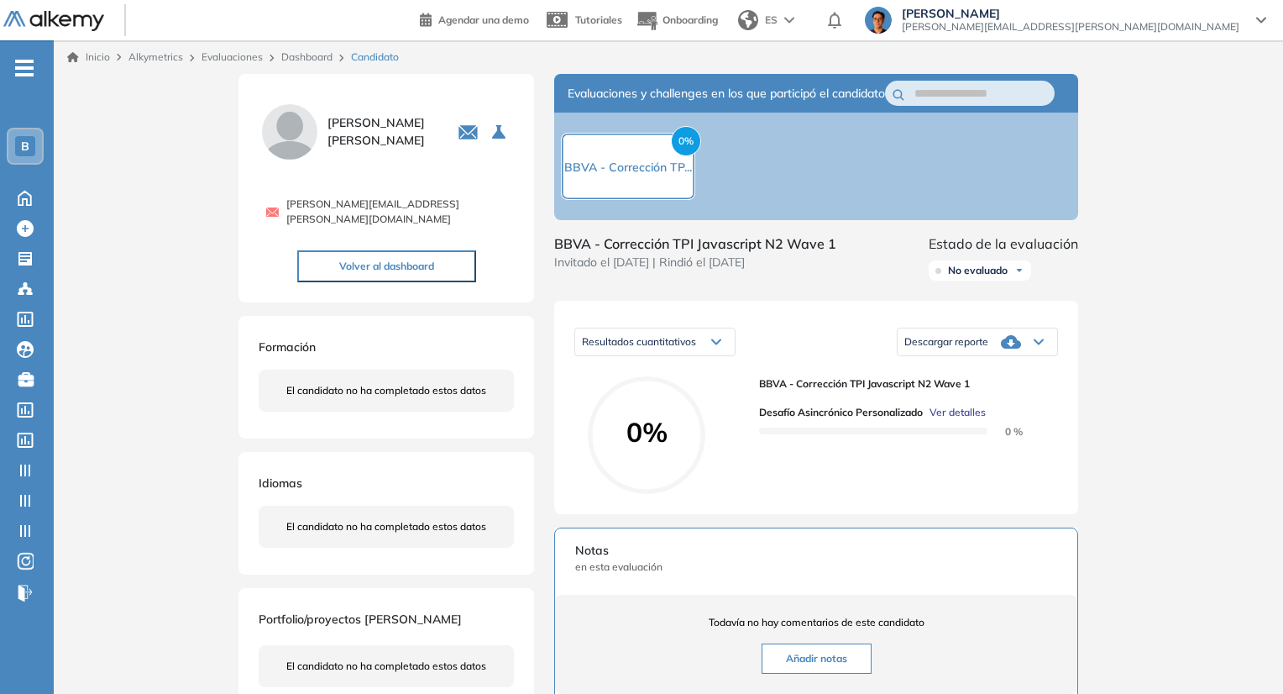
click at [949, 420] on span "Ver detalles" at bounding box center [958, 412] width 56 height 15
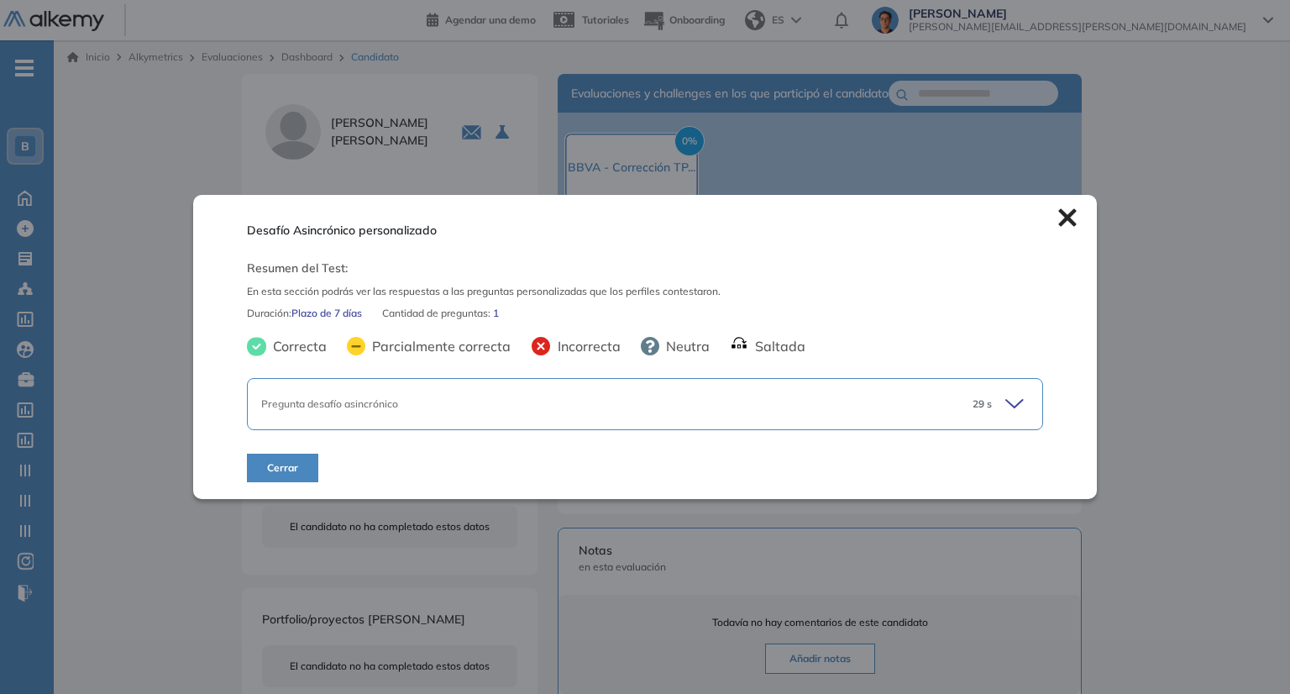
click at [738, 411] on div "Pregunta desafío asincrónico" at bounding box center [606, 403] width 690 height 15
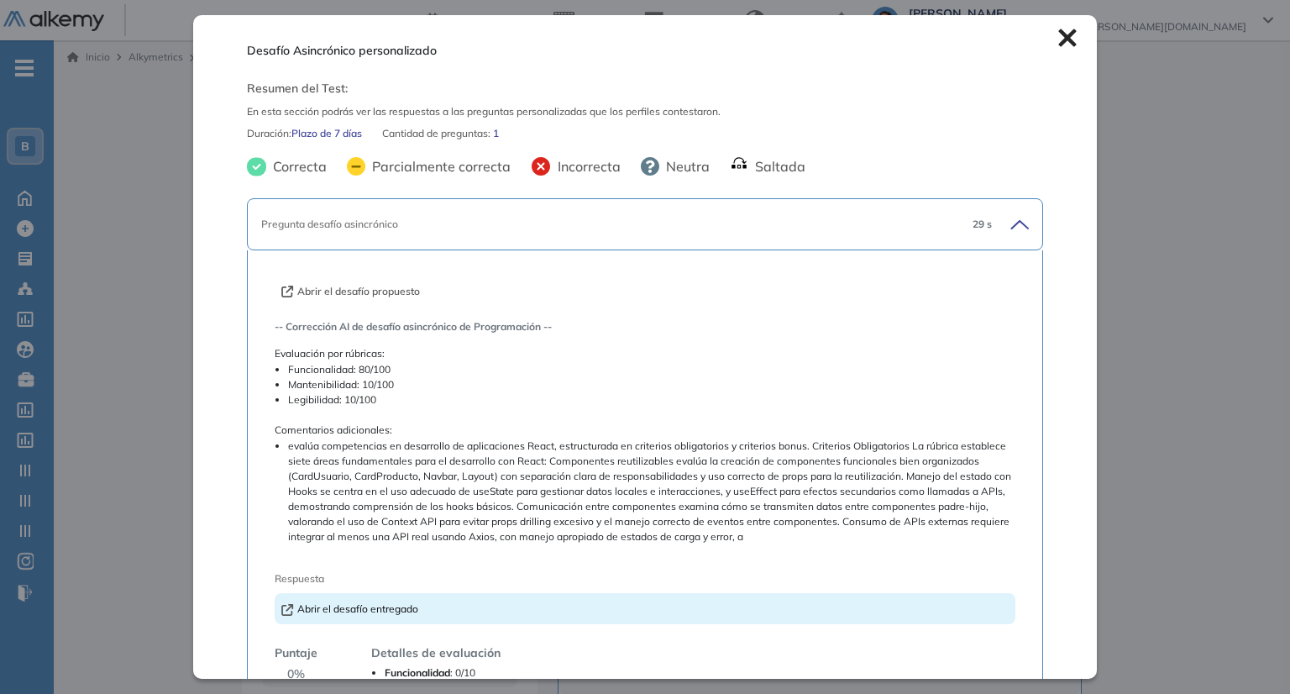
click at [1040, 43] on div "Desafío Asincrónico personalizado Resumen del Test: En esta sección podrás ver …" at bounding box center [644, 346] width 903 height 663
click at [1058, 45] on icon at bounding box center [1067, 38] width 18 height 18
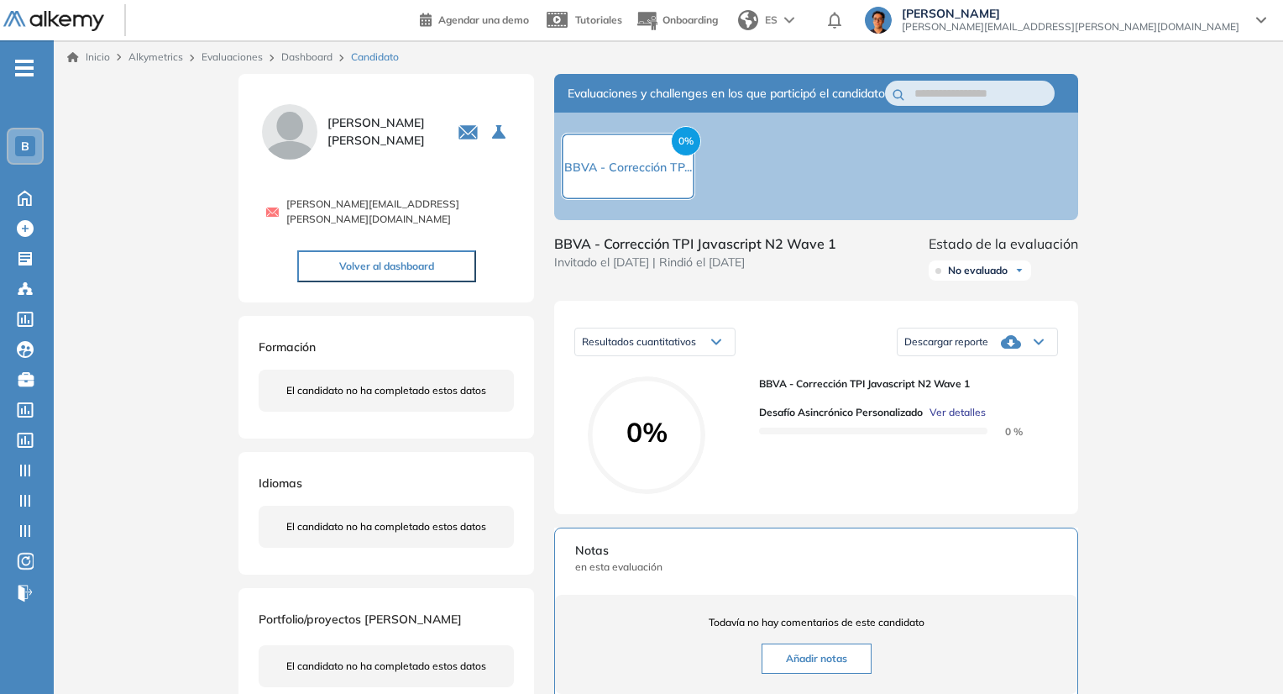
click at [242, 61] on link "Evaluaciones" at bounding box center [232, 56] width 61 height 13
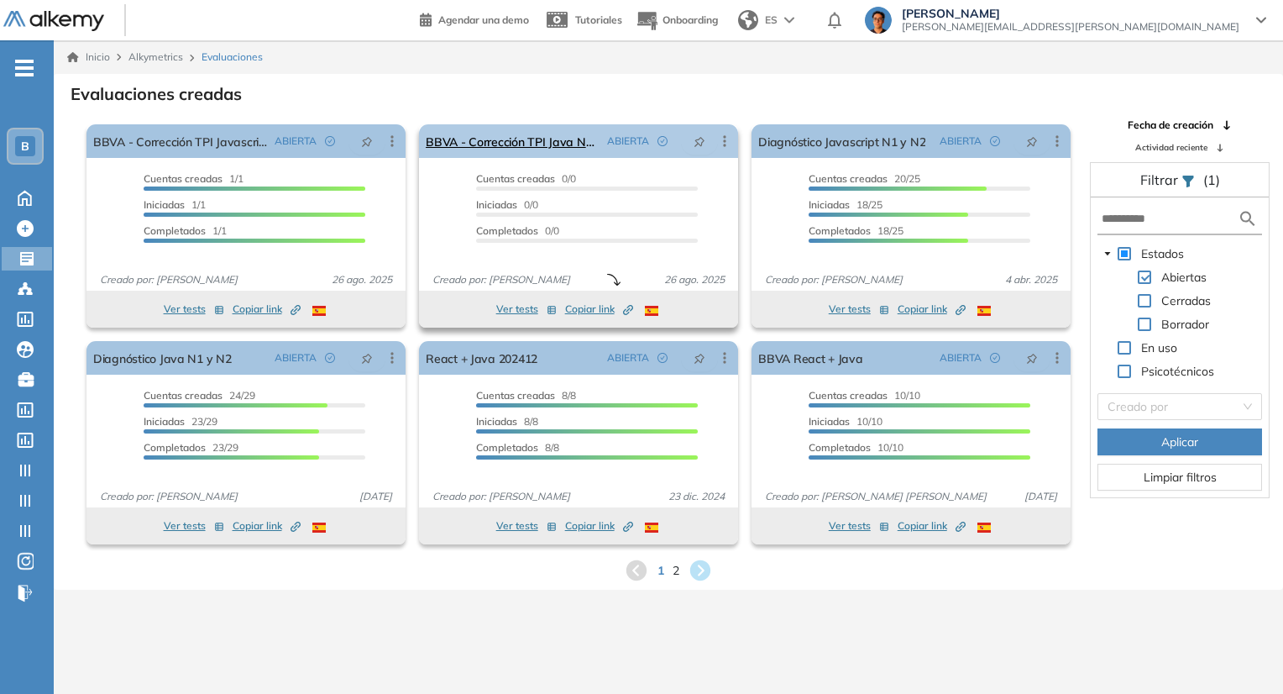
click at [726, 140] on icon at bounding box center [724, 140] width 3 height 11
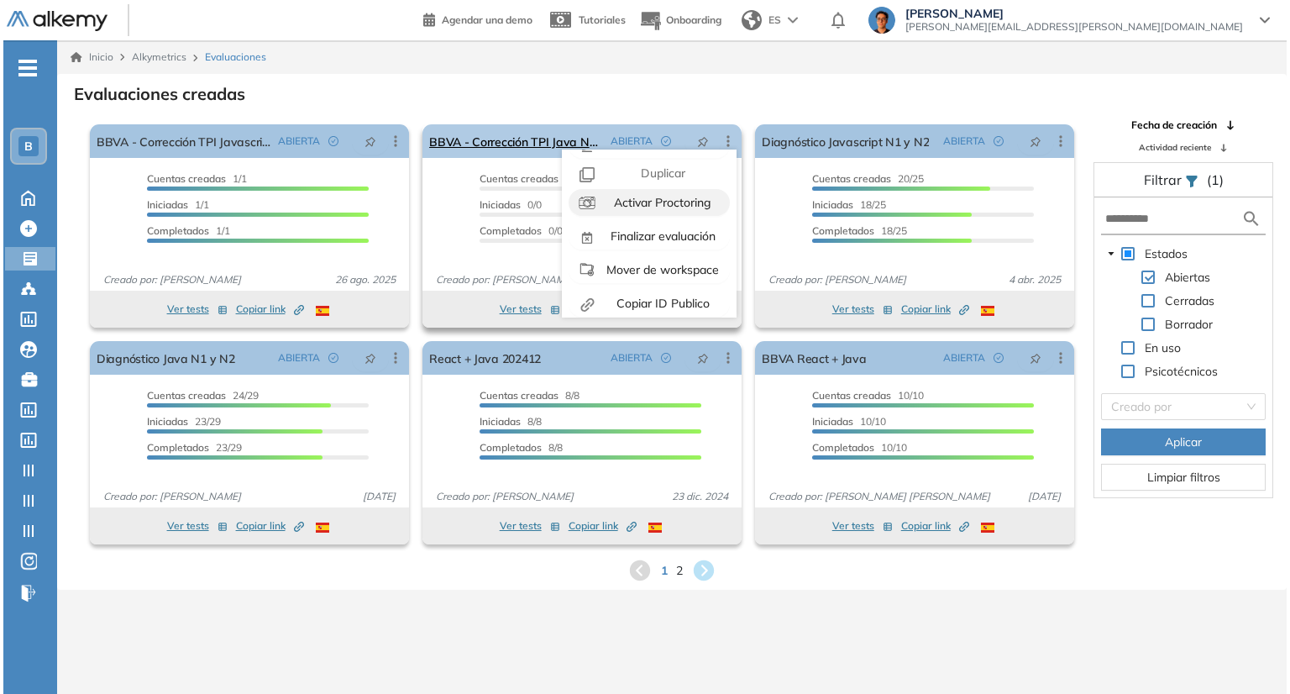
scroll to position [37, 0]
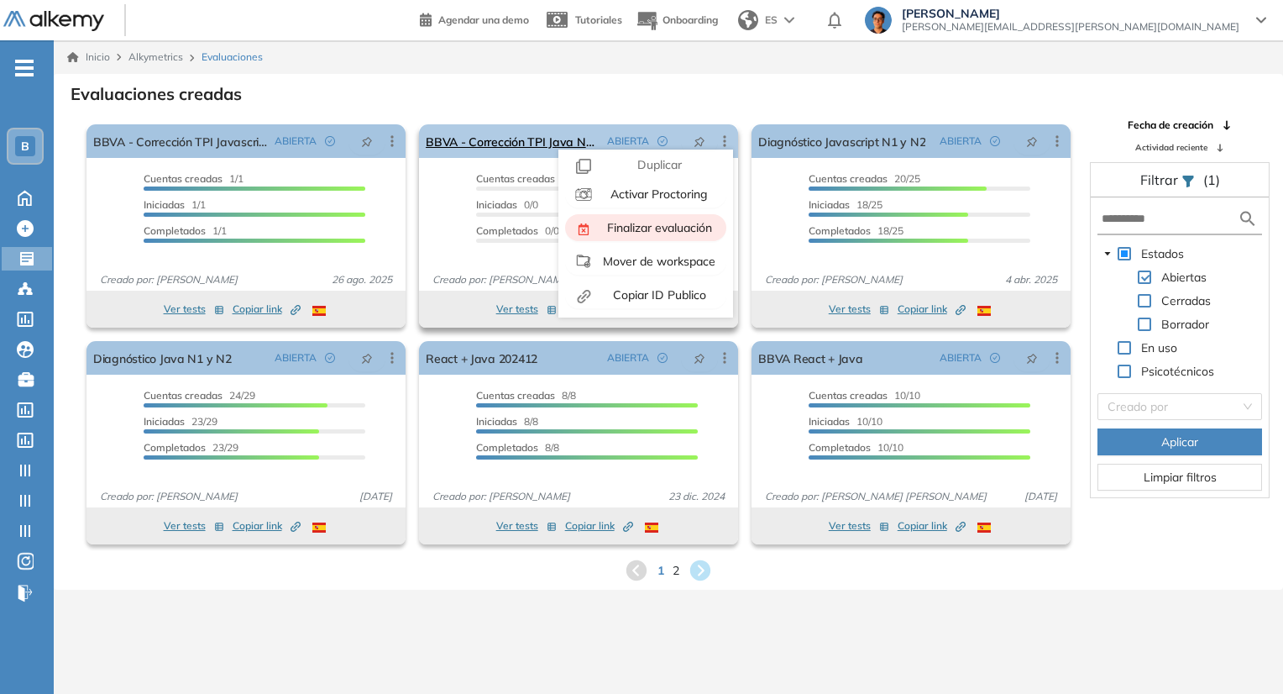
click at [643, 223] on span "Finalizar evaluación" at bounding box center [658, 227] width 108 height 15
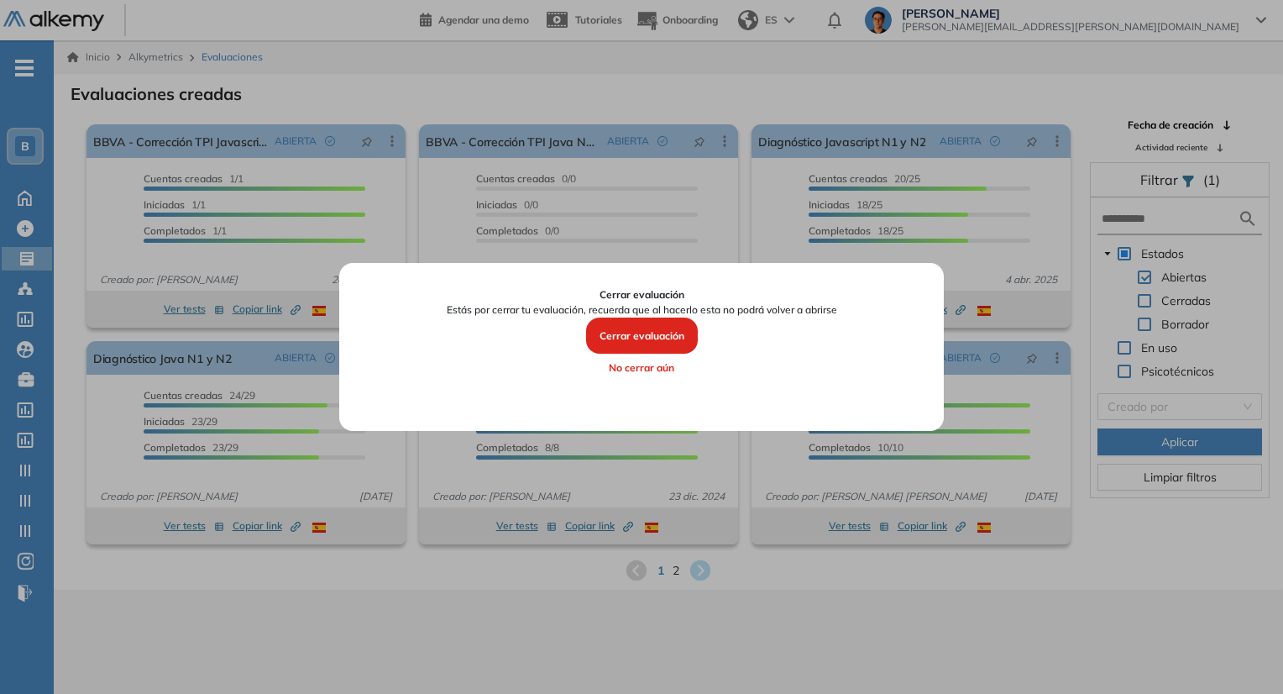
click at [647, 344] on button "Cerrar evaluación" at bounding box center [642, 336] width 112 height 37
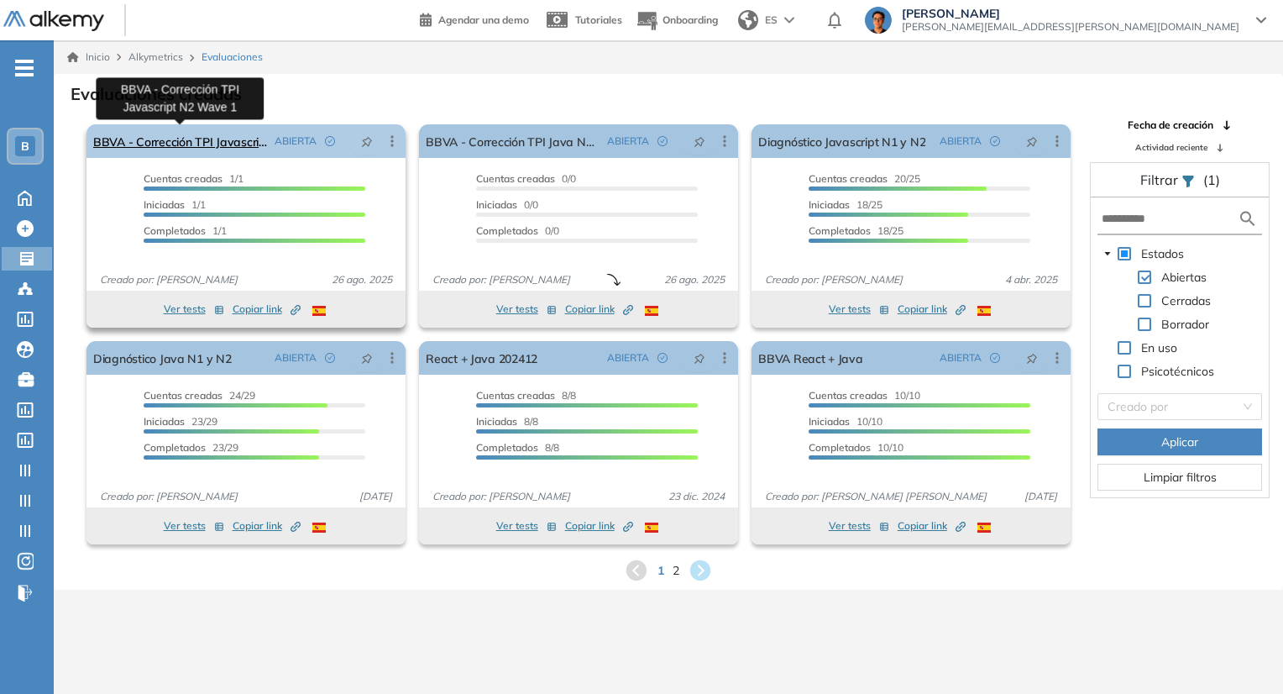
click at [233, 148] on link "BBVA - Corrección TPI Javascript N2 Wave 1" at bounding box center [180, 141] width 175 height 34
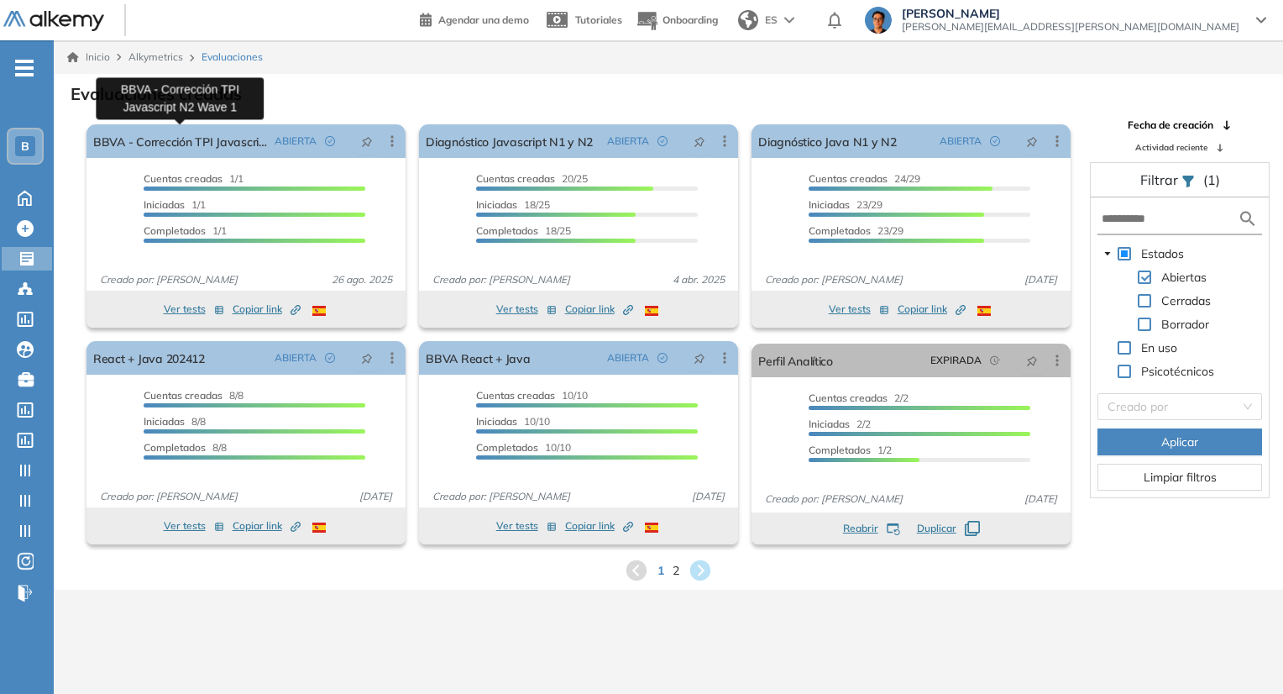
click at [227, 154] on link "BBVA - Corrección TPI Javascript N2 Wave 1" at bounding box center [180, 141] width 175 height 34
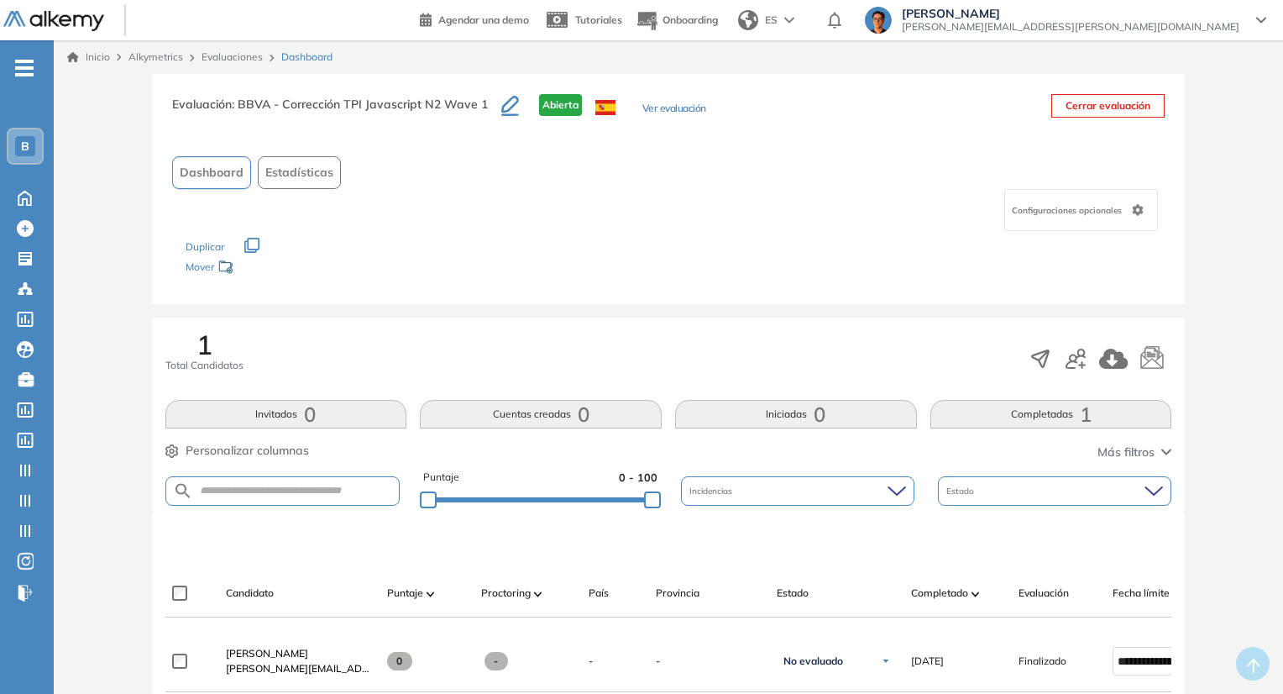
click at [413, 105] on span ": BBVA - Corrección TPI Javascript N2 Wave 1" at bounding box center [360, 104] width 256 height 15
click at [339, 113] on h3 "Evaluación : BBVA - Corrección TPI Javascript N2 Wave 1" at bounding box center [336, 111] width 329 height 35
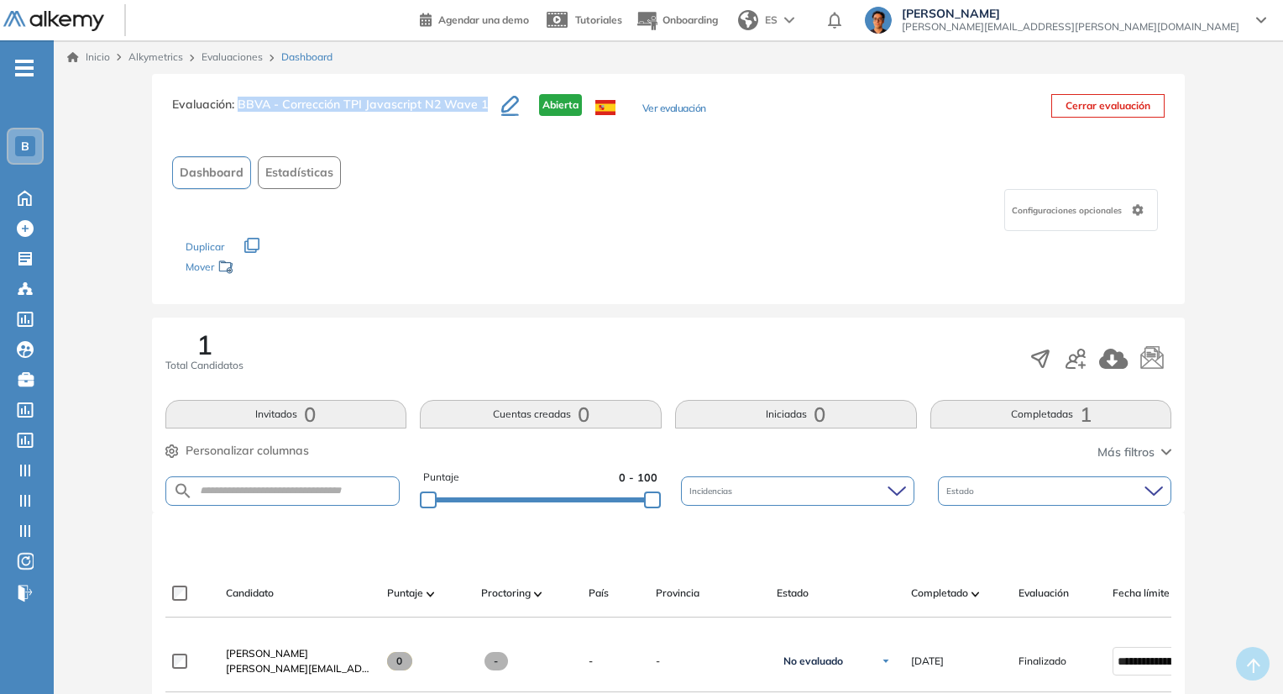
drag, startPoint x: 236, startPoint y: 102, endPoint x: 482, endPoint y: 113, distance: 246.3
click at [482, 113] on h3 "Evaluación : BBVA - Corrección TPI Javascript N2 Wave 1" at bounding box center [336, 111] width 329 height 35
click at [517, 139] on div "Evaluación : BBVA - Corrección TPI Javascript N2 Wave 1 Abierta Ver evaluación …" at bounding box center [669, 189] width 1034 height 230
drag, startPoint x: 237, startPoint y: 103, endPoint x: 481, endPoint y: 97, distance: 244.5
click at [481, 97] on span ": BBVA - Corrección TPI Javascript N2 Wave 1" at bounding box center [360, 104] width 256 height 15
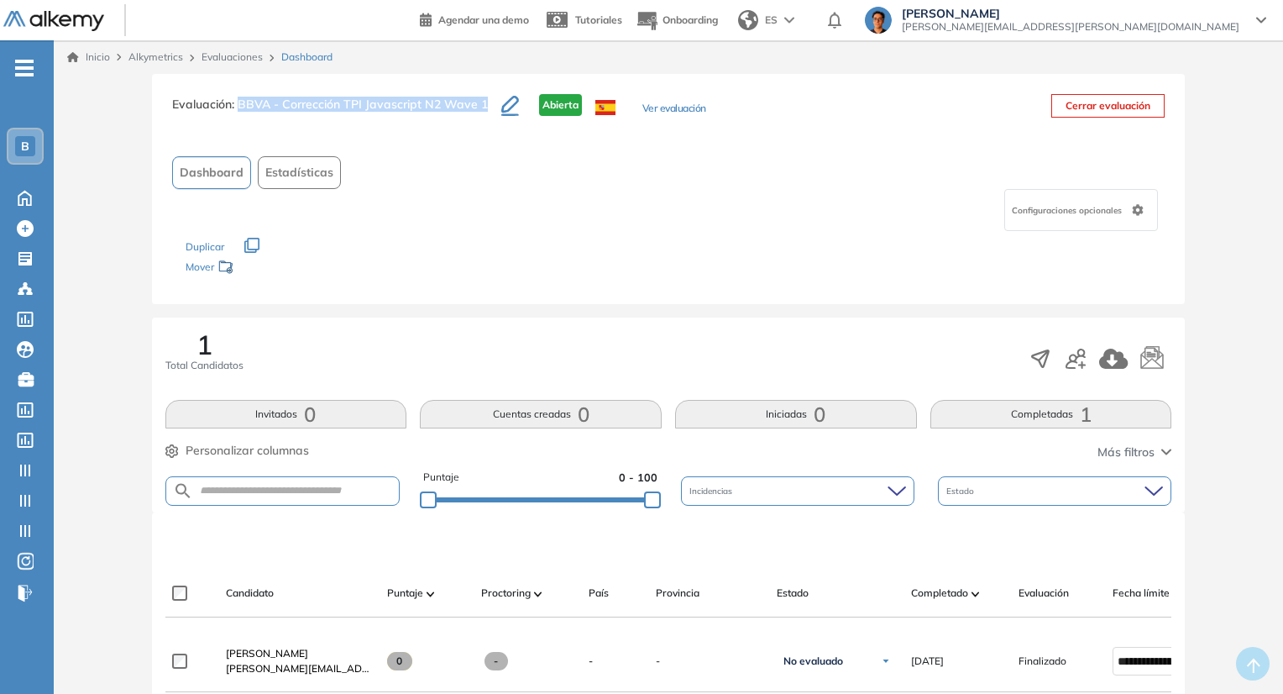
copy span "BBVA - Corrección TPI Javascript N2 Wave 1"
click at [1108, 108] on button "Cerrar evaluación" at bounding box center [1108, 106] width 113 height 24
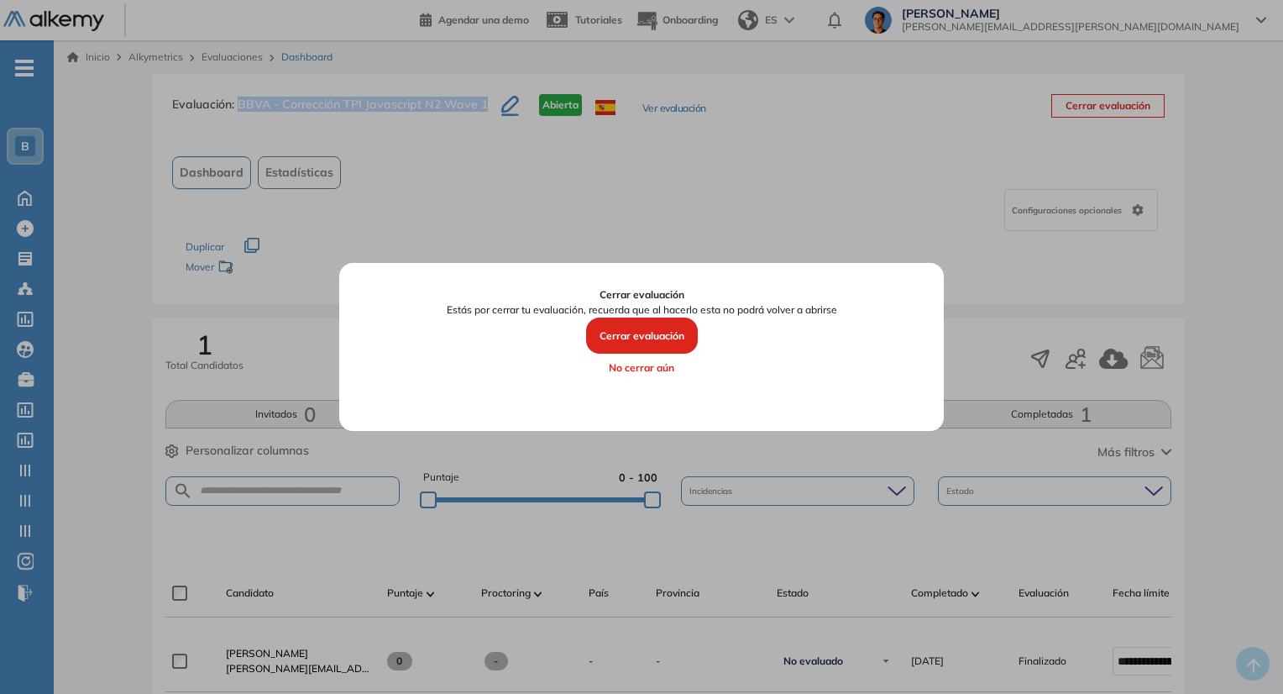
click at [635, 344] on button "Cerrar evaluación" at bounding box center [642, 336] width 112 height 37
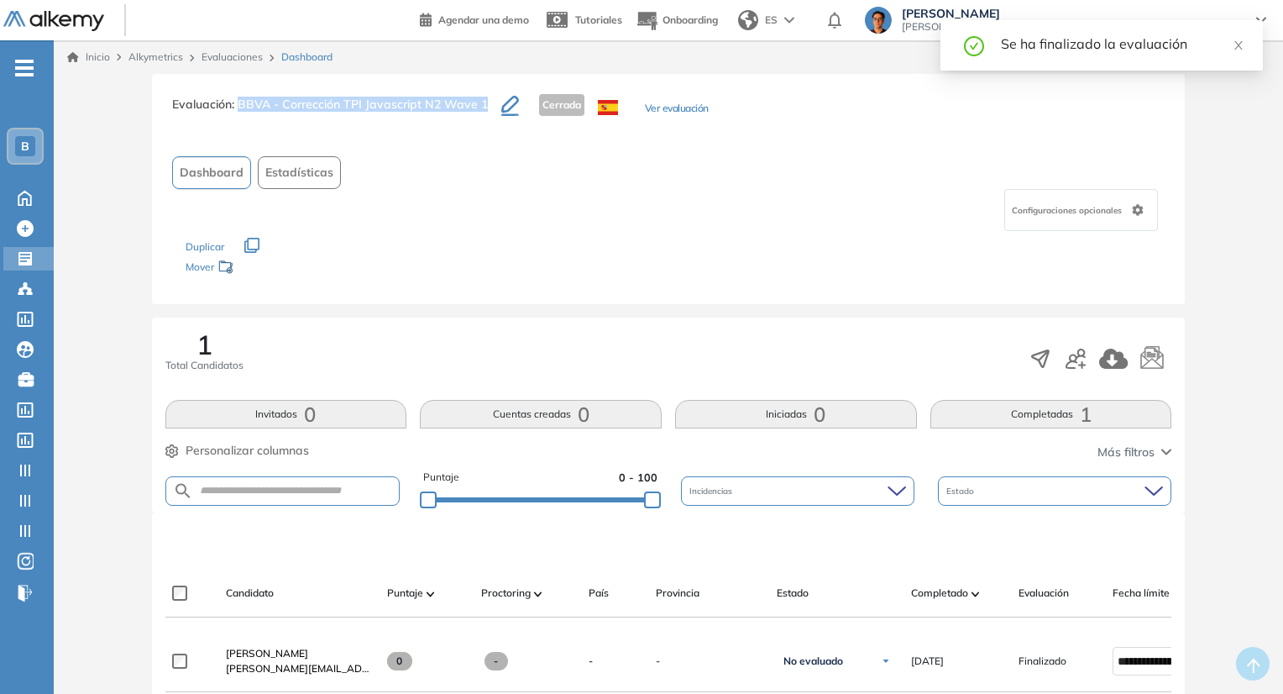
click at [9, 260] on div "Evaluaciones Evaluaciones" at bounding box center [28, 259] width 50 height 24
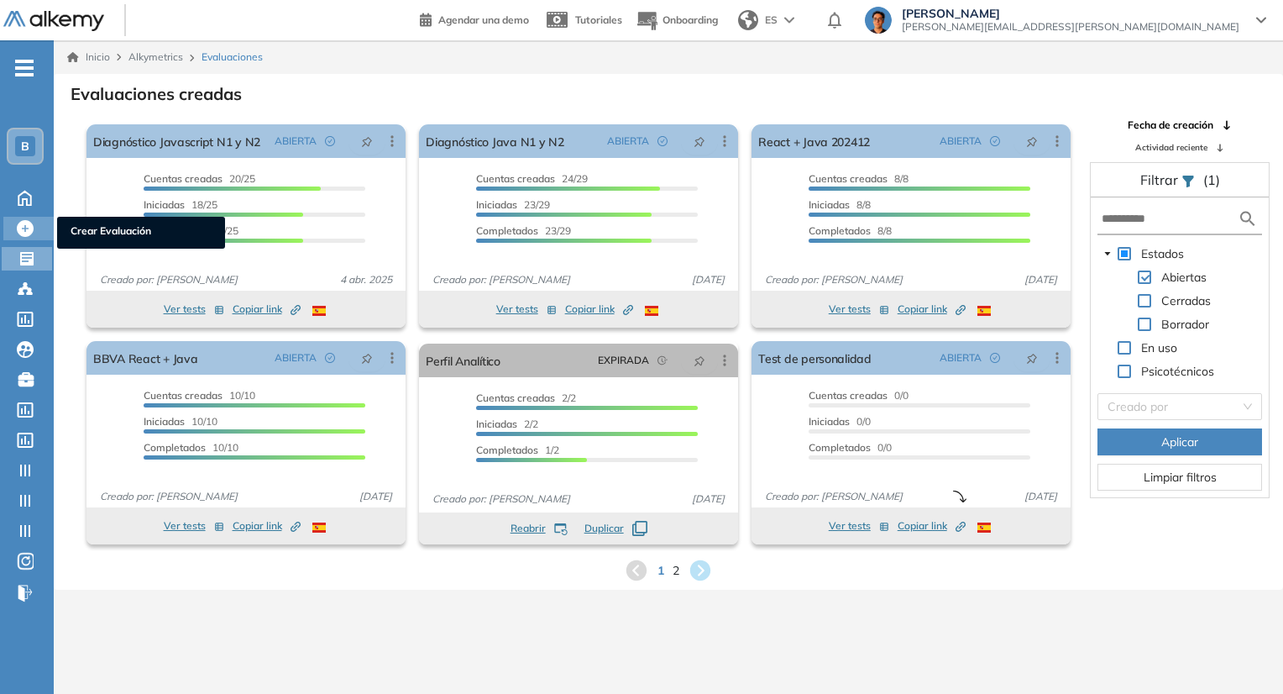
click at [29, 228] on icon at bounding box center [25, 228] width 17 height 17
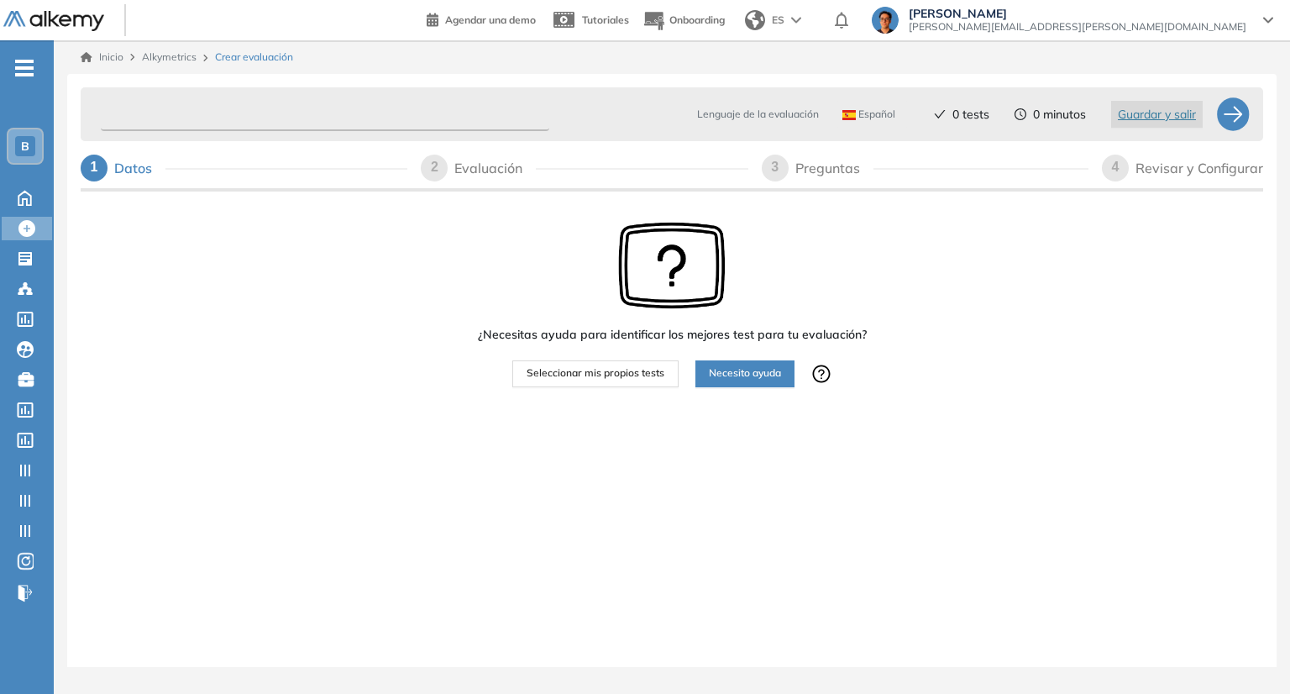
click at [223, 113] on input "text" at bounding box center [325, 114] width 449 height 33
paste input "**********"
type input "**********"
click at [832, 181] on div "**********" at bounding box center [672, 135] width 1183 height 108
click at [820, 173] on div "Preguntas" at bounding box center [834, 168] width 78 height 27
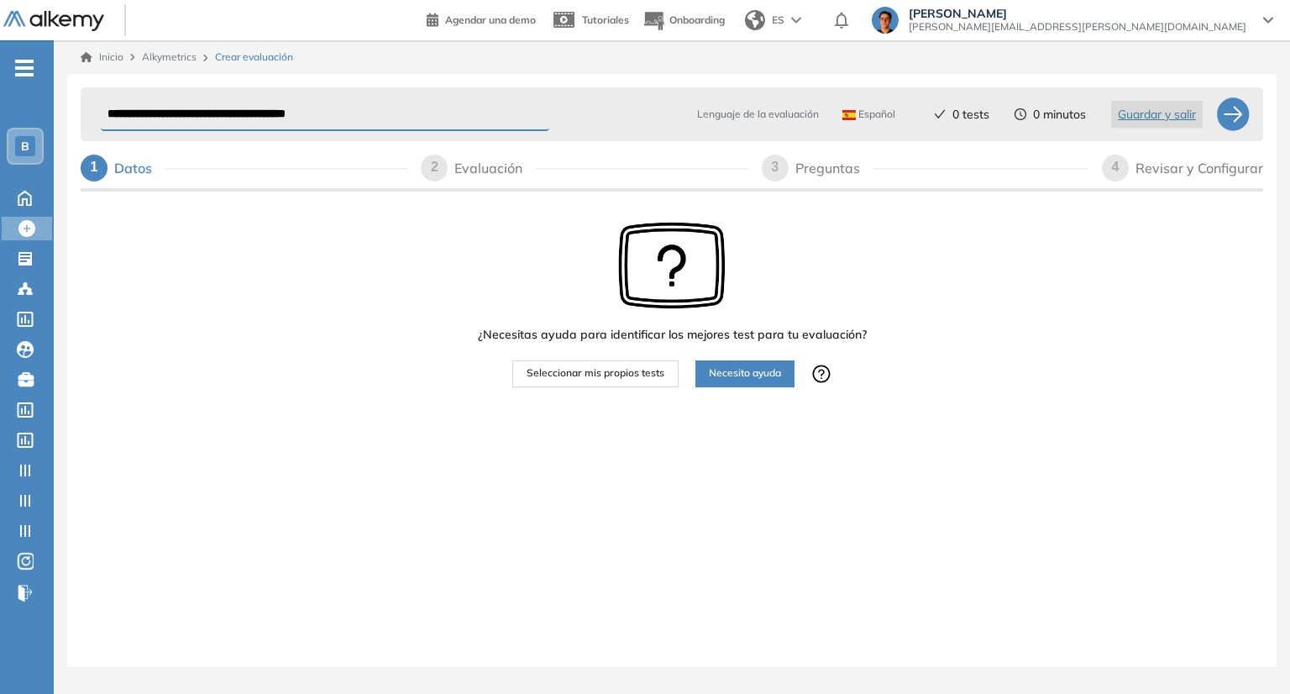
click at [446, 245] on div "¿Necesitas ayuda para identificar los mejores test para tu evaluación? Seleccio…" at bounding box center [672, 356] width 1183 height 323
click at [592, 378] on span "Seleccionar mis propios tests" at bounding box center [596, 373] width 138 height 16
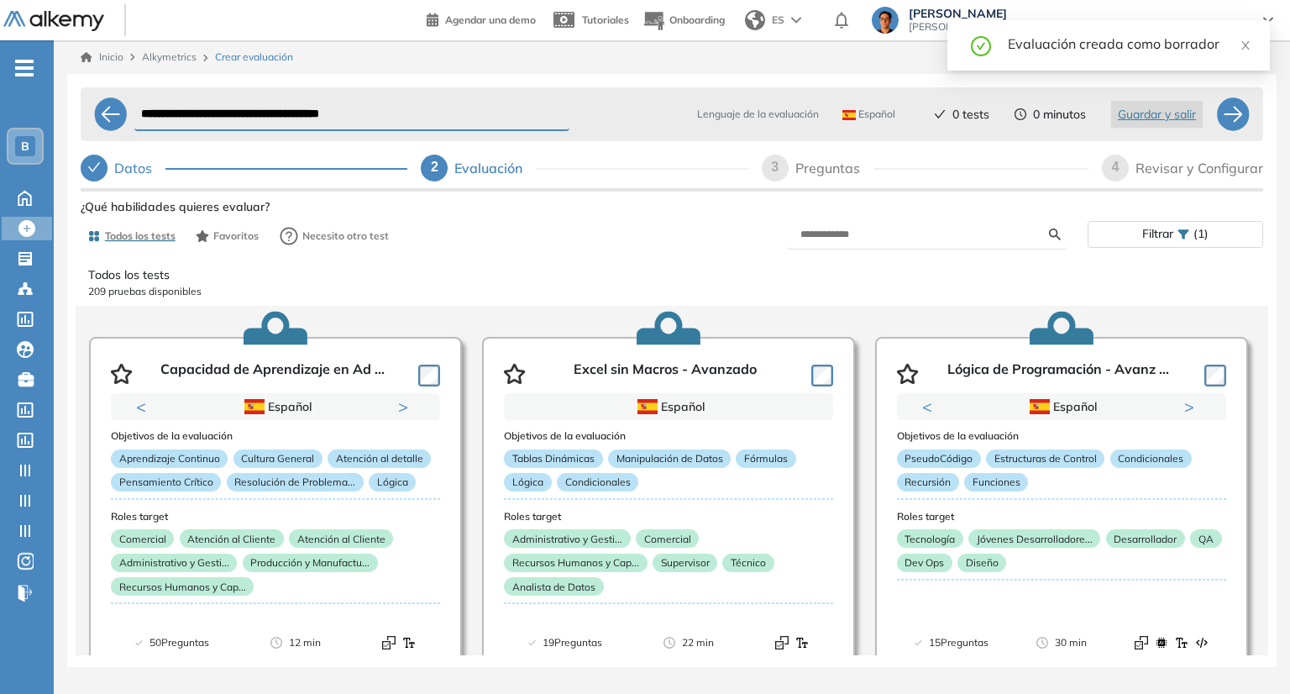
click at [791, 171] on div "3 Preguntas" at bounding box center [925, 168] width 327 height 27
select select "*****"
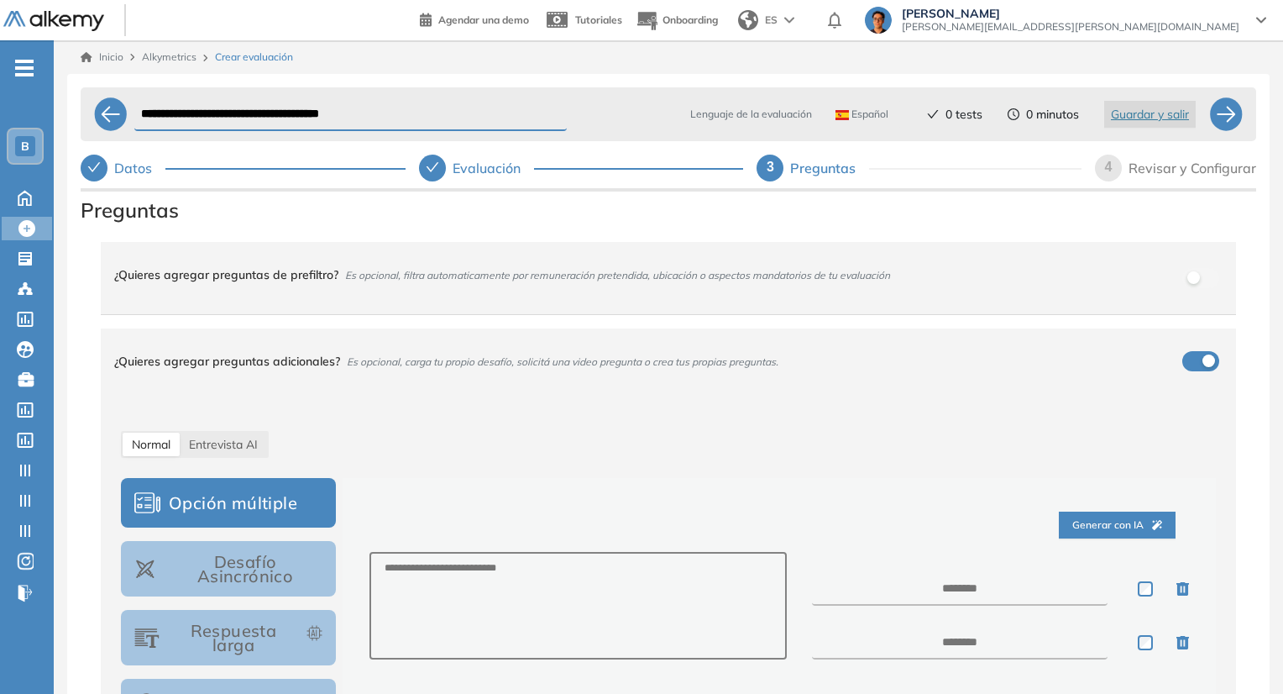
click at [239, 589] on button "Desafío Asincrónico" at bounding box center [228, 568] width 215 height 55
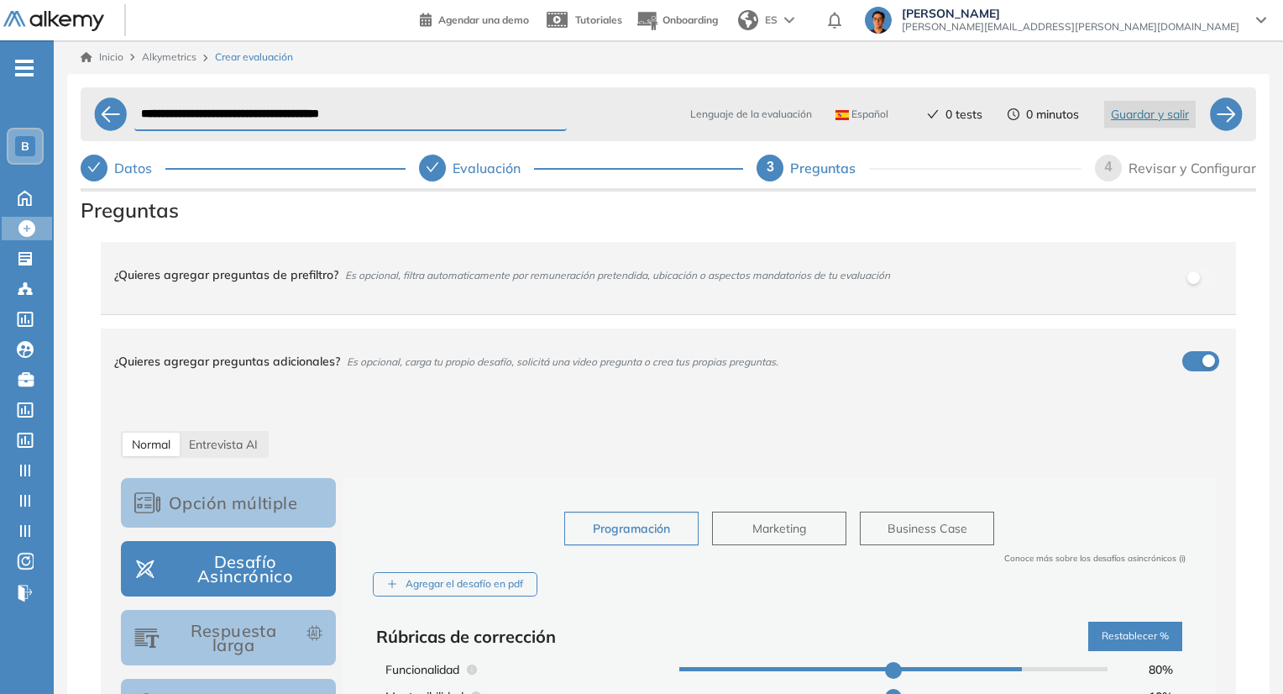
scroll to position [319, 0]
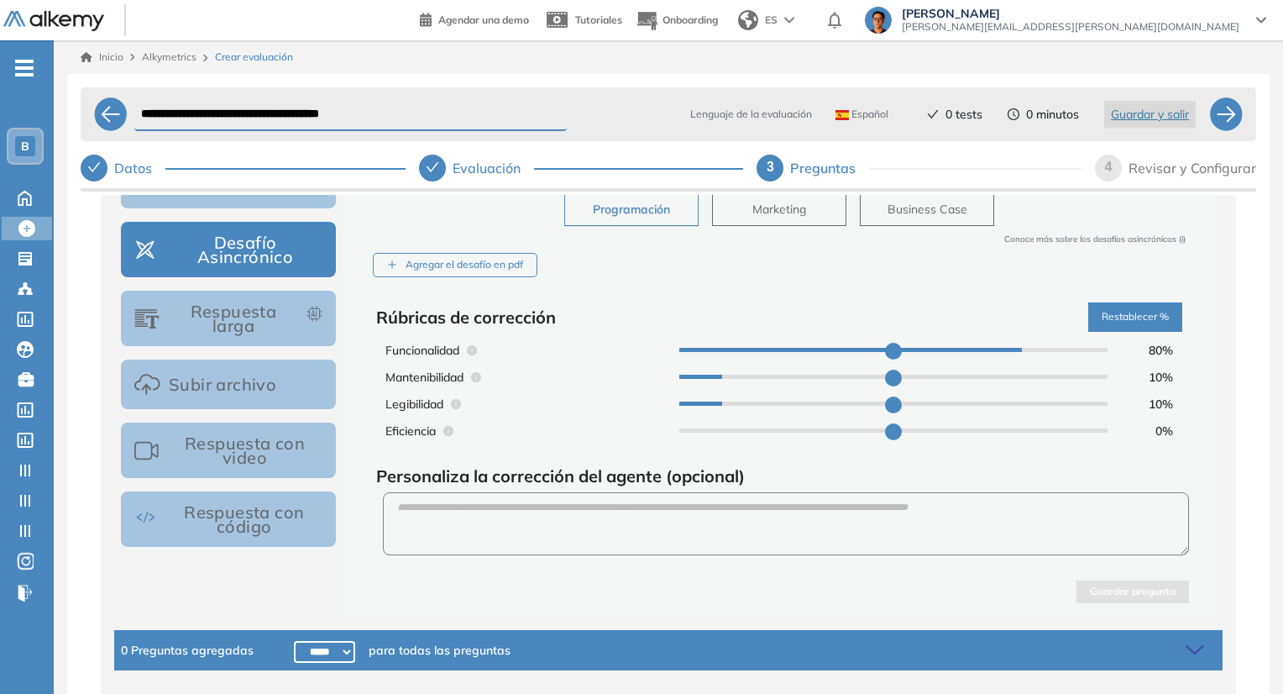
click at [510, 280] on div "Programación Marketing Business Case Conoce más sobre los desafíos asincrónicos…" at bounding box center [780, 369] width 820 height 381
click at [497, 270] on div "Agregar el desafío en pdf" at bounding box center [455, 265] width 165 height 24
click at [0, 0] on input "Agregar el desafío en pdf" at bounding box center [0, 0] width 0 height 0
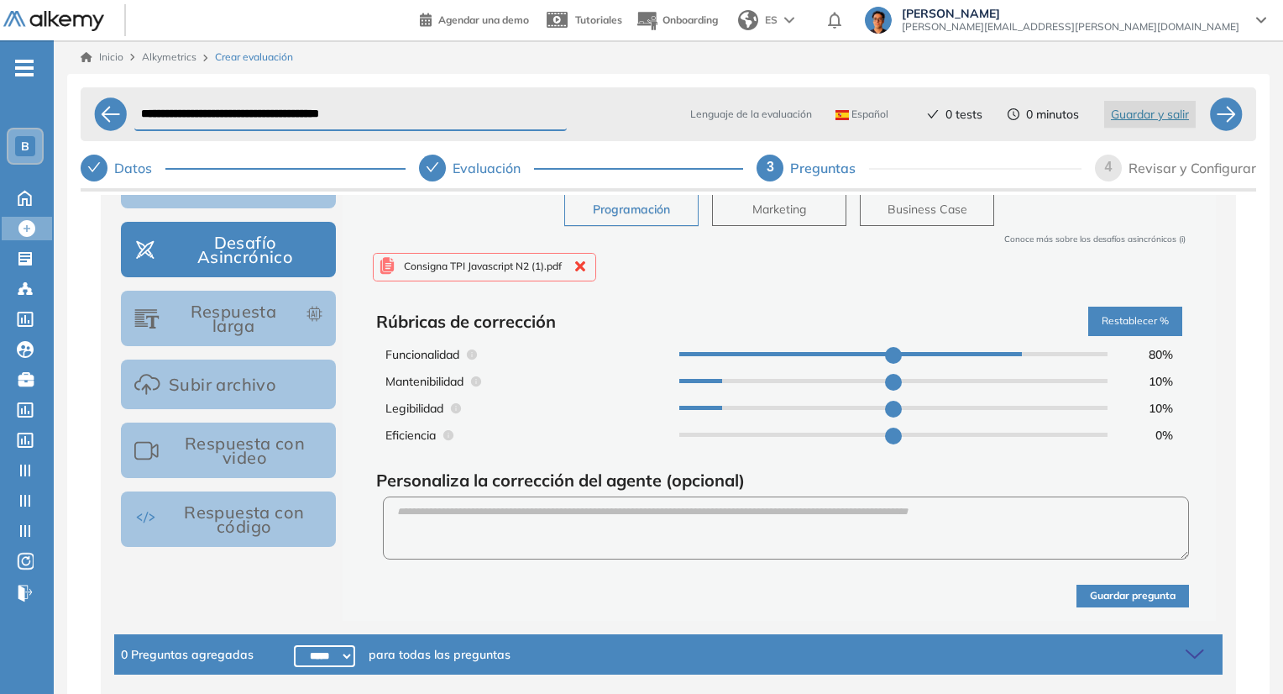
scroll to position [316, 0]
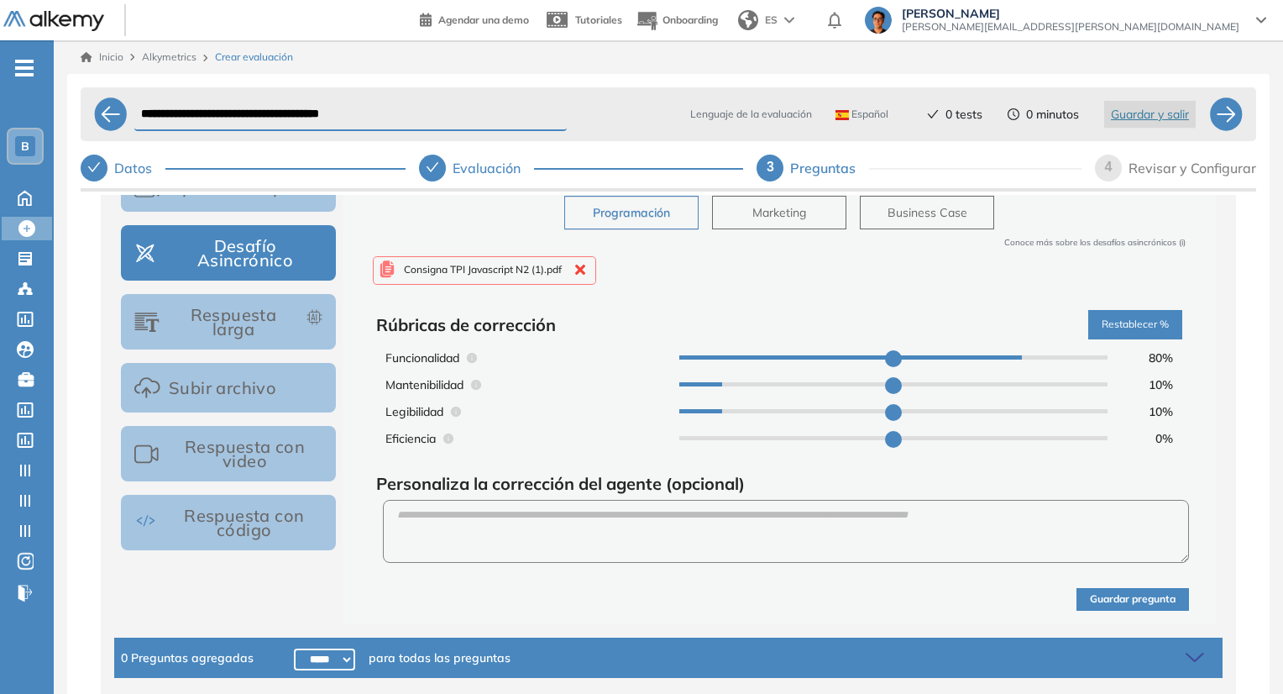
click at [1077, 243] on span "Conoce más sobre los desafíos asincrónicos (i)" at bounding box center [1095, 242] width 181 height 13
type input "**"
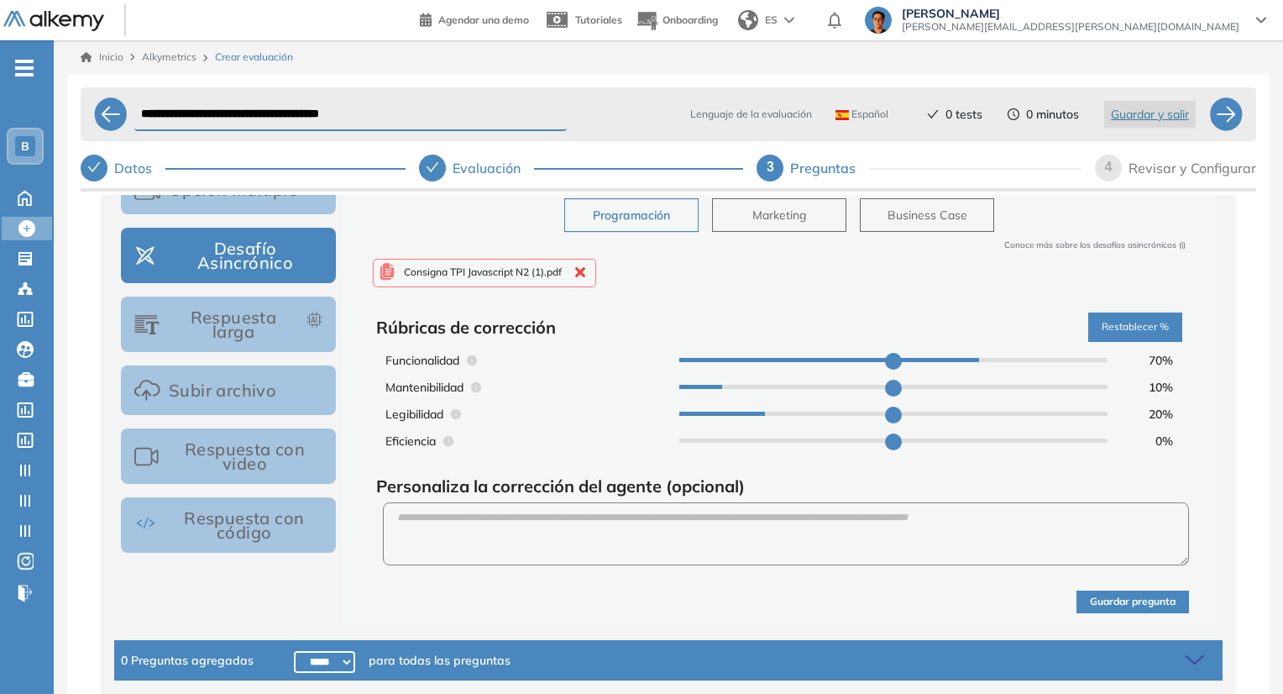
type input "**"
type input "*"
drag, startPoint x: 724, startPoint y: 414, endPoint x: 752, endPoint y: 422, distance: 29.0
type input "**"
click at [752, 416] on input "range" at bounding box center [894, 414] width 428 height 4
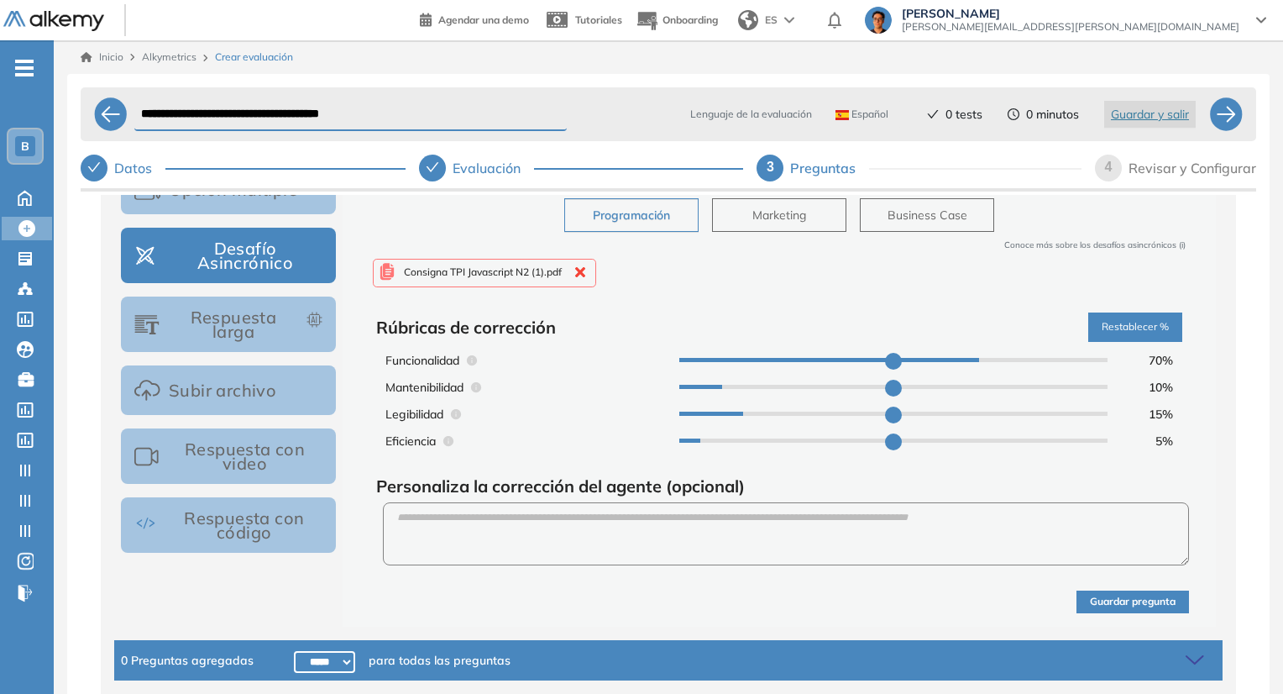
type input "**"
type input "*"
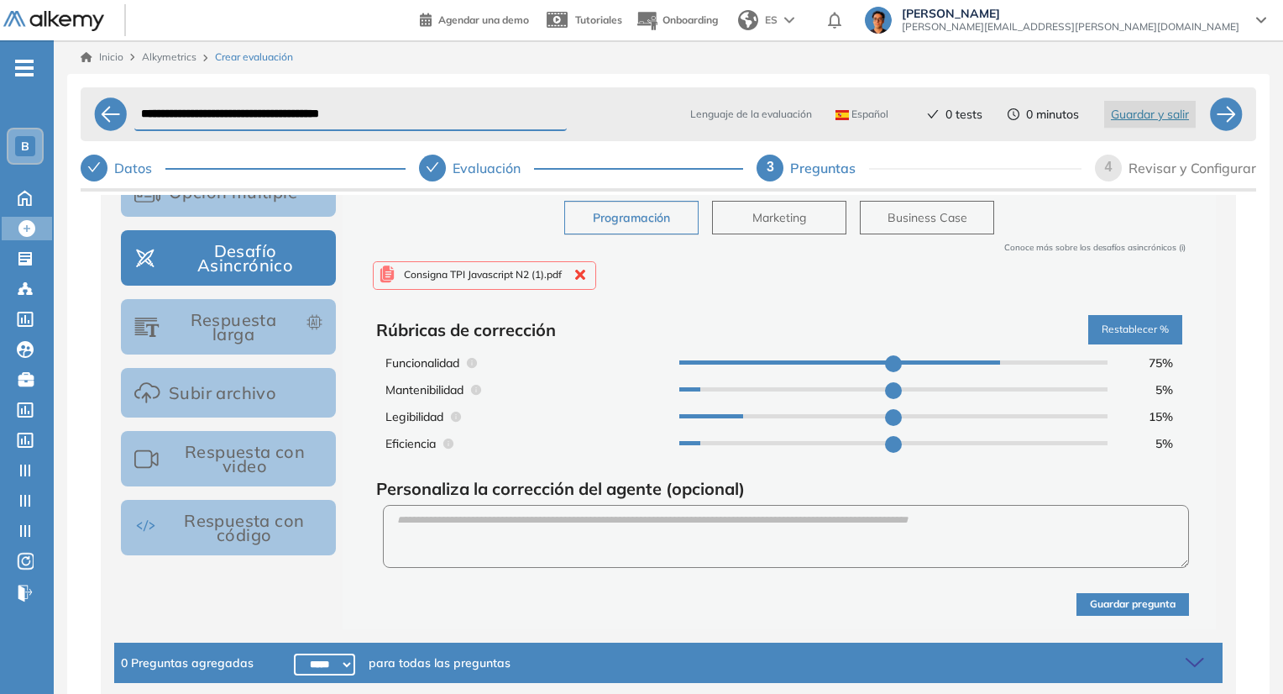
drag, startPoint x: 978, startPoint y: 361, endPoint x: 994, endPoint y: 365, distance: 16.5
click at [994, 365] on input "range" at bounding box center [894, 362] width 428 height 4
click at [1110, 326] on button "Restablecer %" at bounding box center [1136, 329] width 94 height 29
type input "**"
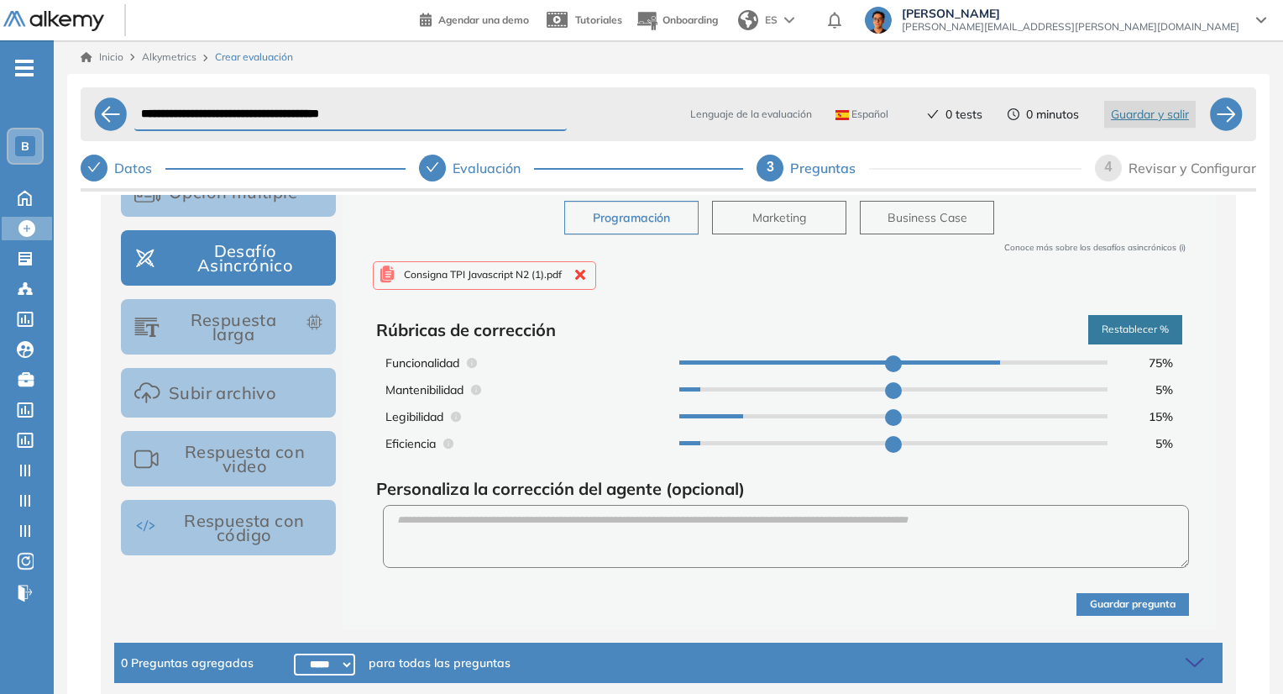
type input "**"
type input "*"
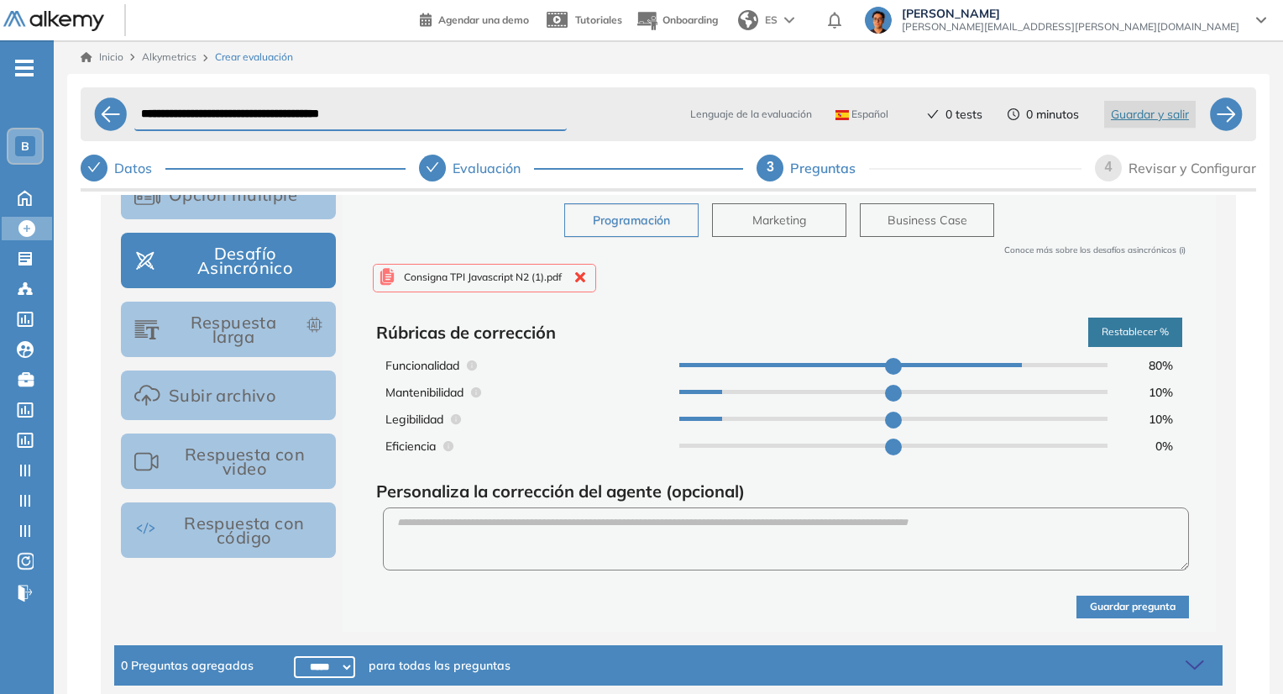
scroll to position [323, 0]
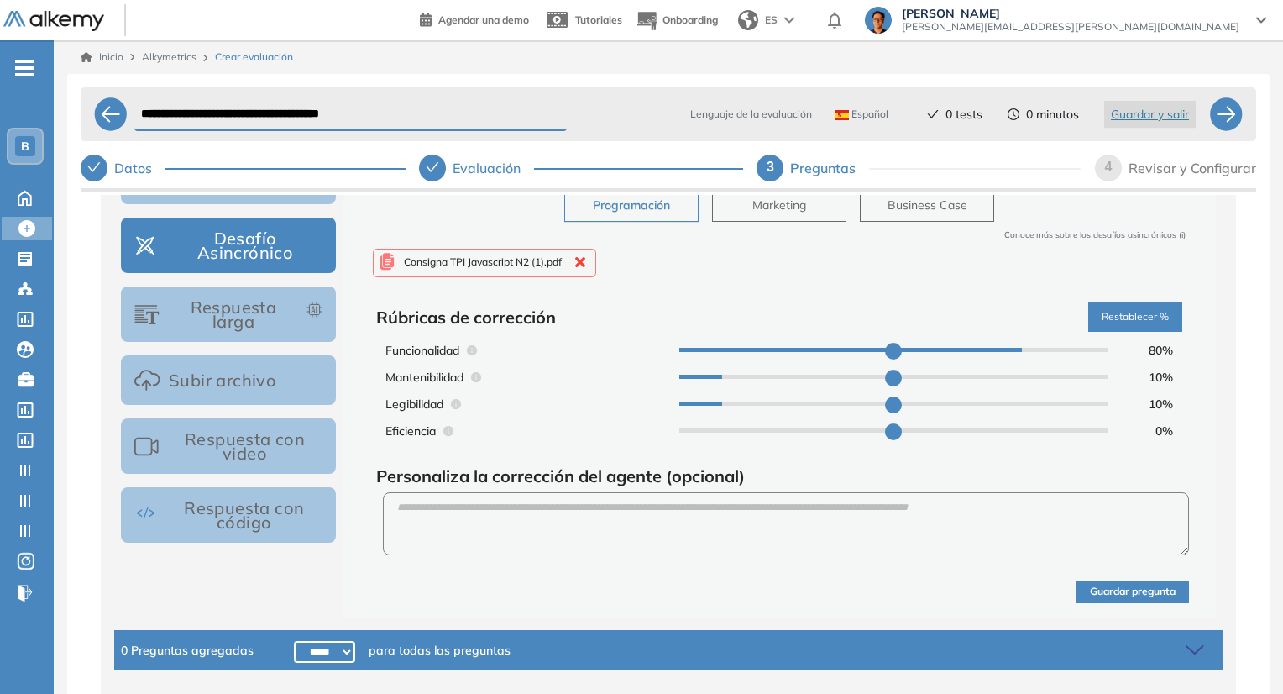
click at [1173, 591] on button "Guardar pregunta" at bounding box center [1133, 591] width 113 height 23
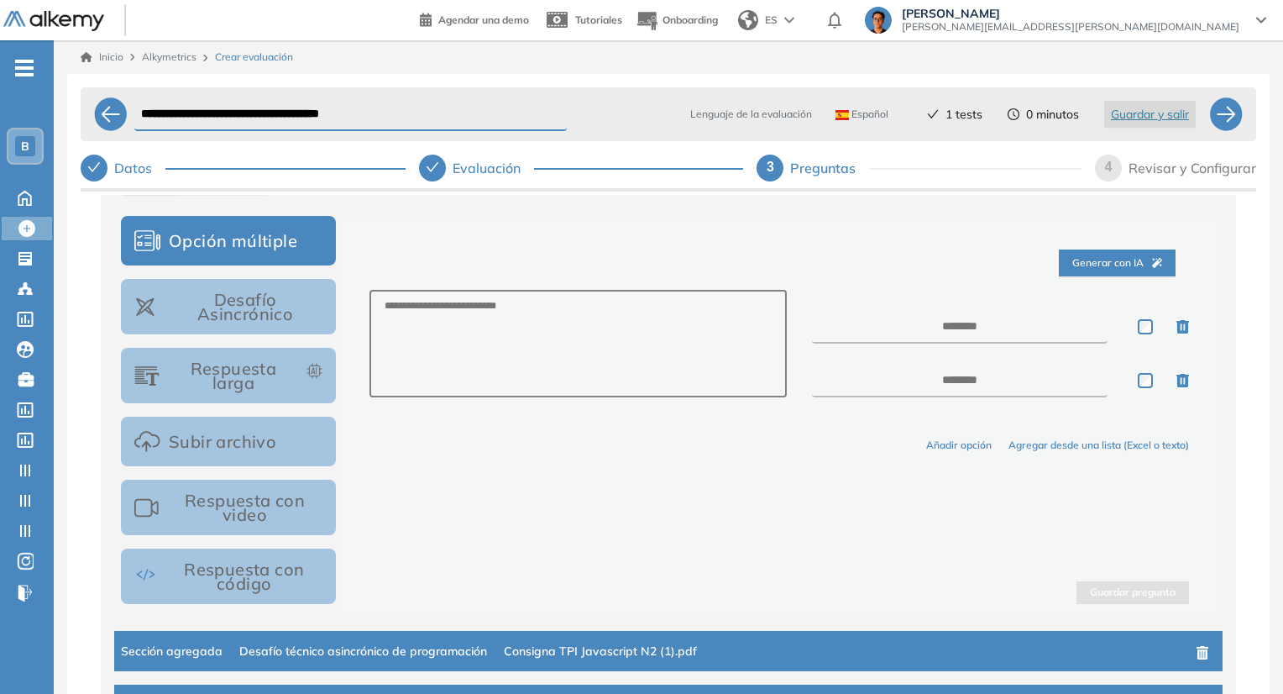
scroll to position [318, 0]
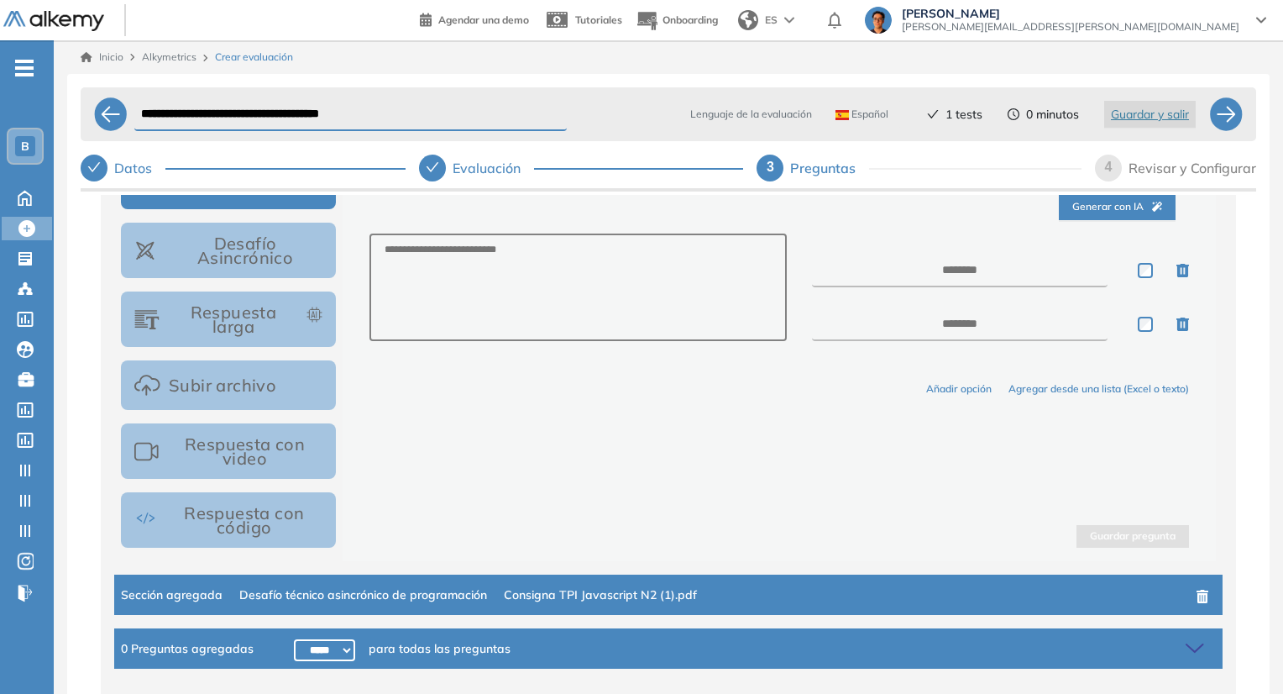
click at [732, 602] on div "Sección agregada Desafío técnico asincrónico de programación Consigna TPI Javas…" at bounding box center [668, 594] width 1095 height 18
click at [1215, 123] on div at bounding box center [1227, 114] width 34 height 34
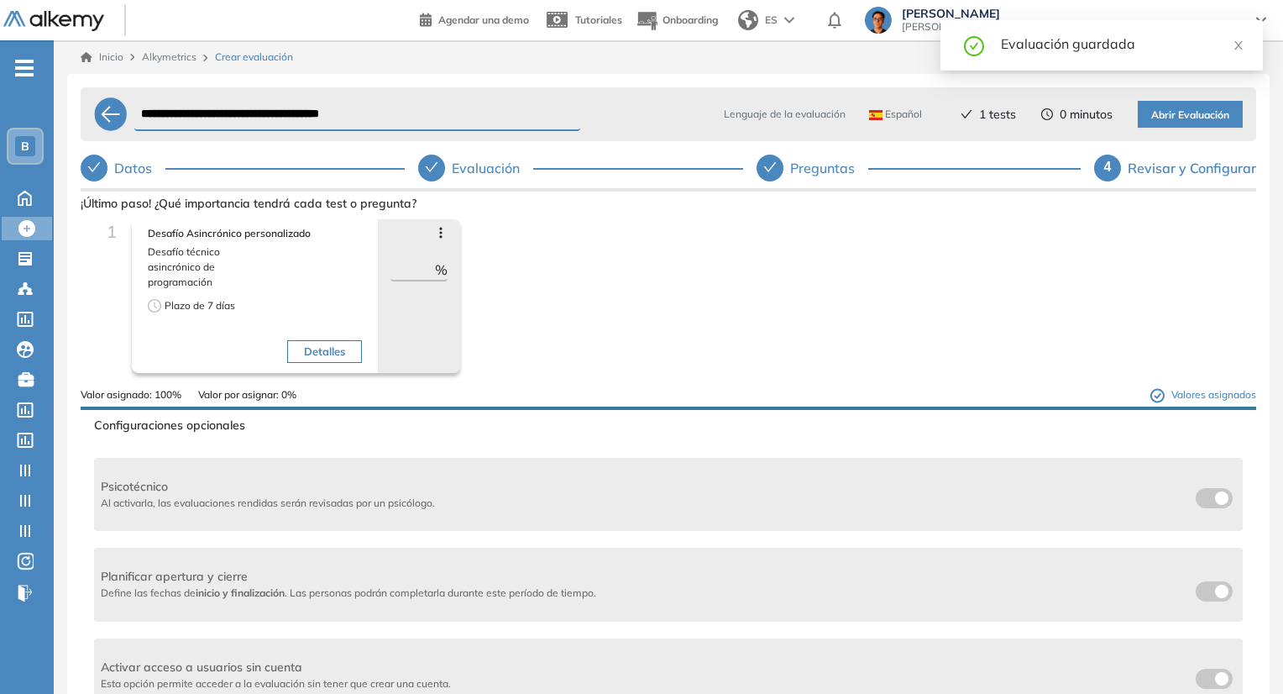
scroll to position [457, 0]
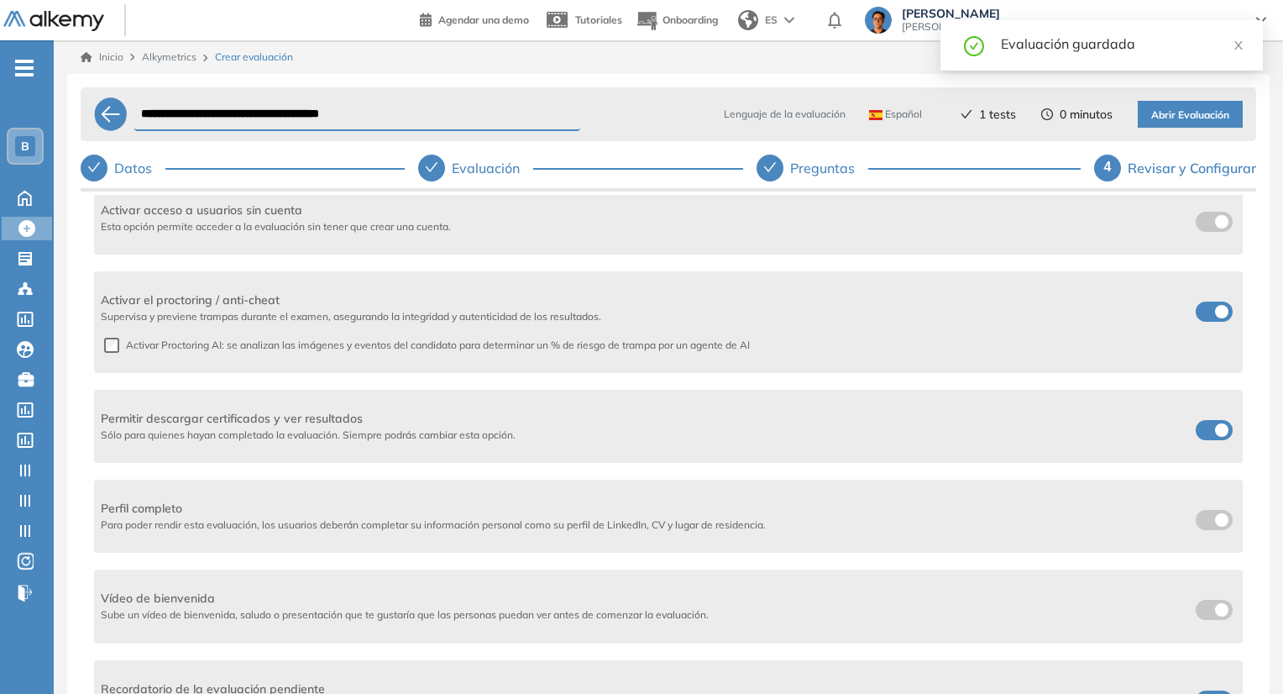
click at [1210, 310] on span at bounding box center [1202, 308] width 13 height 13
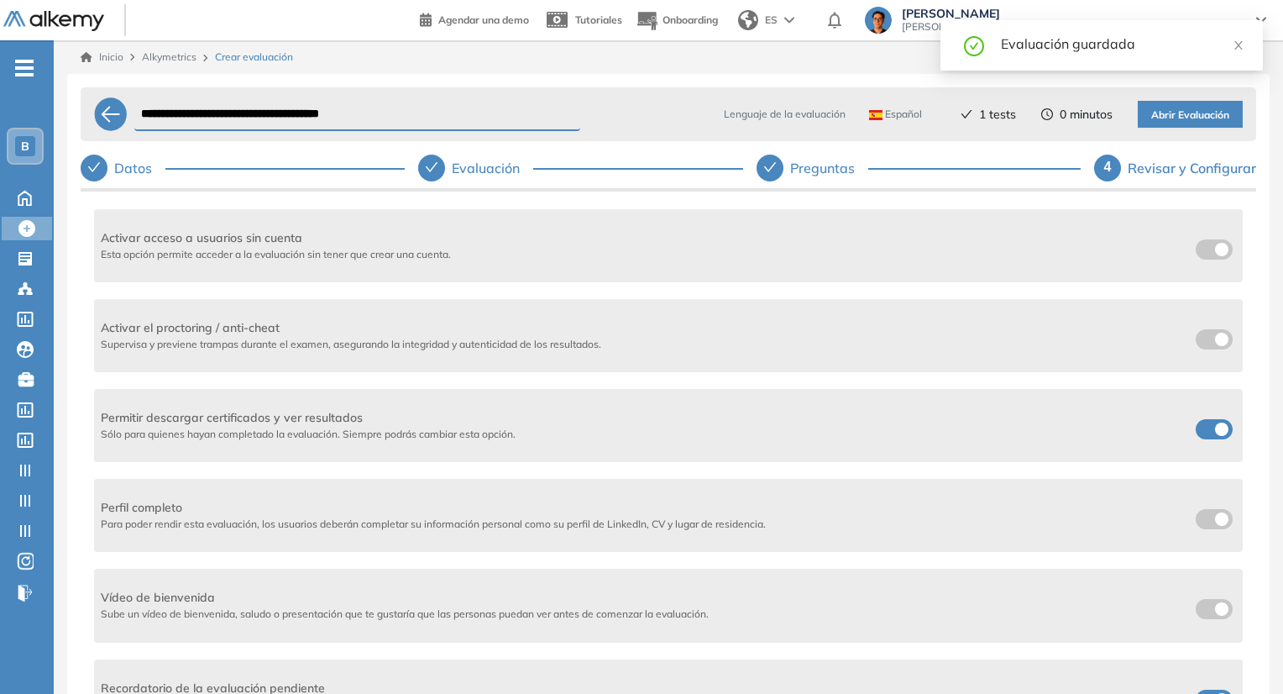
scroll to position [428, 0]
click at [1209, 430] on span at bounding box center [1202, 426] width 13 height 13
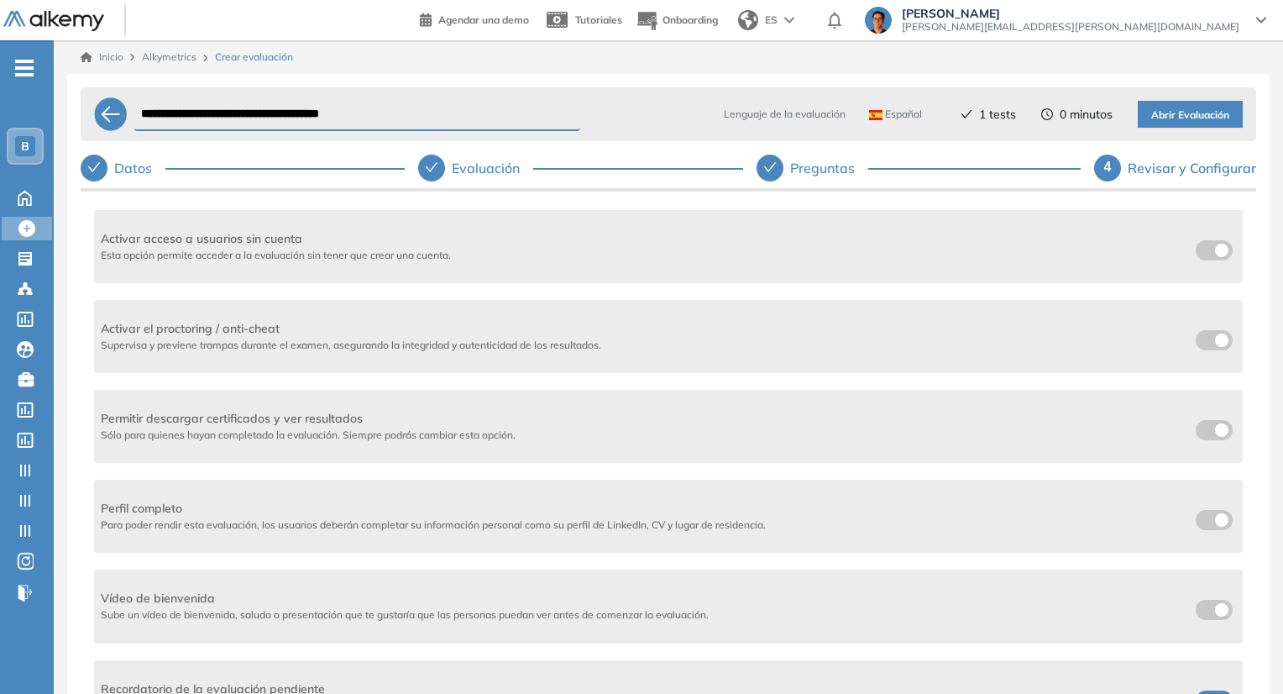
click at [1196, 249] on span at bounding box center [1202, 246] width 13 height 13
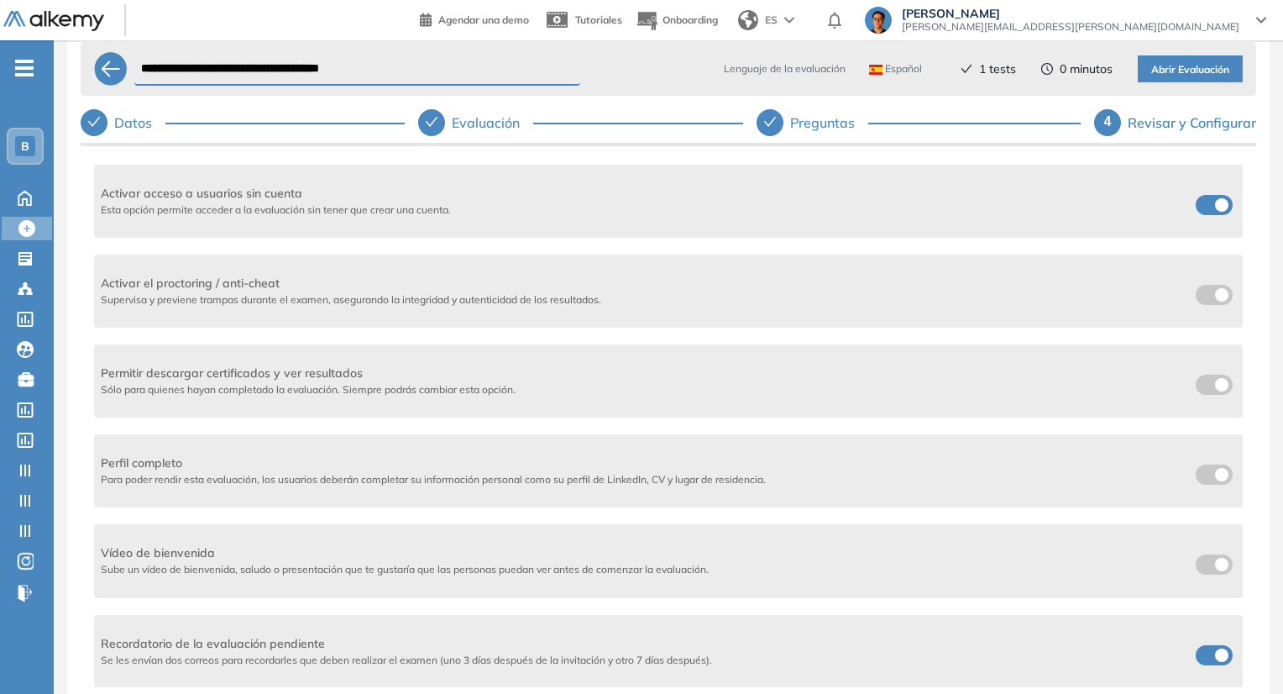
click at [1196, 659] on label at bounding box center [1214, 655] width 37 height 20
click at [1188, 72] on span "Abrir Evaluación" at bounding box center [1191, 70] width 78 height 16
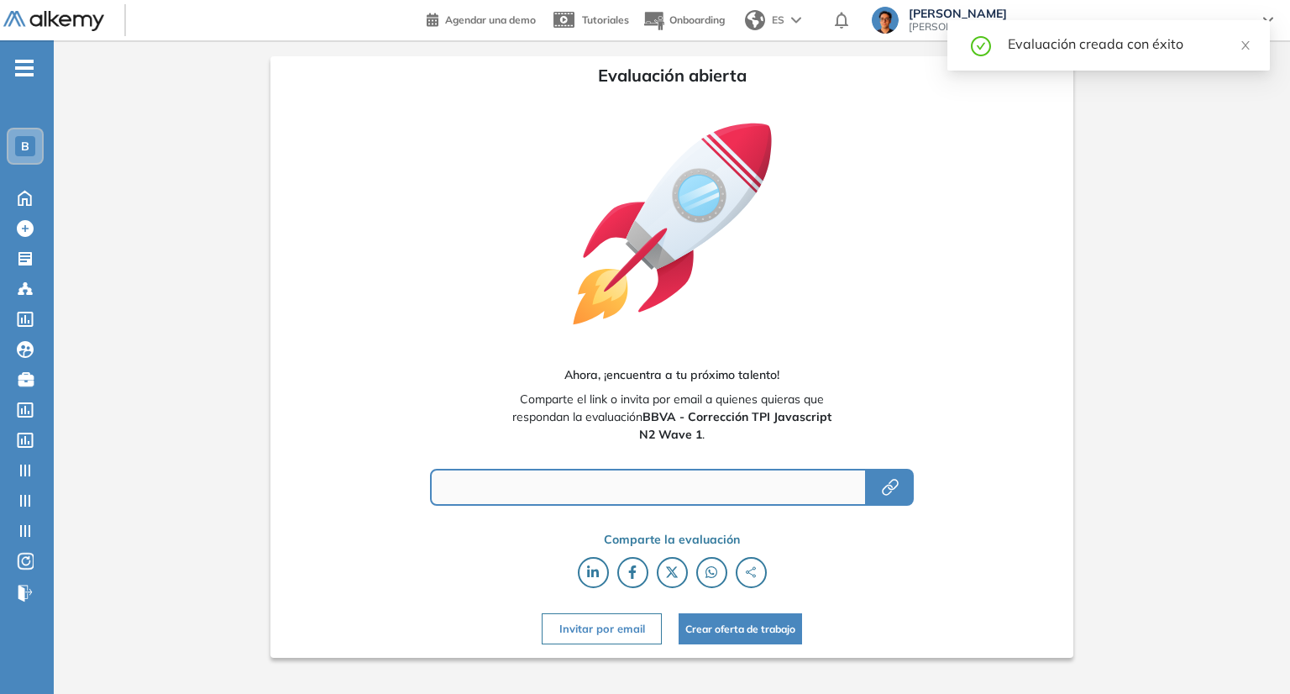
type input "**********"
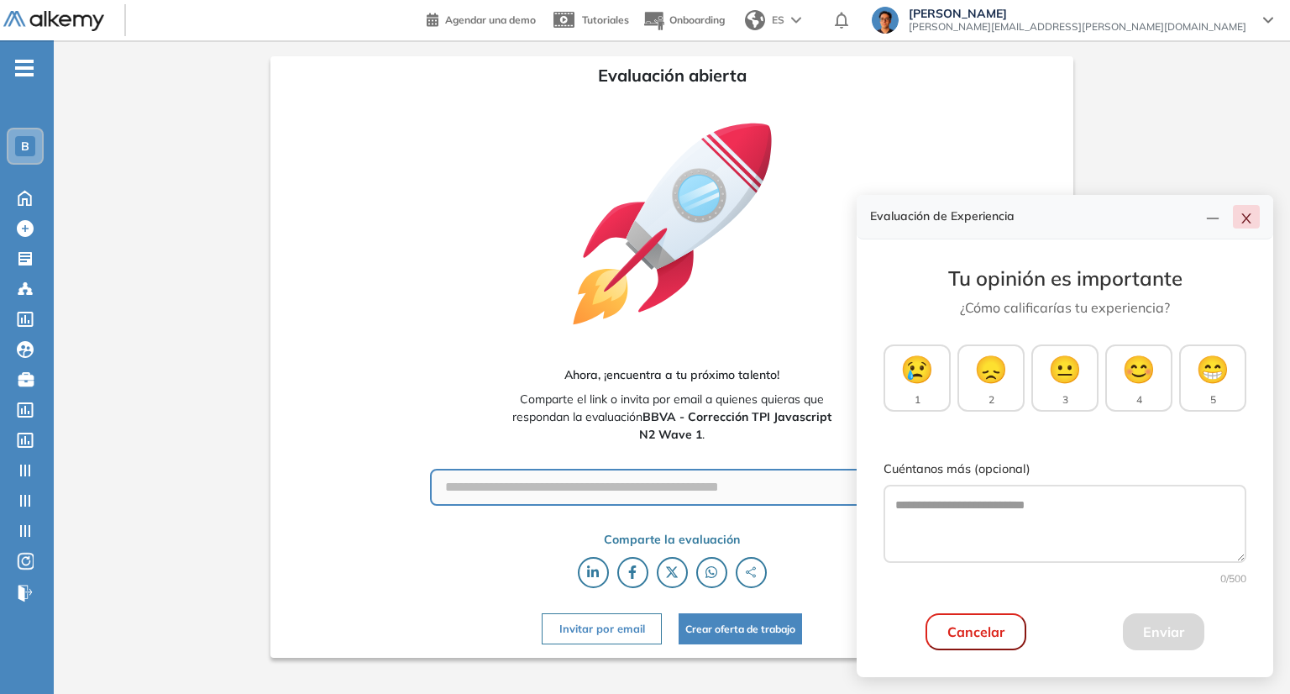
click at [1250, 225] on icon "close" at bounding box center [1246, 218] width 13 height 13
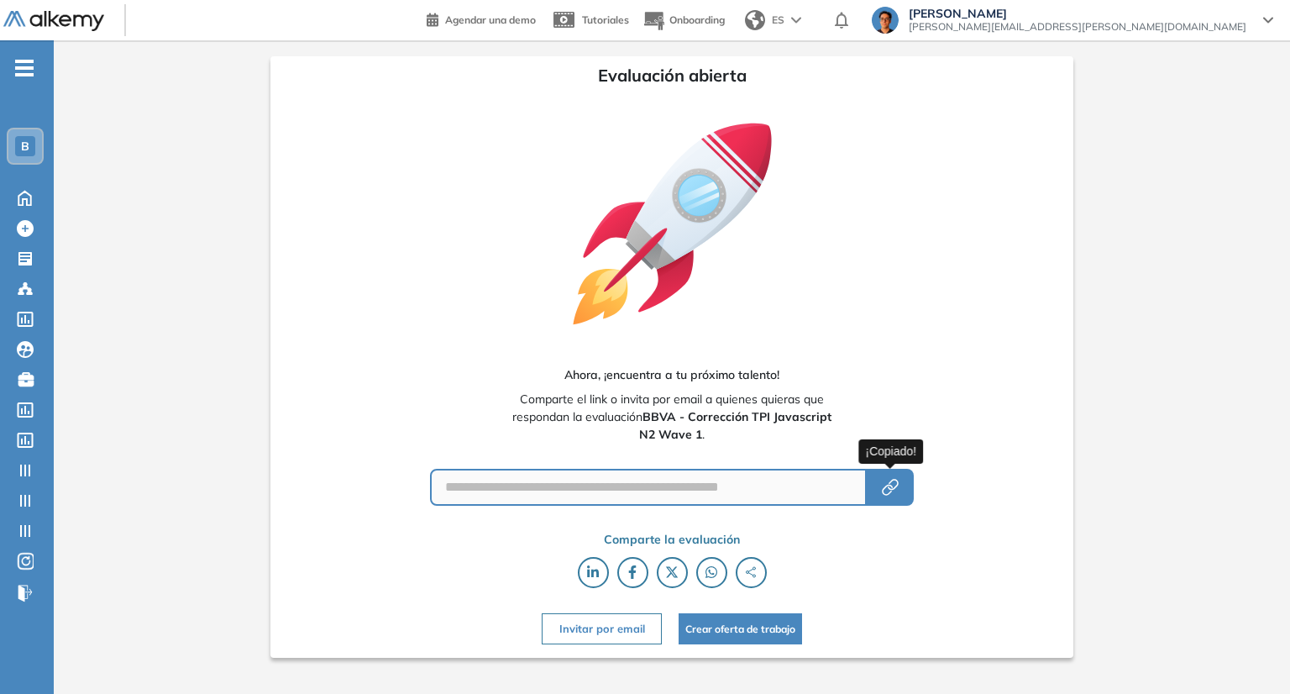
click at [876, 493] on button "button" at bounding box center [890, 487] width 47 height 37
click at [1097, 454] on div "**********" at bounding box center [672, 353] width 1236 height 627
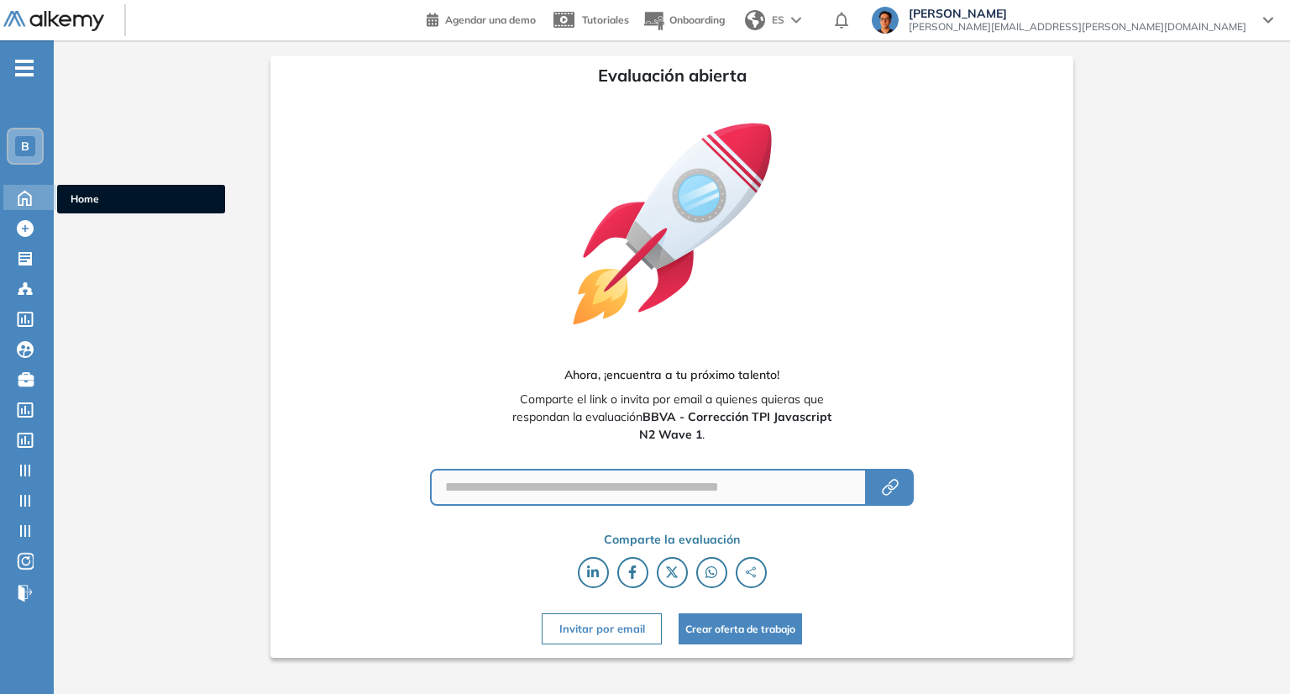
click at [34, 195] on icon at bounding box center [24, 196] width 29 height 20
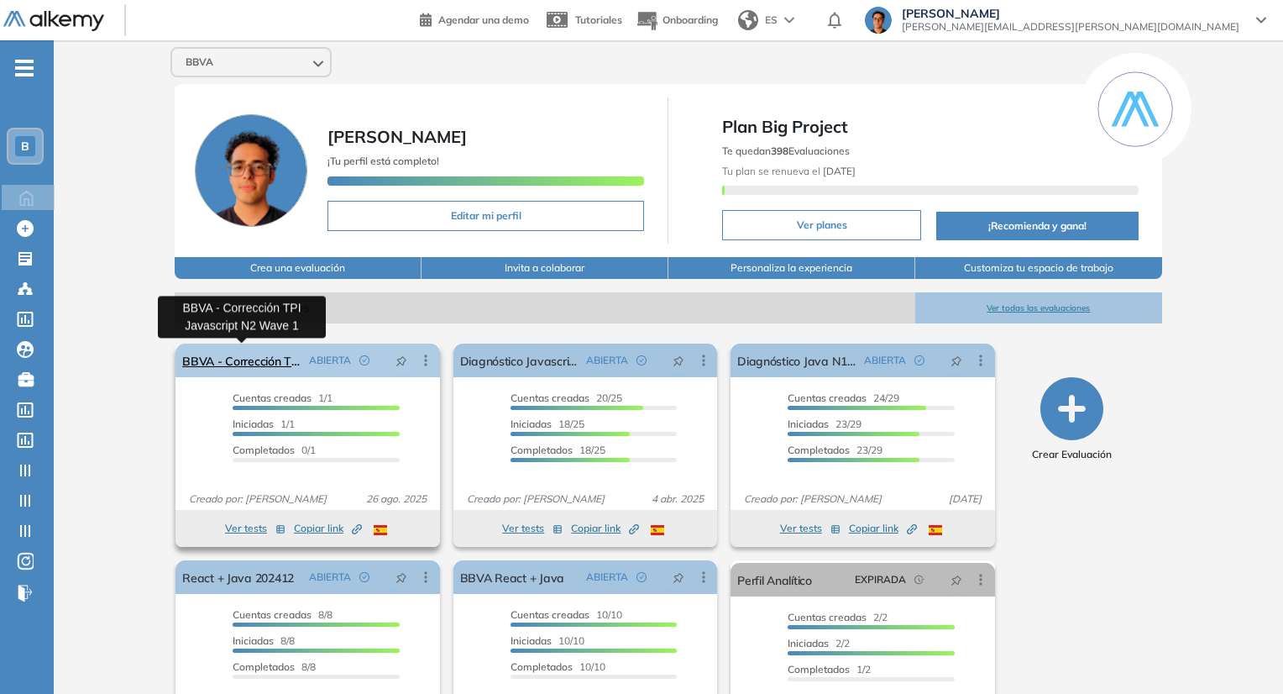
click at [267, 361] on link "BBVA - Corrección TPI Javascript N2 Wave 1" at bounding box center [241, 361] width 119 height 34
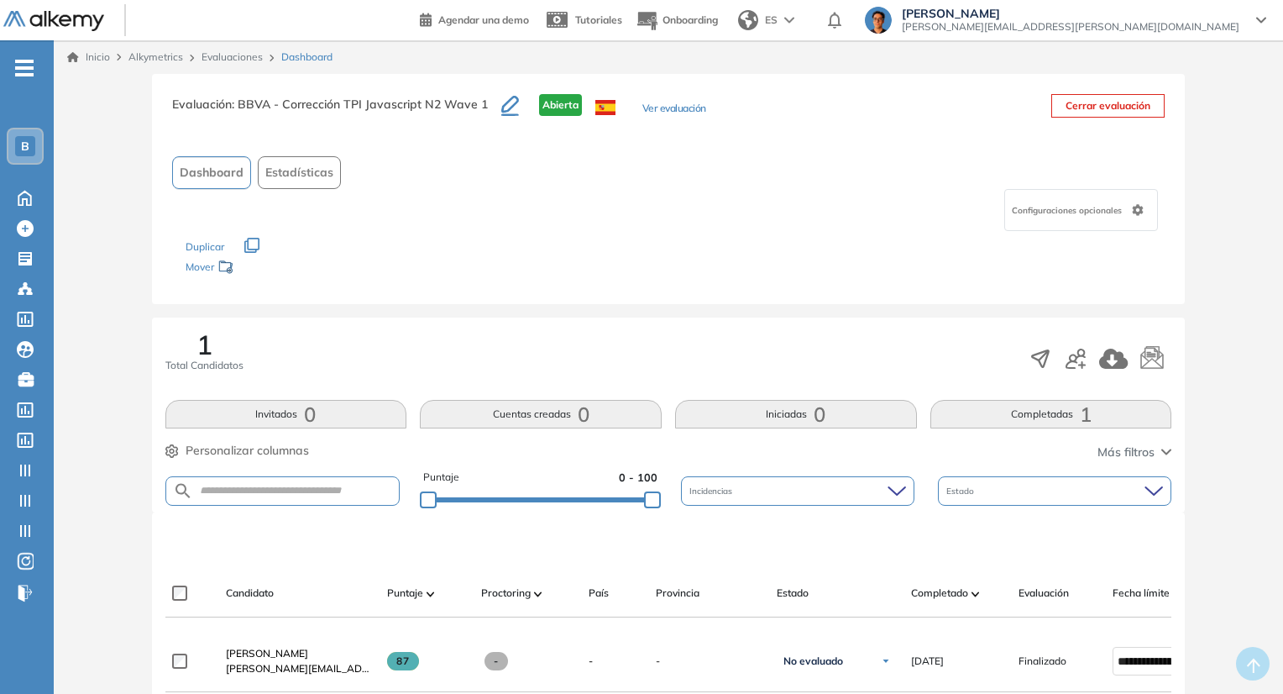
click at [988, 407] on button "Completadas 1" at bounding box center [1052, 414] width 242 height 29
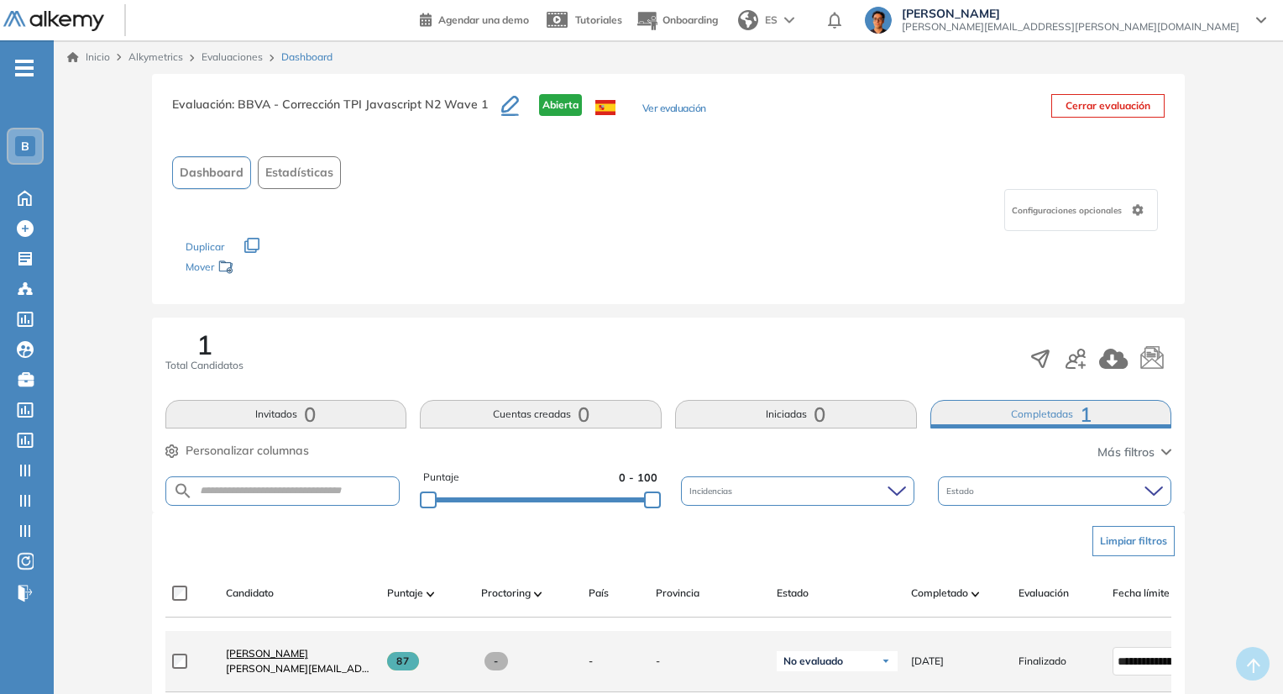
click at [297, 661] on link "[PERSON_NAME]" at bounding box center [300, 653] width 148 height 15
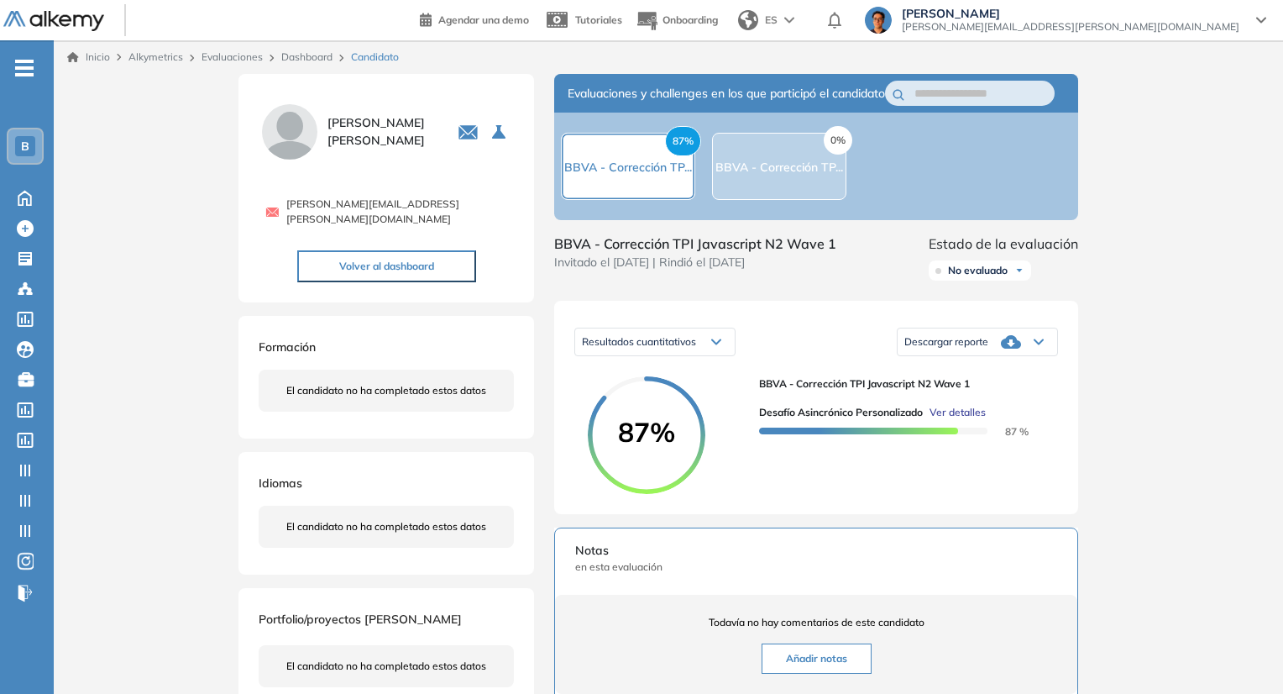
click at [956, 420] on span "Ver detalles" at bounding box center [958, 412] width 56 height 15
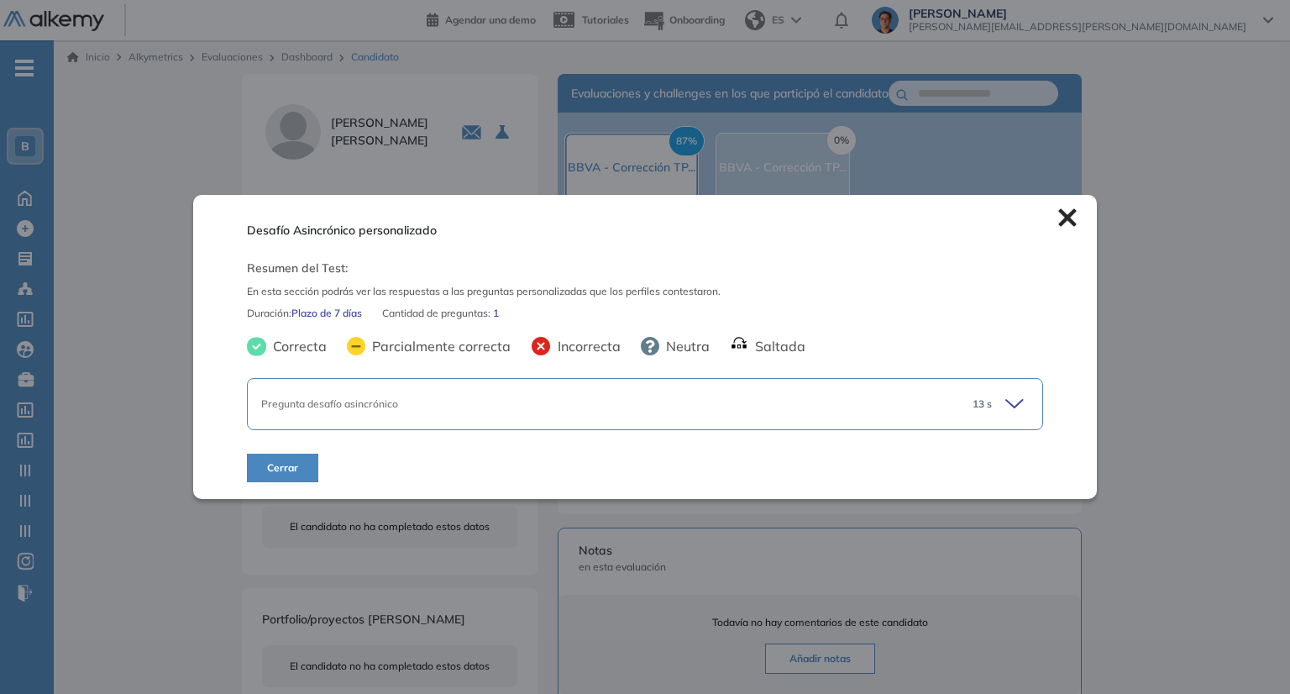
click at [973, 411] on span "13 s" at bounding box center [982, 403] width 19 height 15
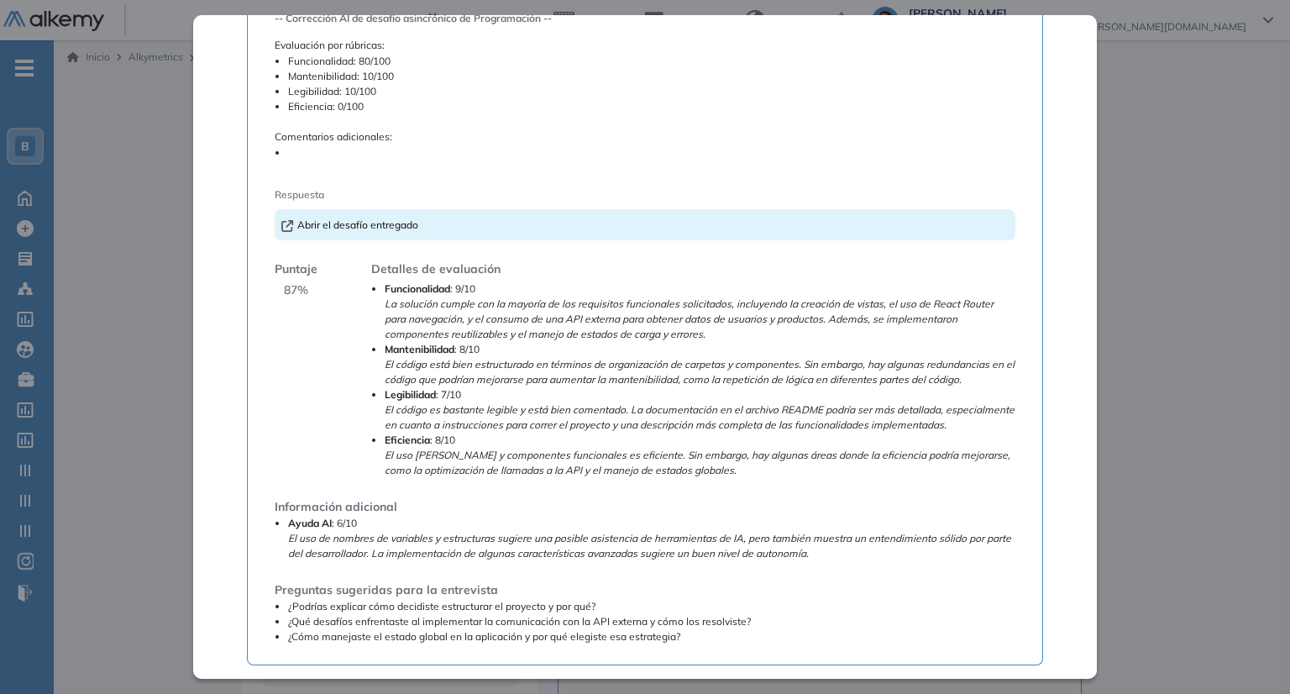
scroll to position [336, 0]
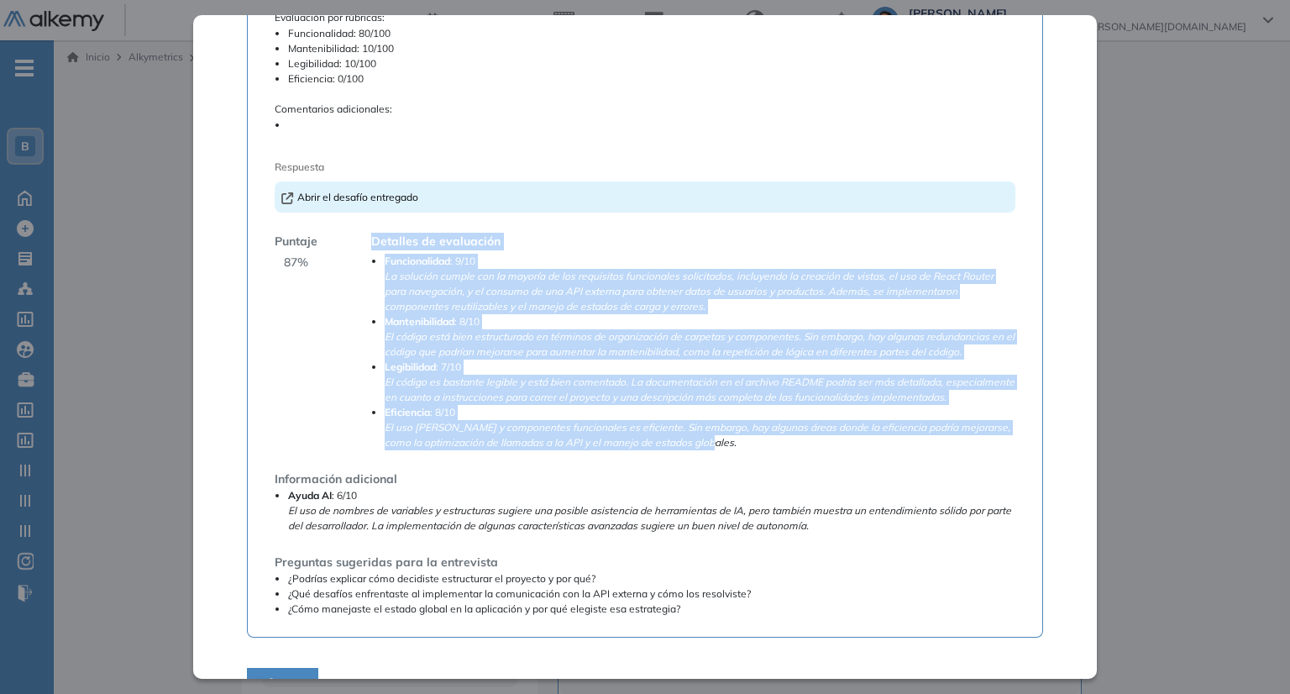
drag, startPoint x: 370, startPoint y: 241, endPoint x: 732, endPoint y: 458, distance: 421.9
click at [732, 450] on div "Detalles de evaluación Funcionalidad : 9/10 La solución cumple con la mayoría d…" at bounding box center [686, 342] width 657 height 218
copy div "Loremips do sitametcon Adipiscingeli : 2/84 Se doeiusmo tempor inc ut laboree d…"
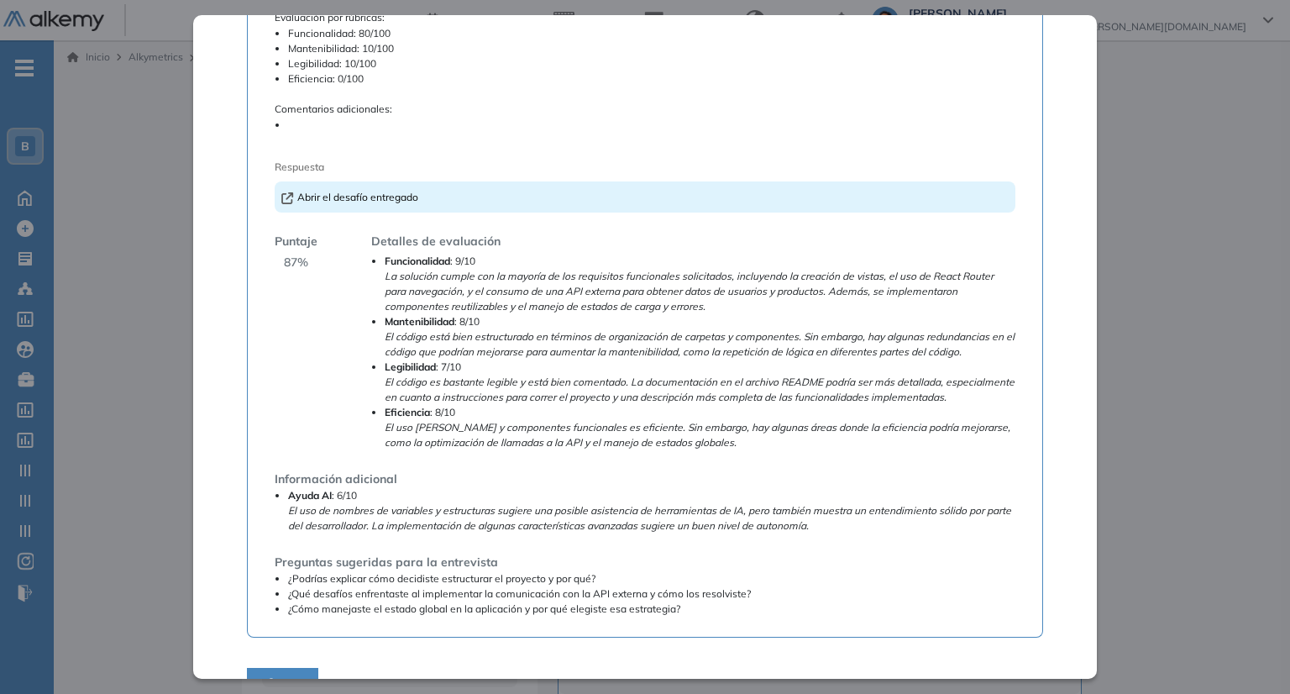
click at [674, 215] on div "-- Corrección AI de desafío asincrónico de Programación -- Evaluación por rúbri…" at bounding box center [645, 293] width 740 height 647
